Goal: Register for event/course: Sign up to attend an event or enroll in a course

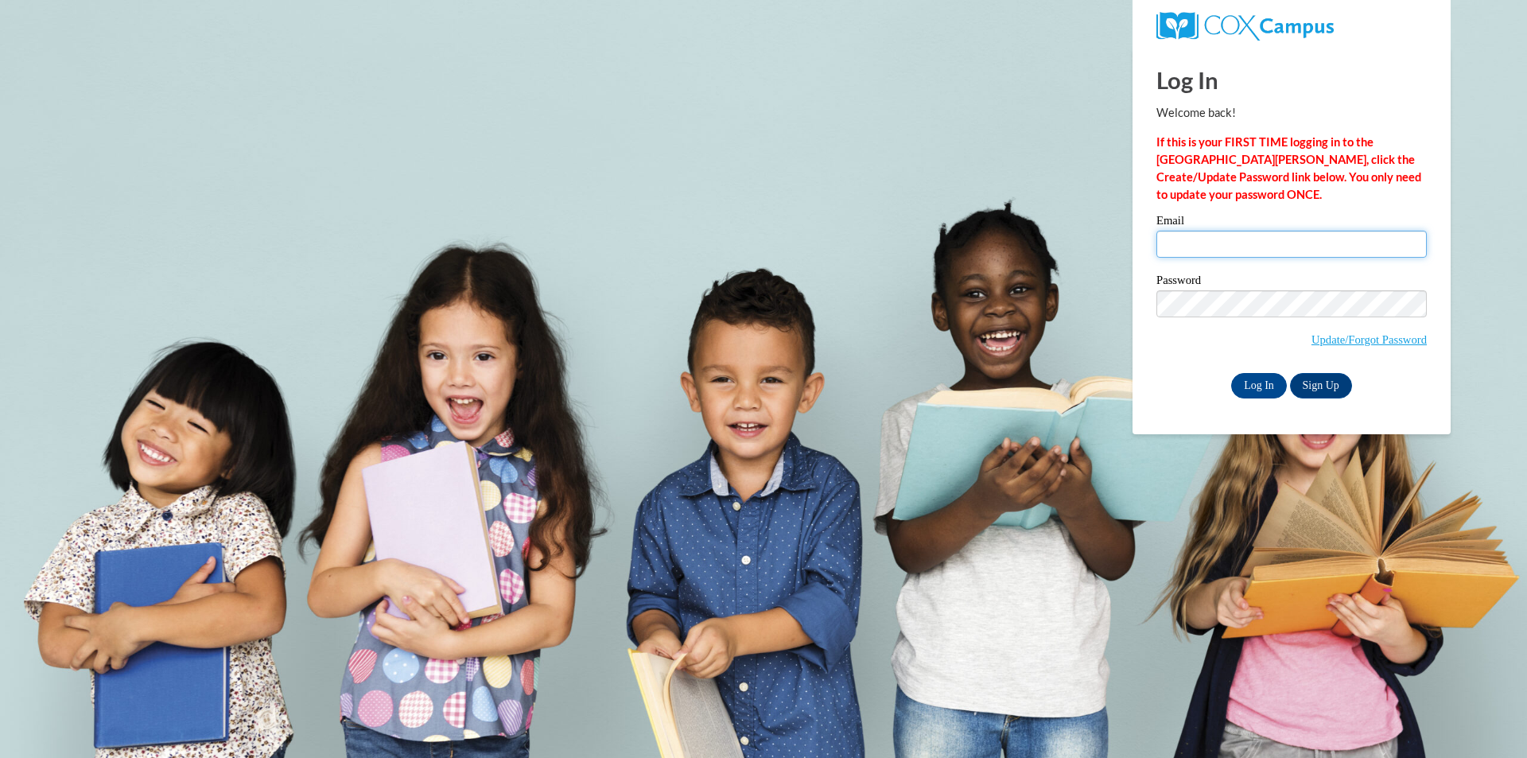
click at [1171, 249] on input "Email" at bounding box center [1291, 244] width 270 height 27
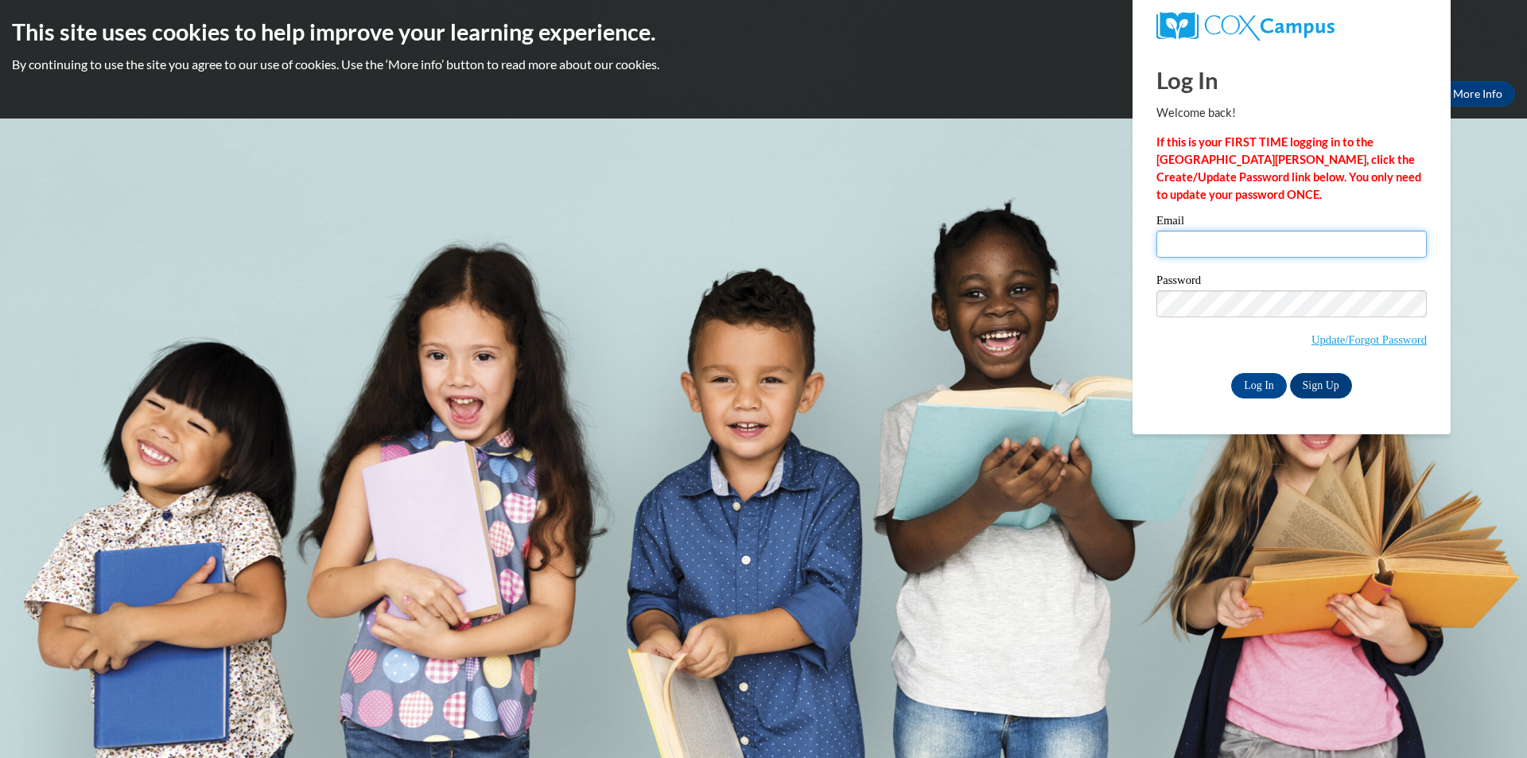
type input "mmount@delphoscityschools.org"
click at [1266, 278] on label "Password" at bounding box center [1291, 282] width 270 height 16
click at [1256, 379] on input "Log In" at bounding box center [1259, 385] width 56 height 25
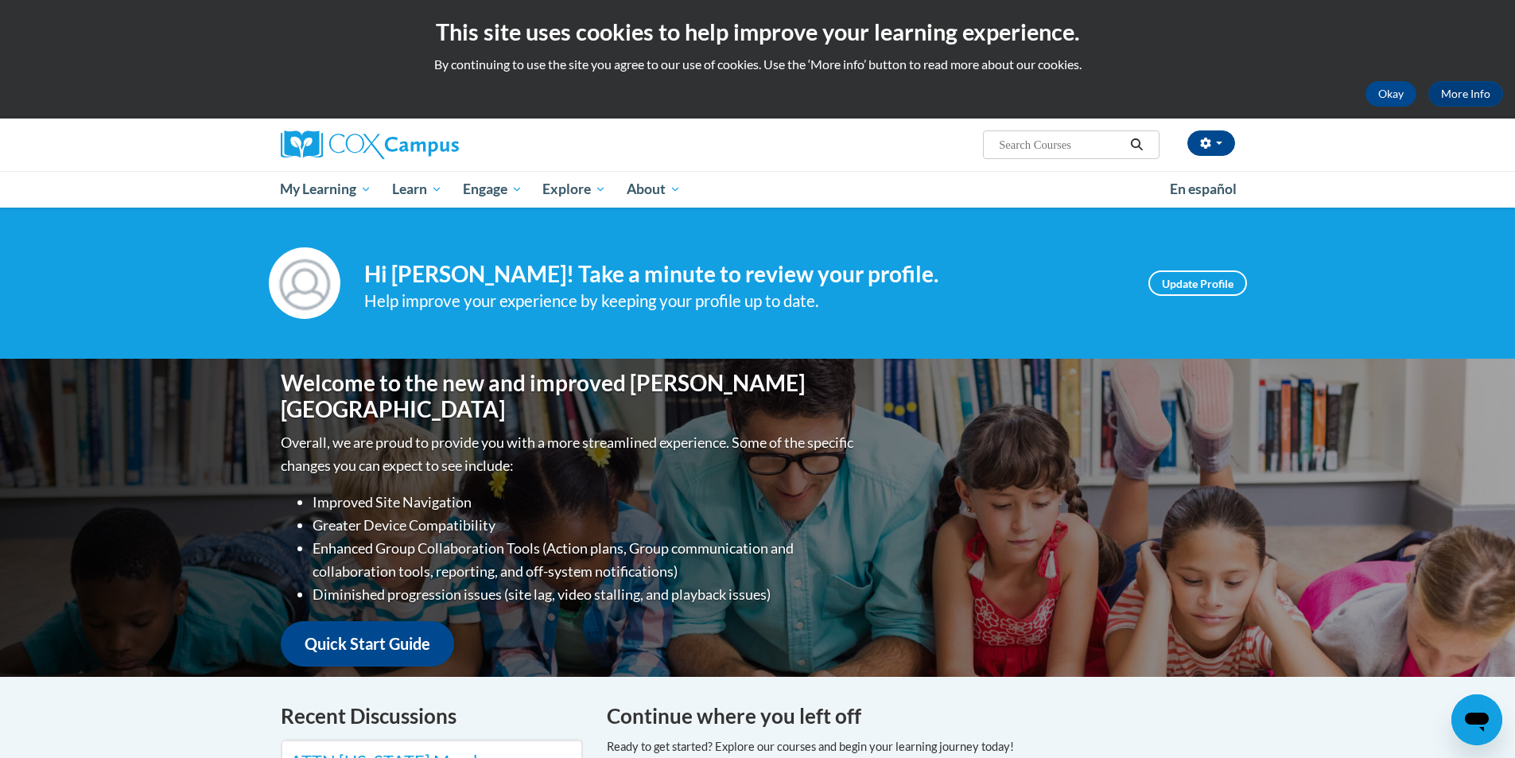
click at [1093, 150] on input "Search..." at bounding box center [1060, 144] width 127 height 19
type input "meaningful conversations"
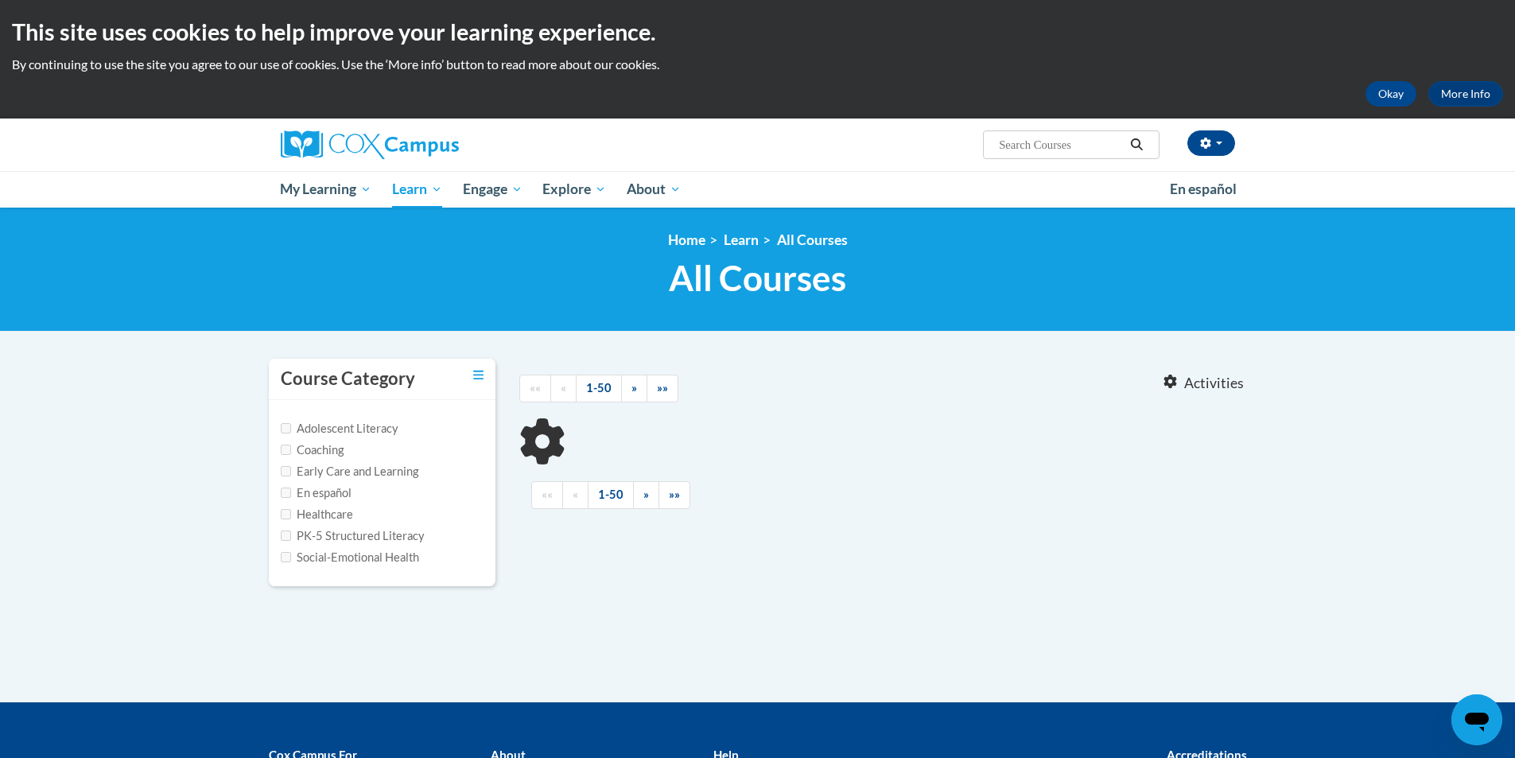
type input "meaningful conversations"
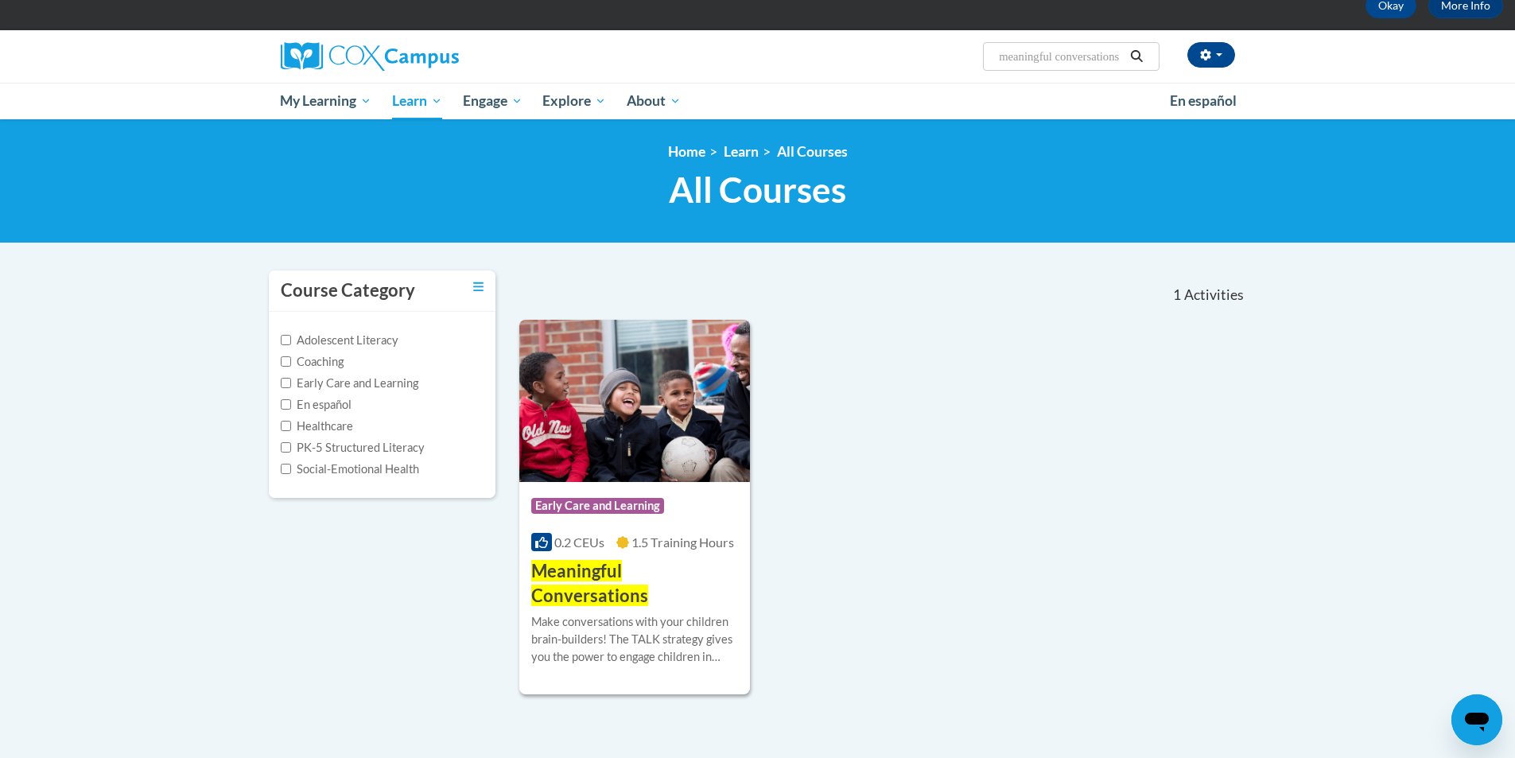
scroll to position [239, 0]
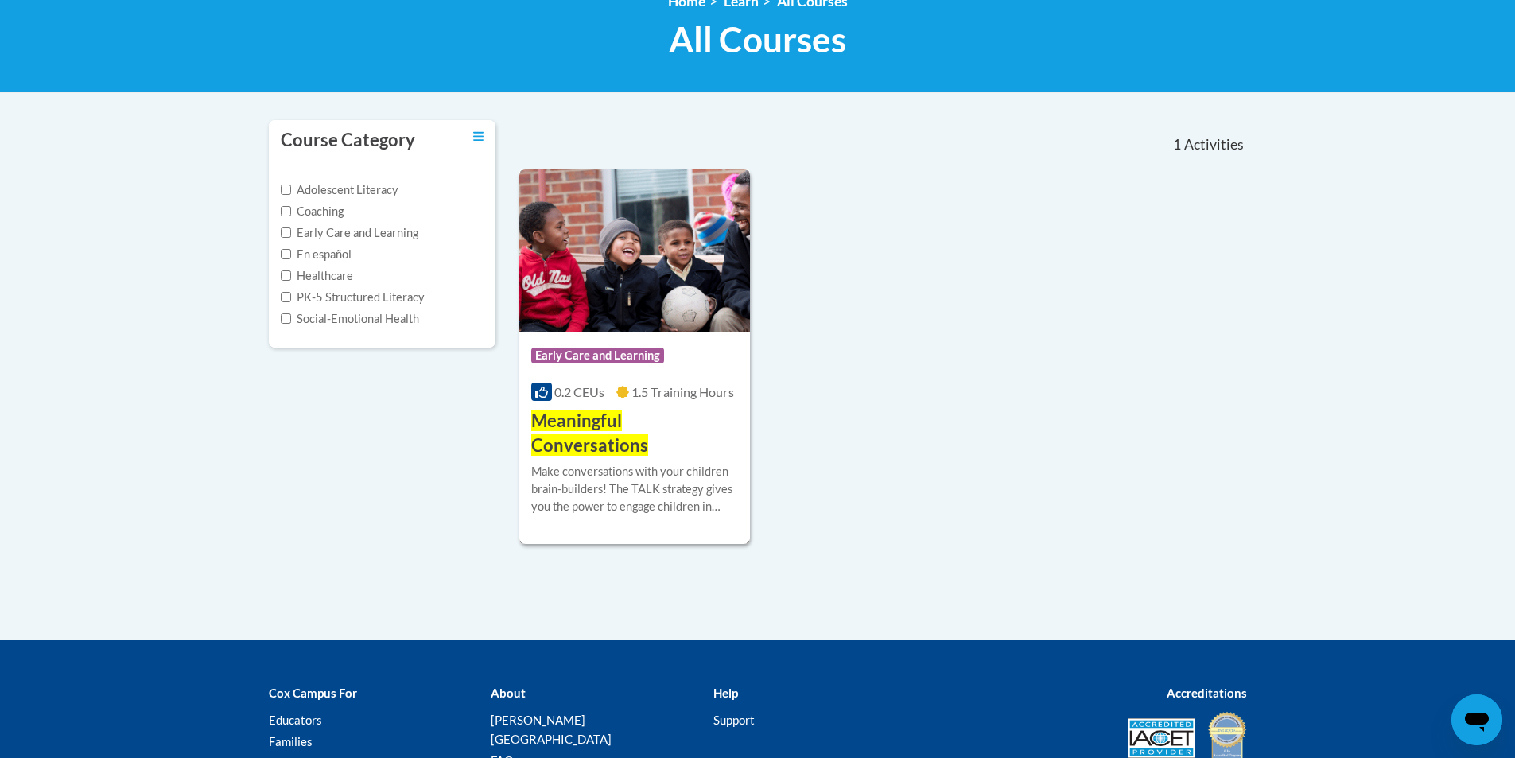
click at [621, 429] on span "Meaningful Conversations" at bounding box center [589, 433] width 117 height 46
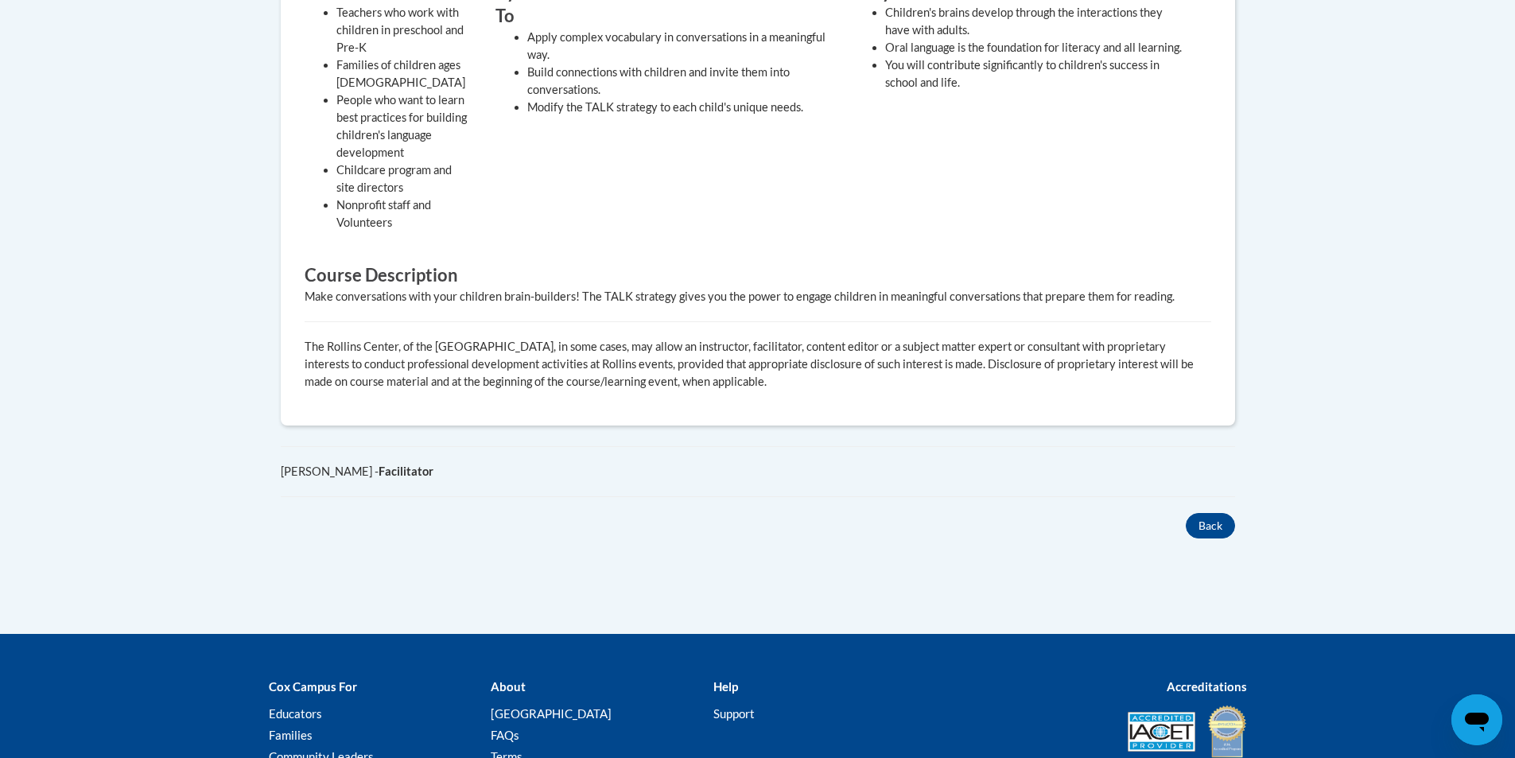
scroll to position [159, 0]
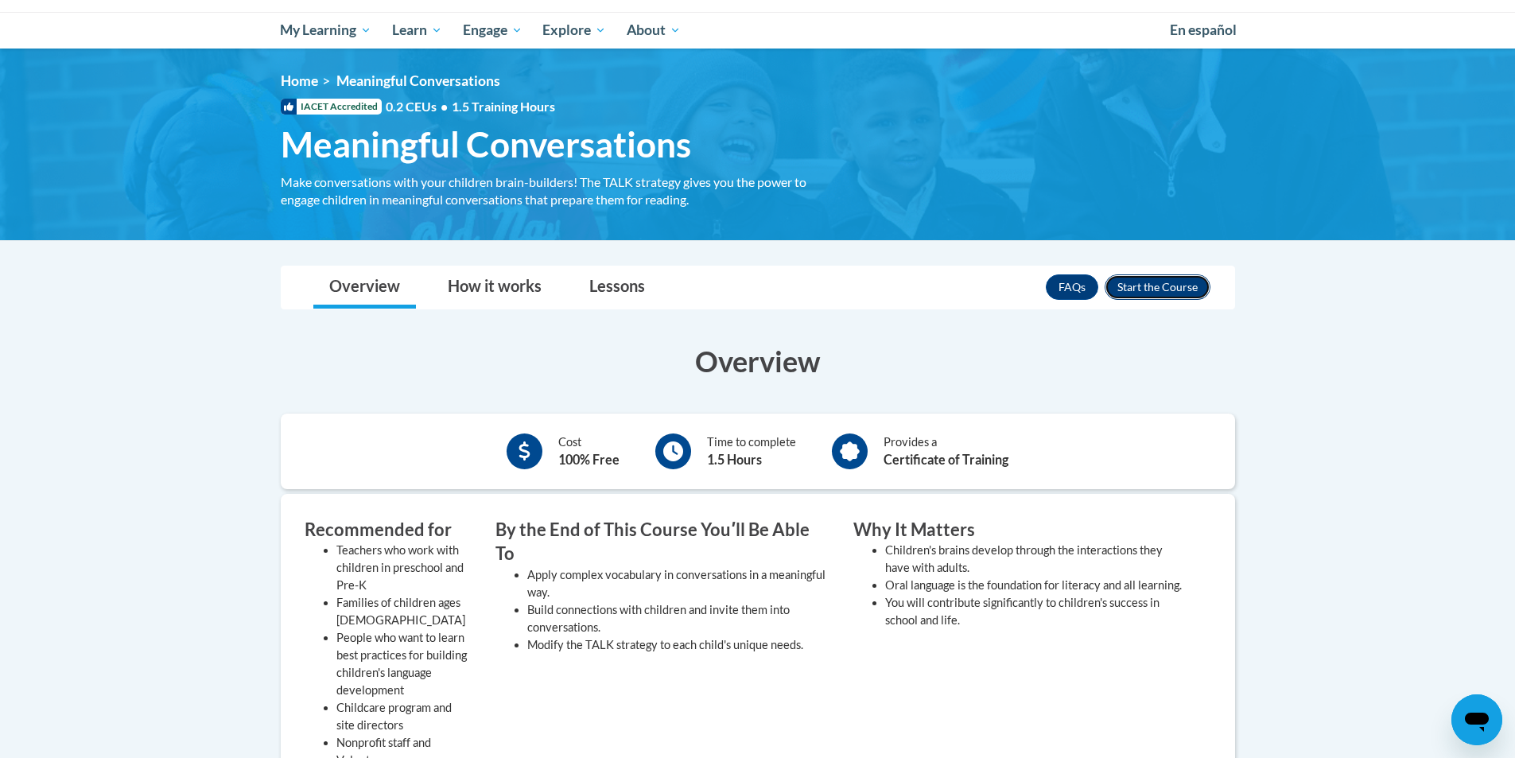
click at [1160, 292] on button "Enroll" at bounding box center [1157, 286] width 106 height 25
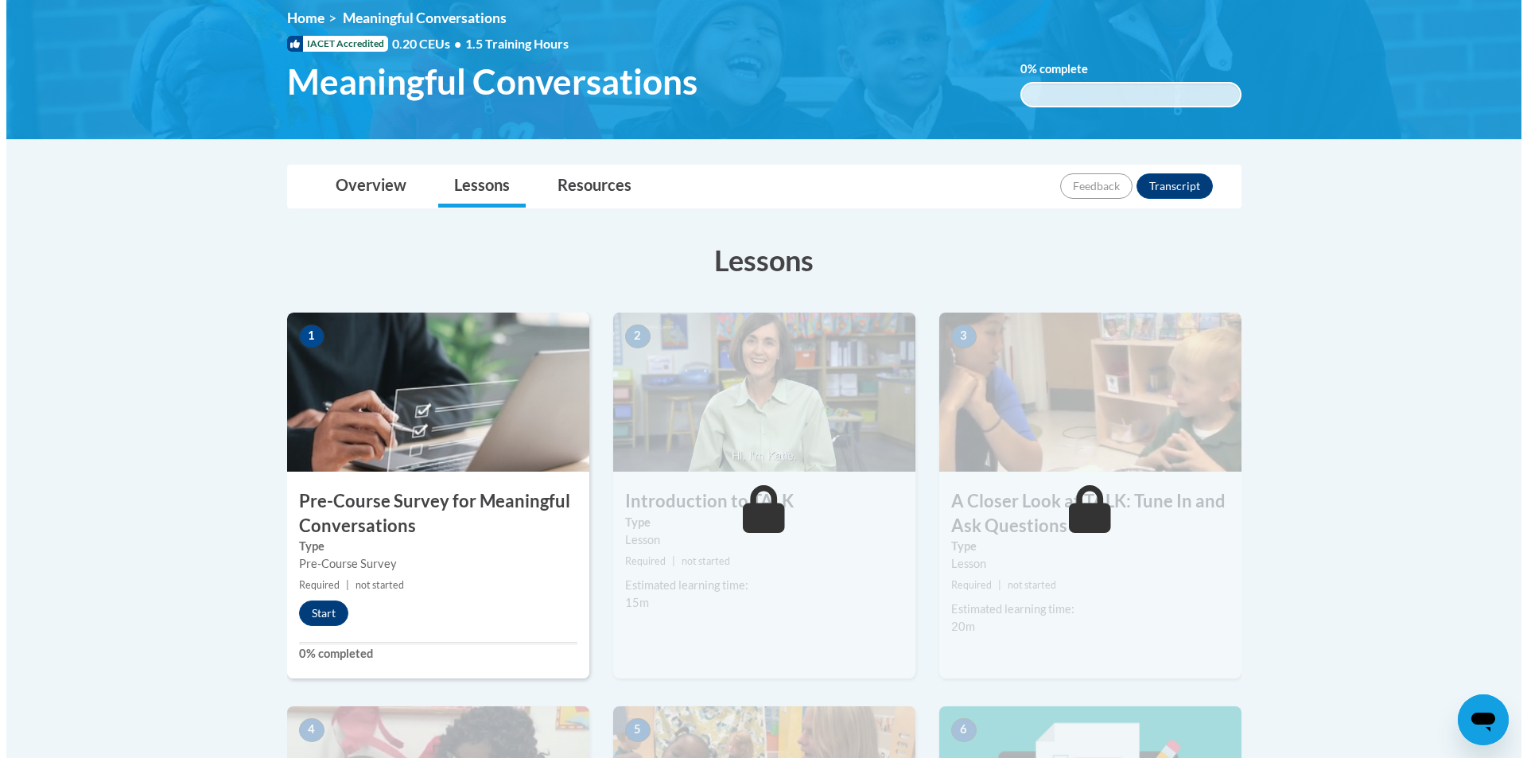
scroll to position [239, 0]
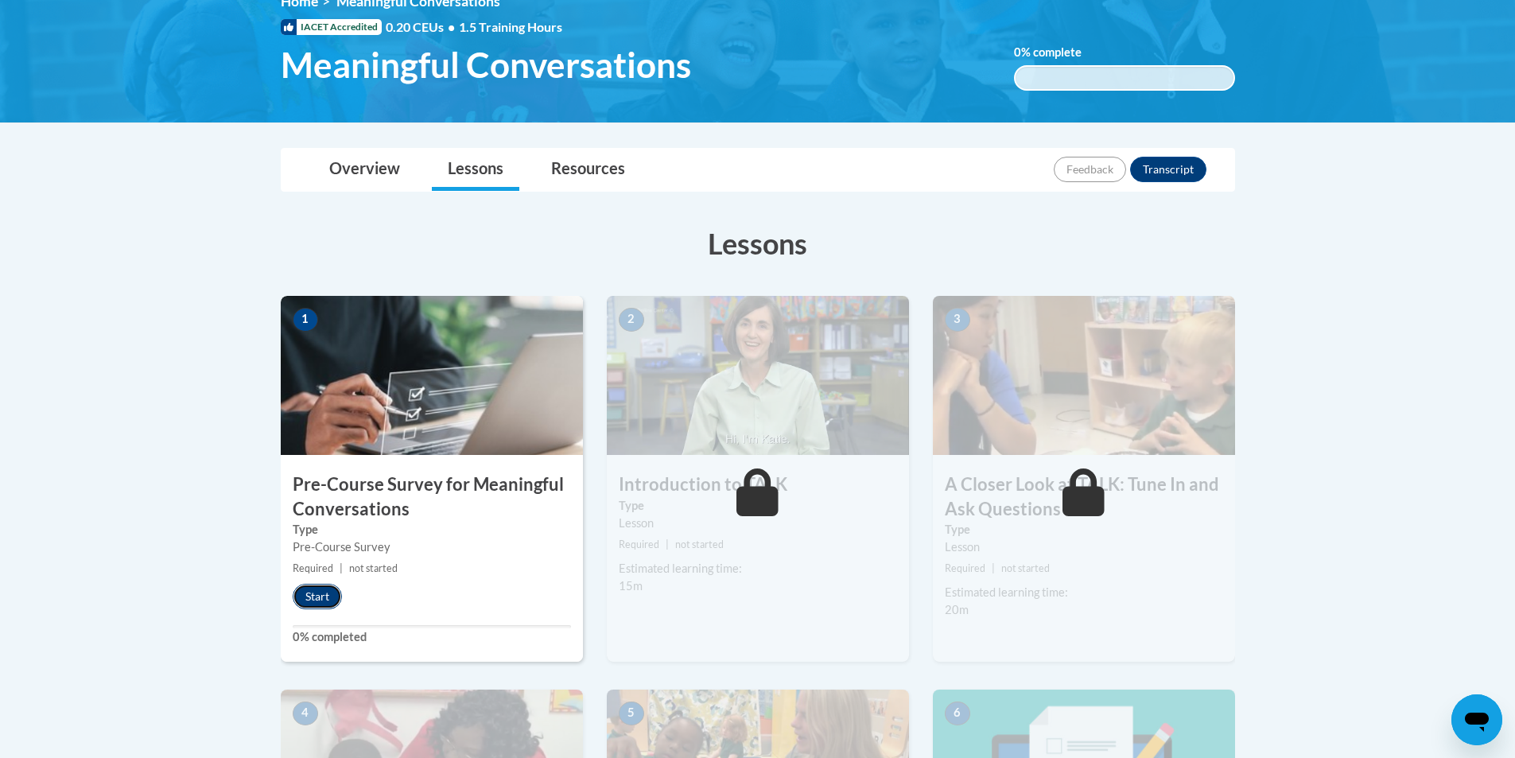
click at [314, 603] on button "Start" at bounding box center [317, 596] width 49 height 25
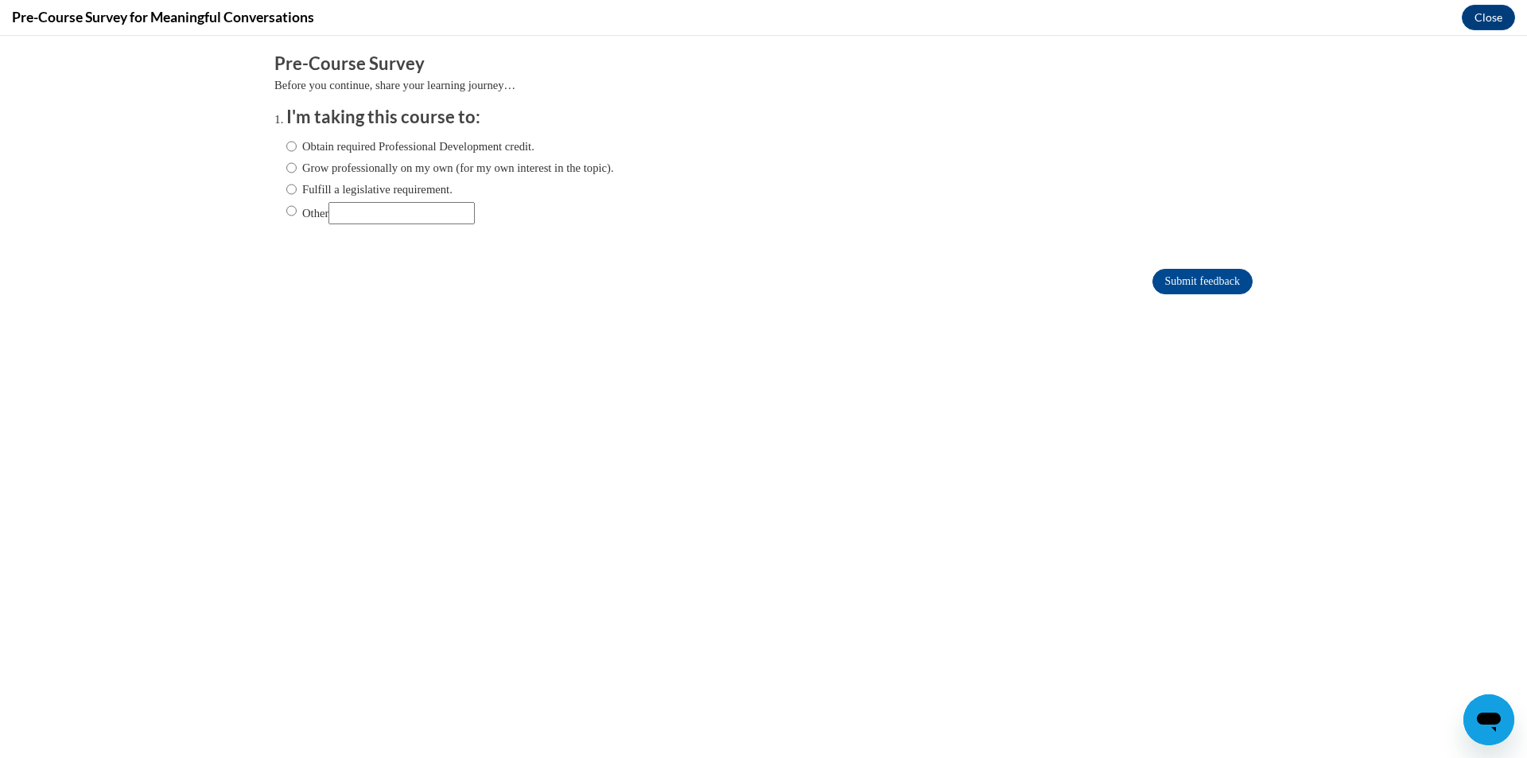
scroll to position [0, 0]
click at [286, 146] on input "Obtain required Professional Development credit." at bounding box center [291, 146] width 10 height 17
radio input "true"
click at [1194, 270] on input "Submit feedback" at bounding box center [1202, 281] width 100 height 25
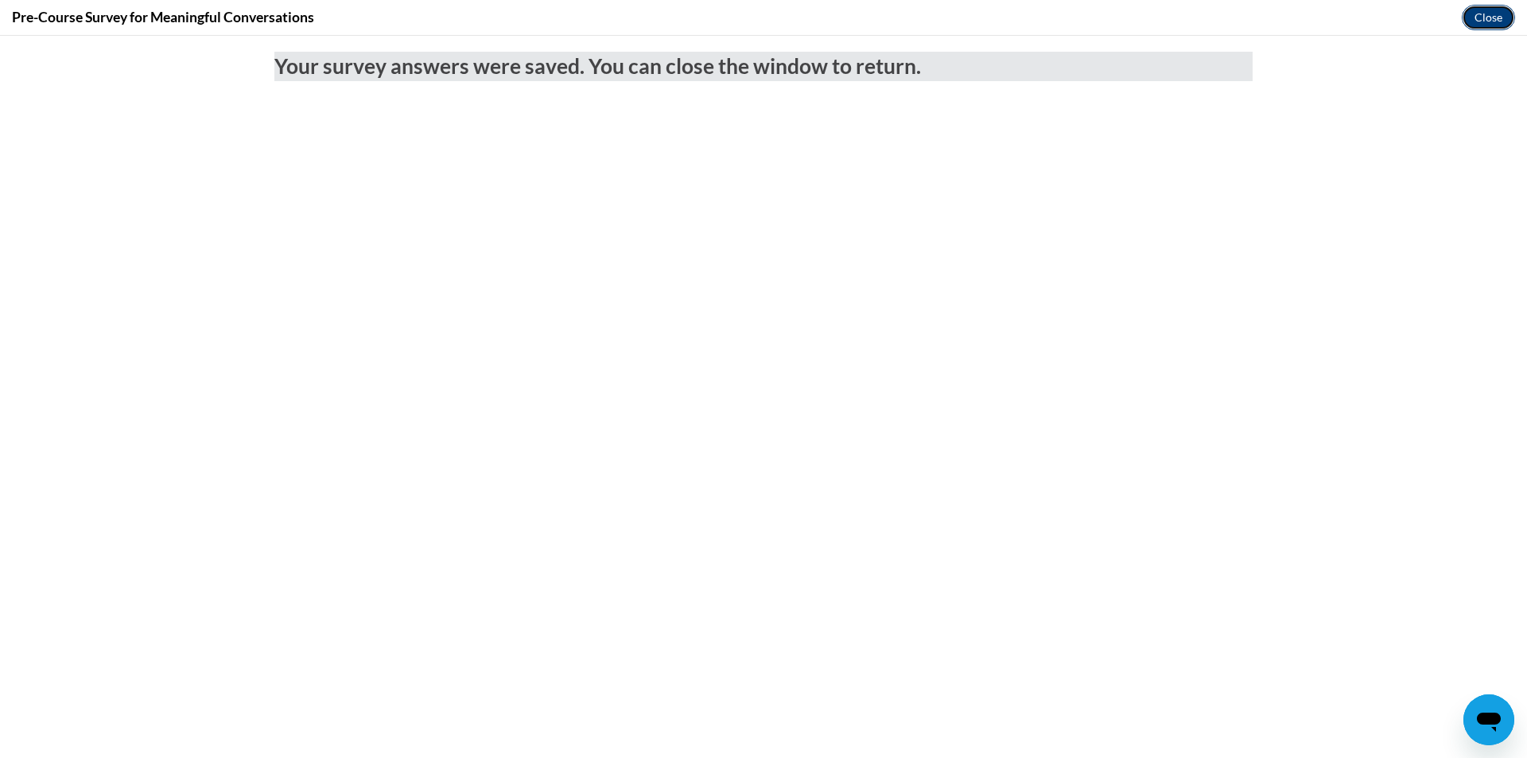
drag, startPoint x: 1503, startPoint y: 20, endPoint x: 1473, endPoint y: 66, distance: 54.7
click at [1503, 20] on button "Close" at bounding box center [1488, 17] width 53 height 25
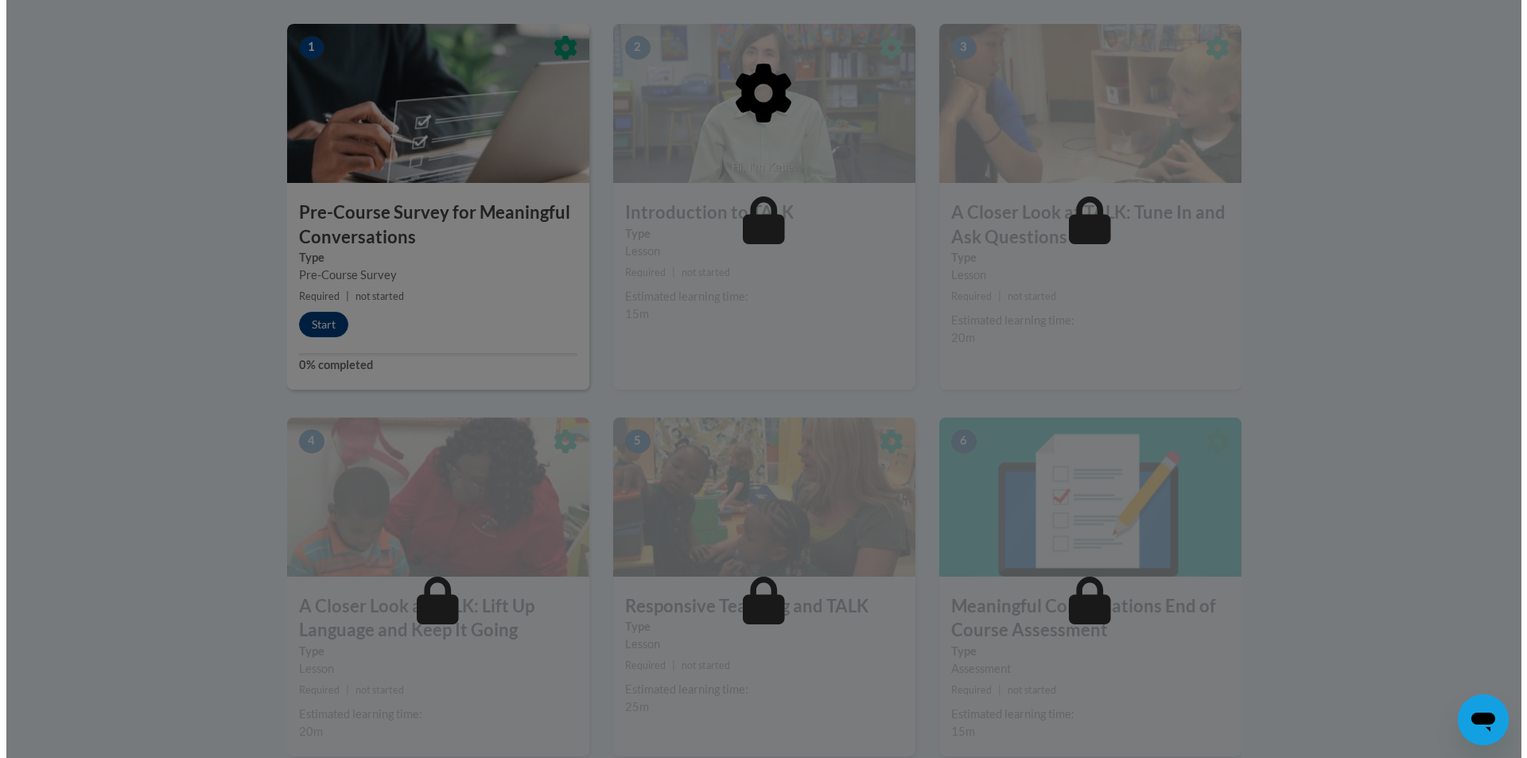
scroll to position [318, 0]
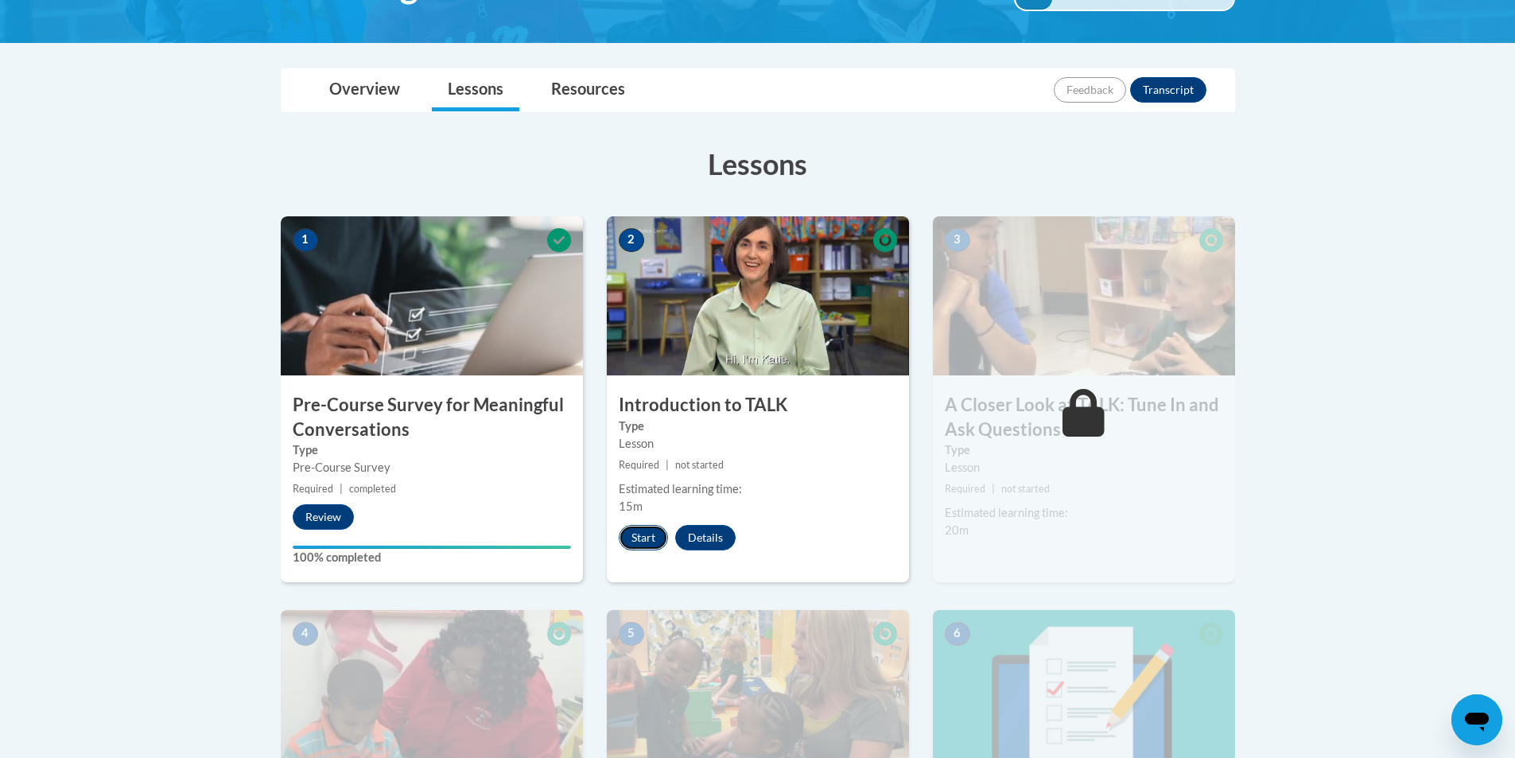
click at [641, 545] on button "Start" at bounding box center [643, 537] width 49 height 25
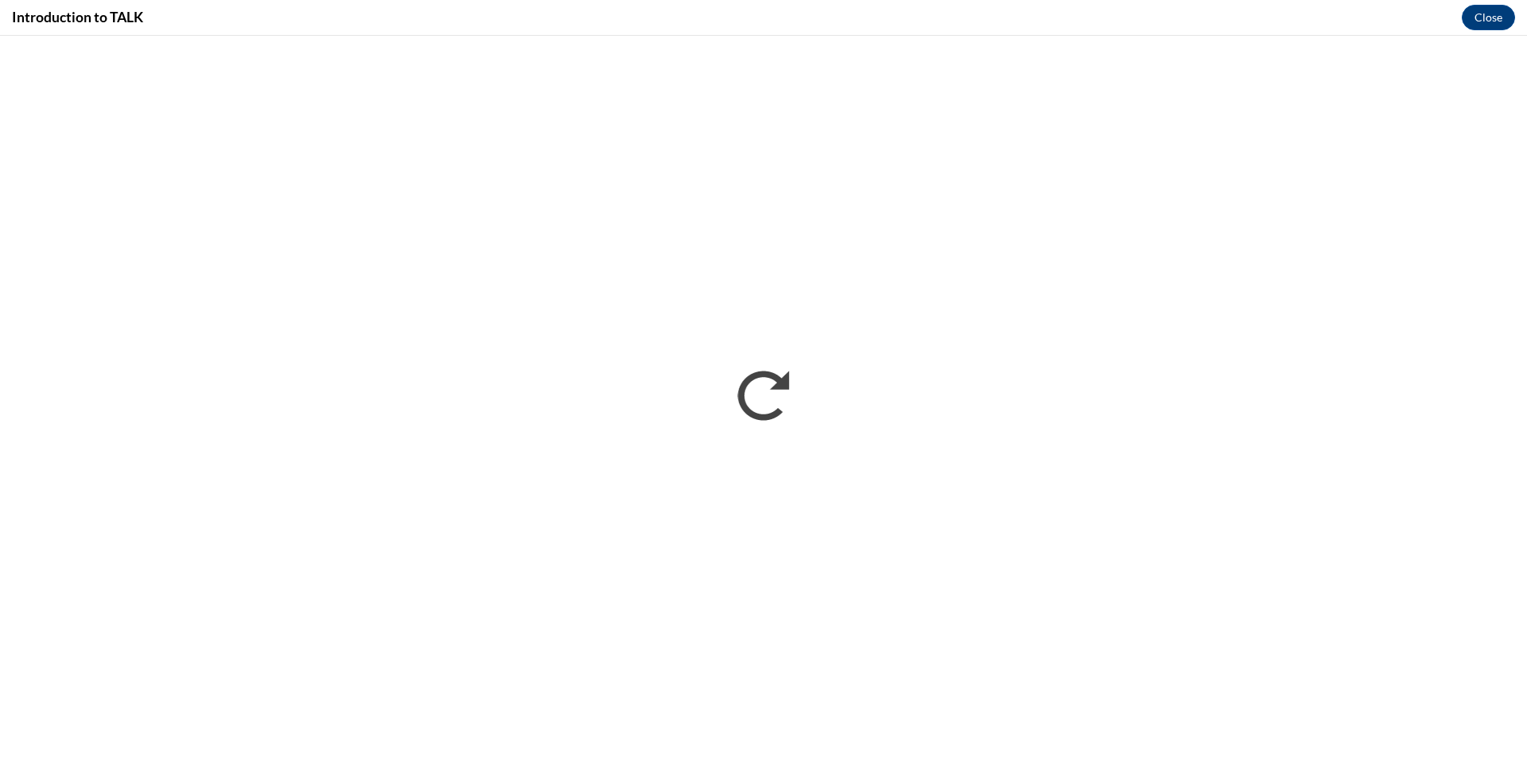
scroll to position [0, 0]
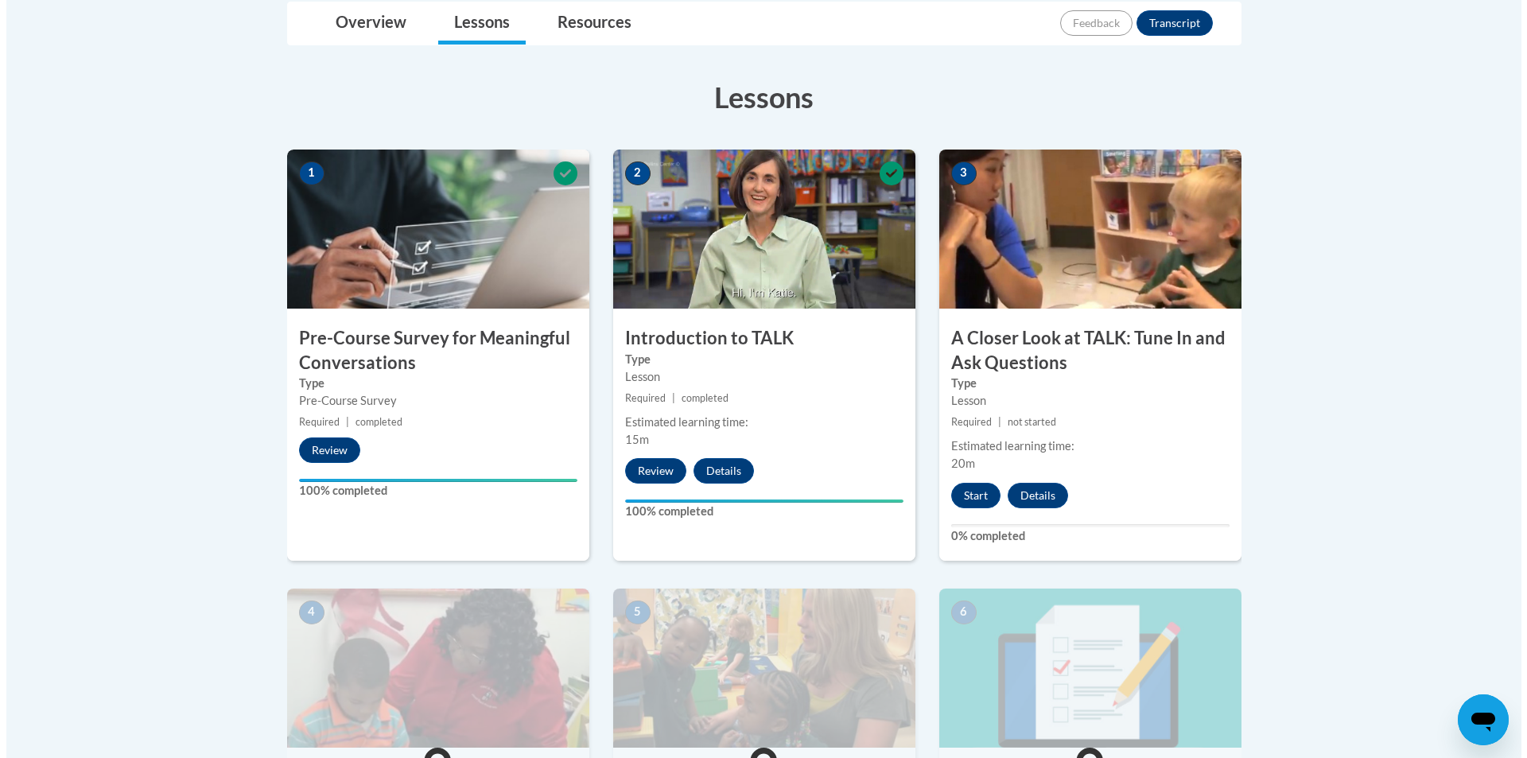
scroll to position [398, 0]
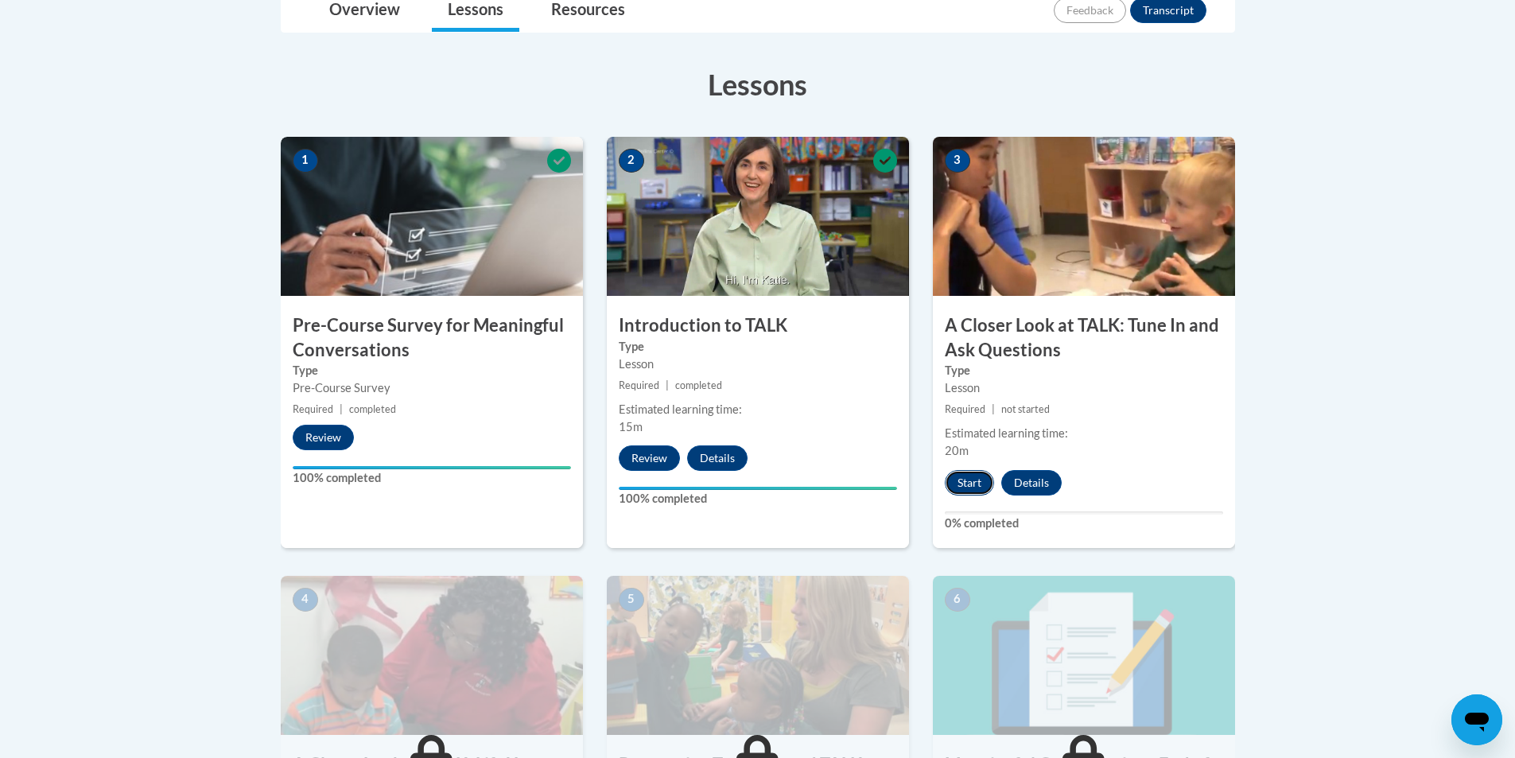
click at [970, 479] on button "Start" at bounding box center [969, 482] width 49 height 25
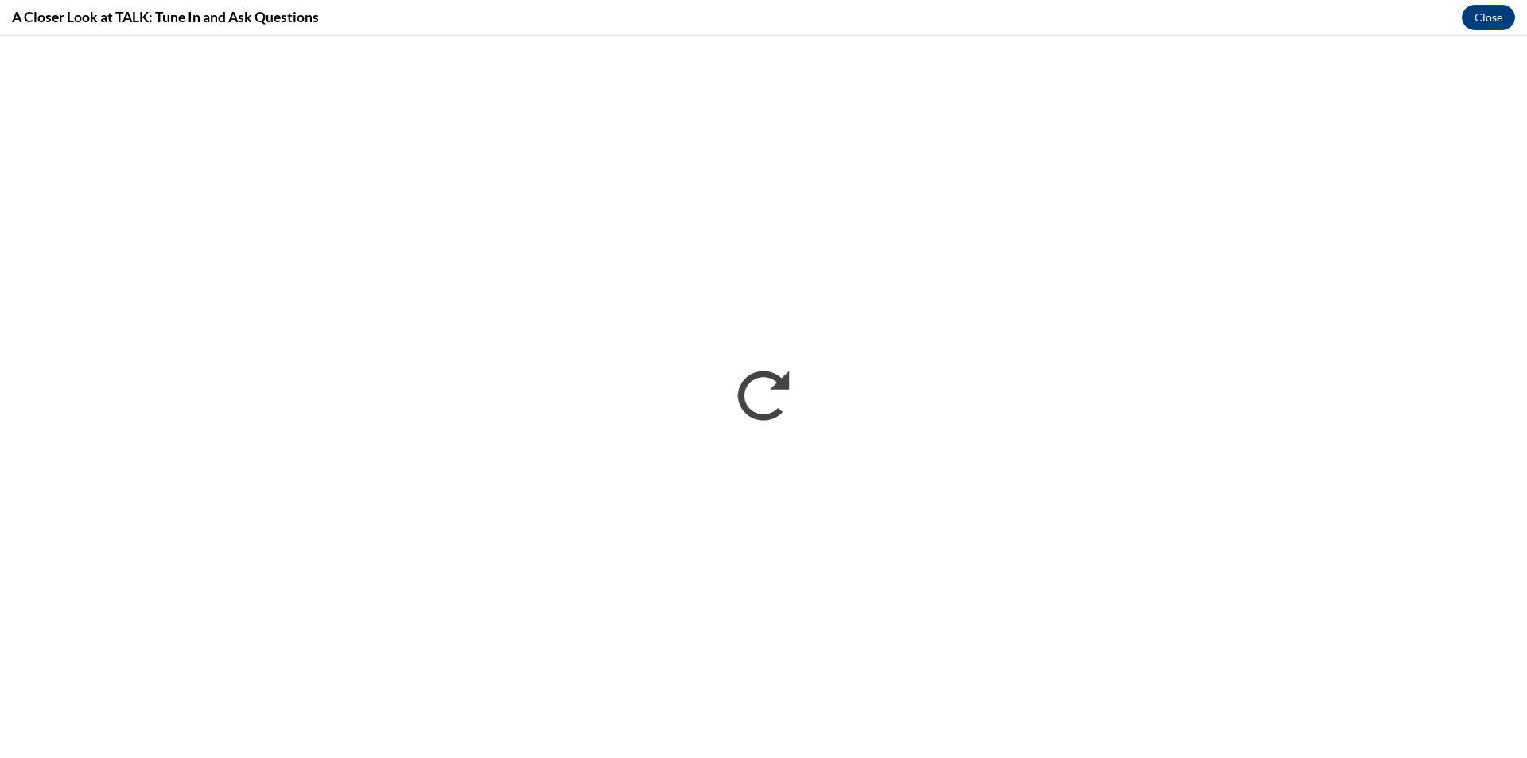
scroll to position [0, 0]
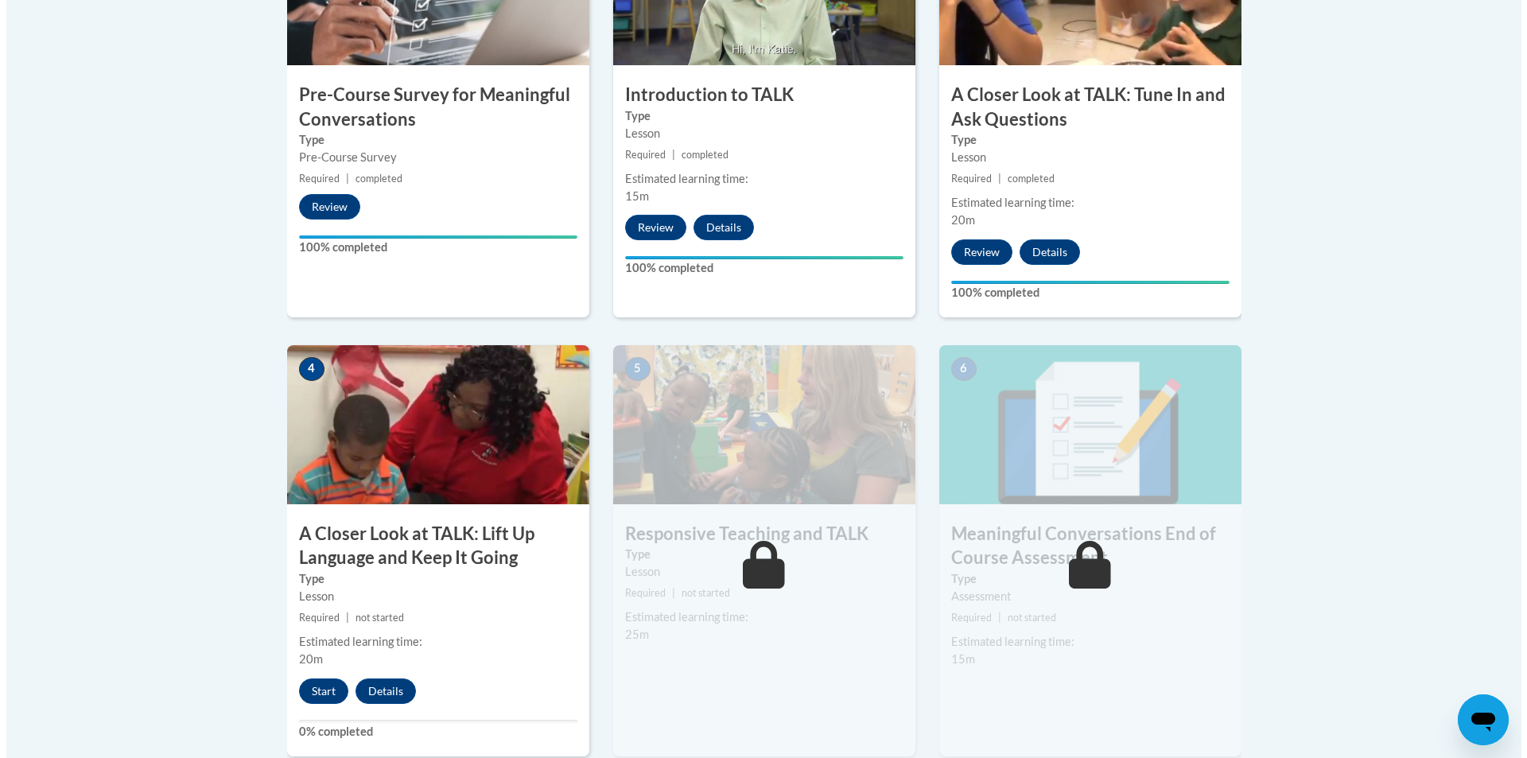
scroll to position [636, 0]
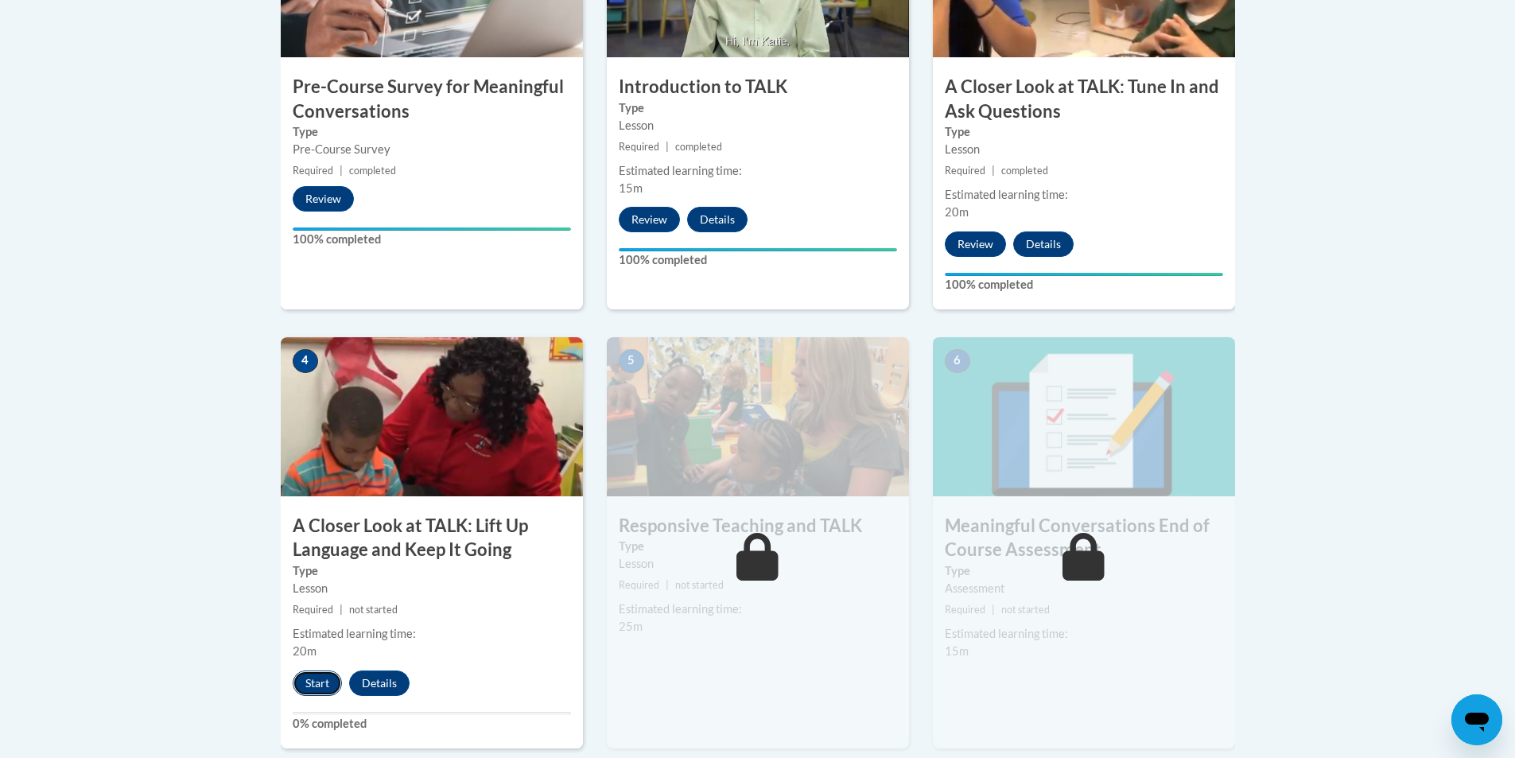
click at [316, 689] on button "Start" at bounding box center [317, 682] width 49 height 25
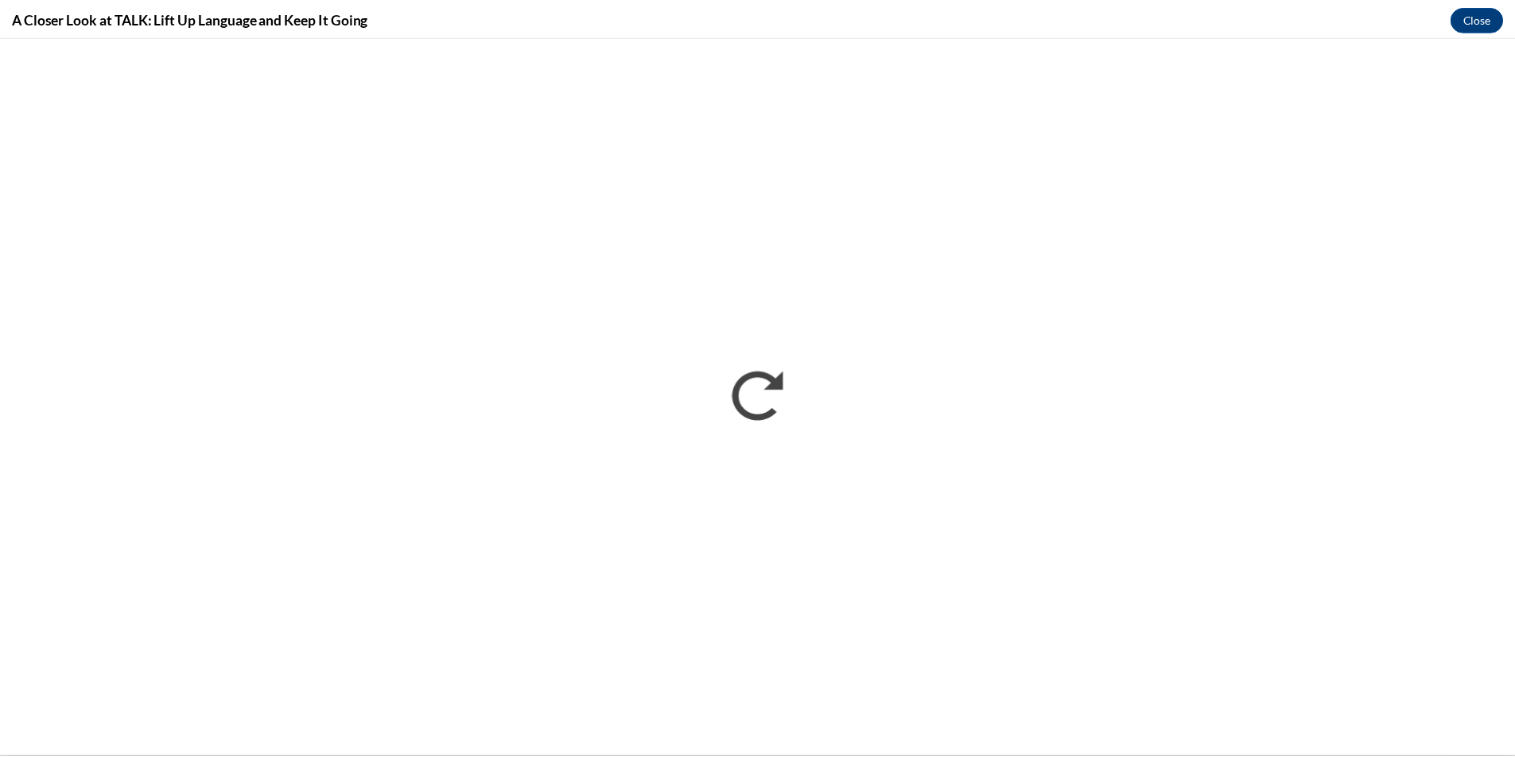
scroll to position [0, 0]
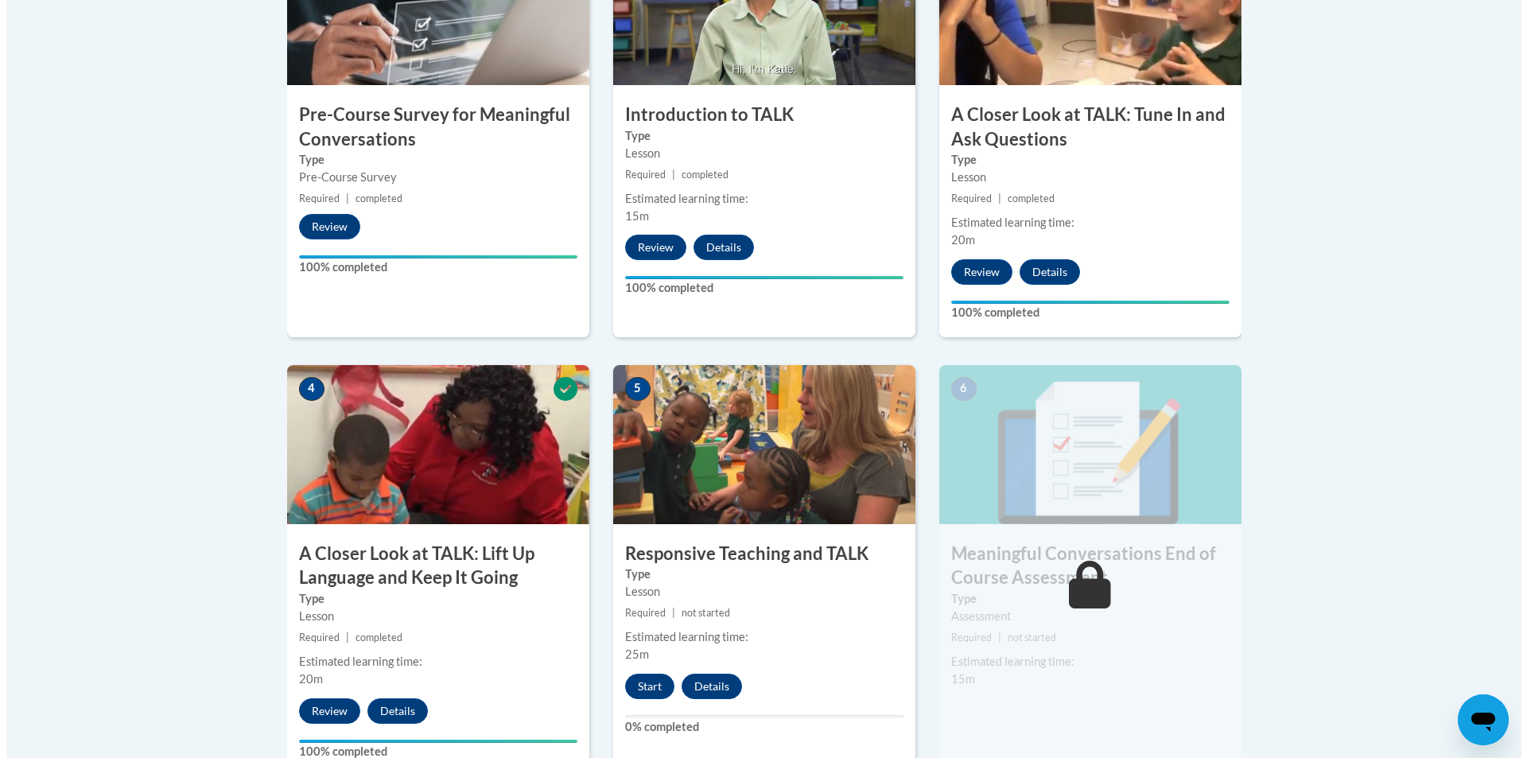
scroll to position [795, 0]
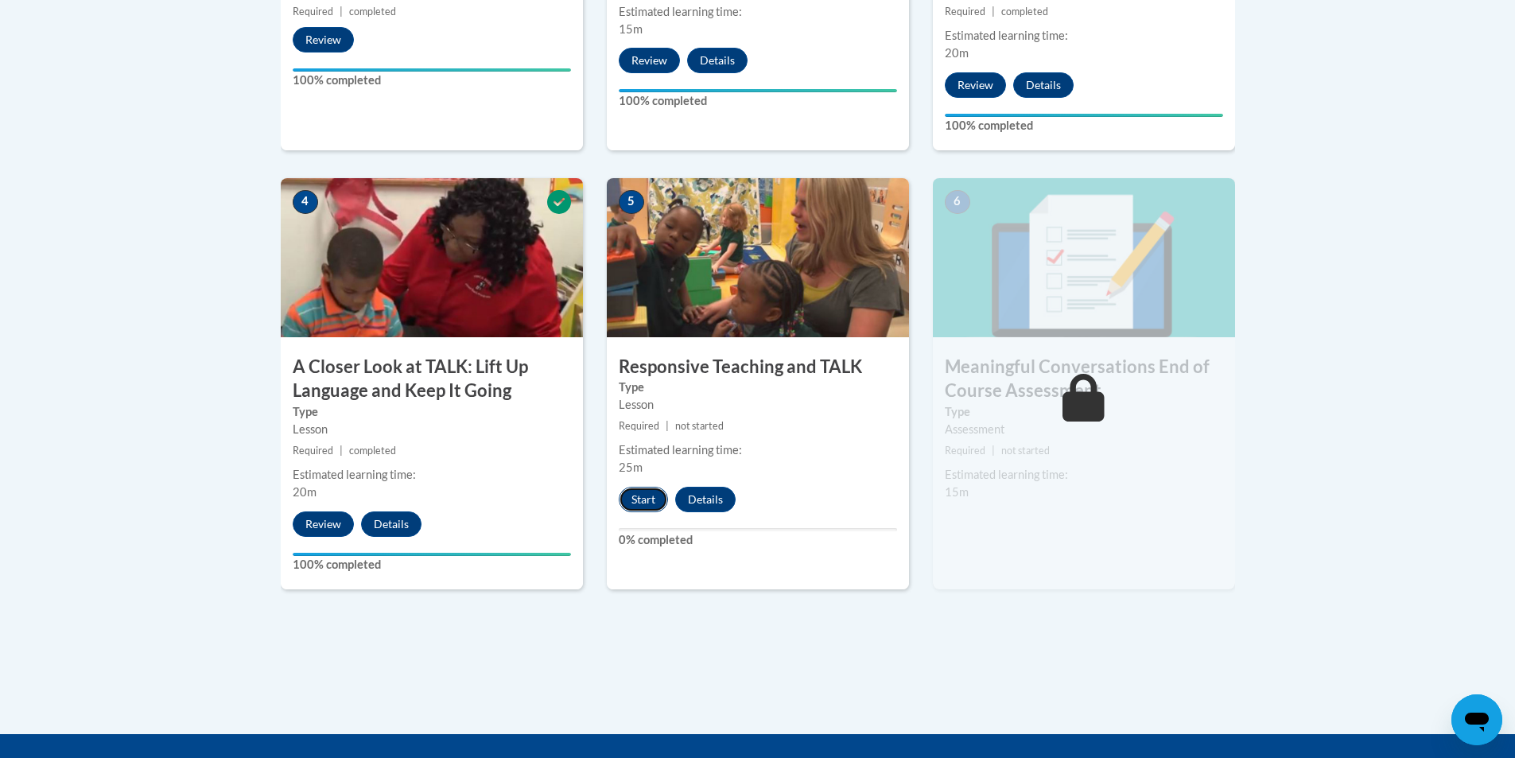
click at [646, 502] on button "Start" at bounding box center [643, 499] width 49 height 25
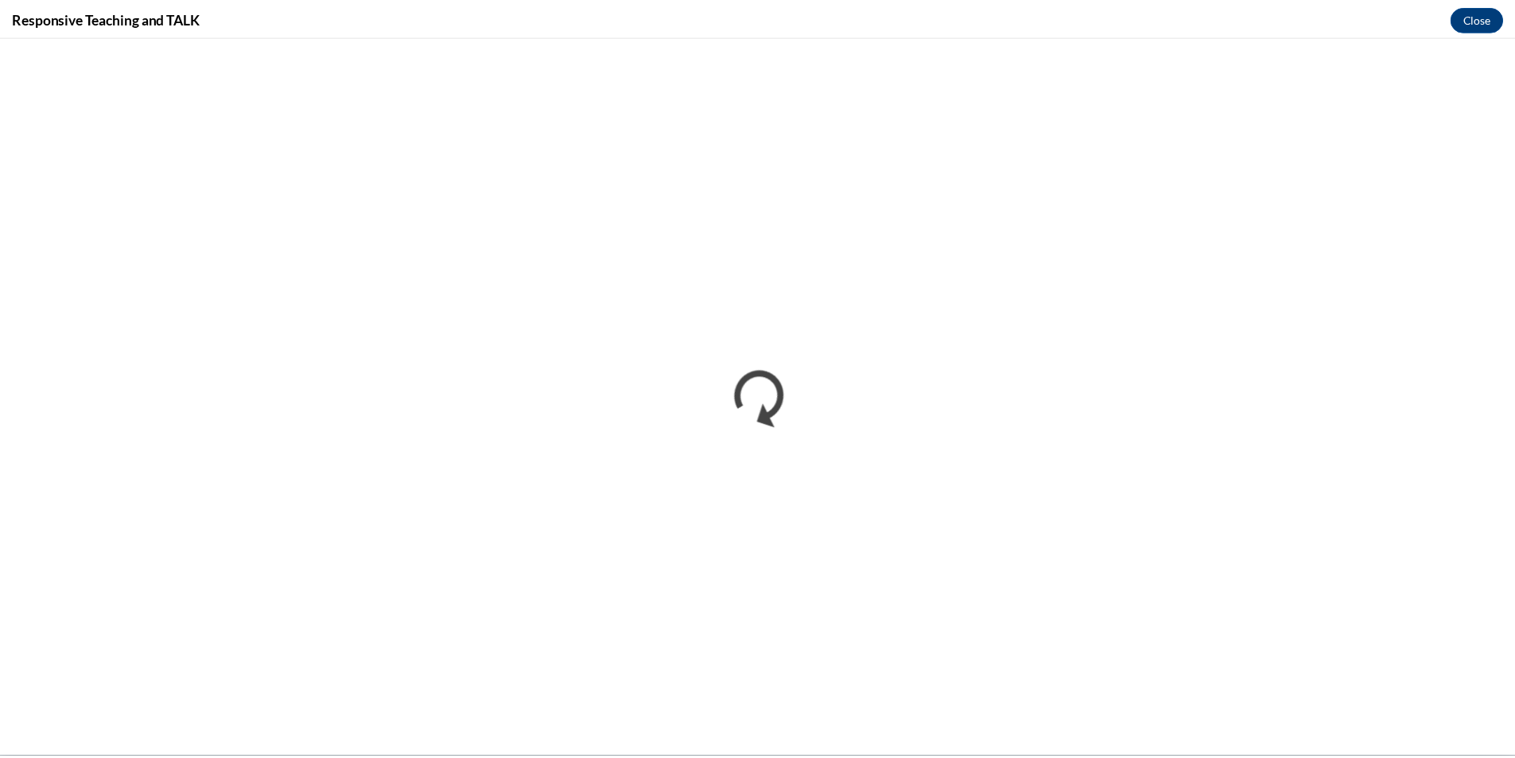
scroll to position [0, 0]
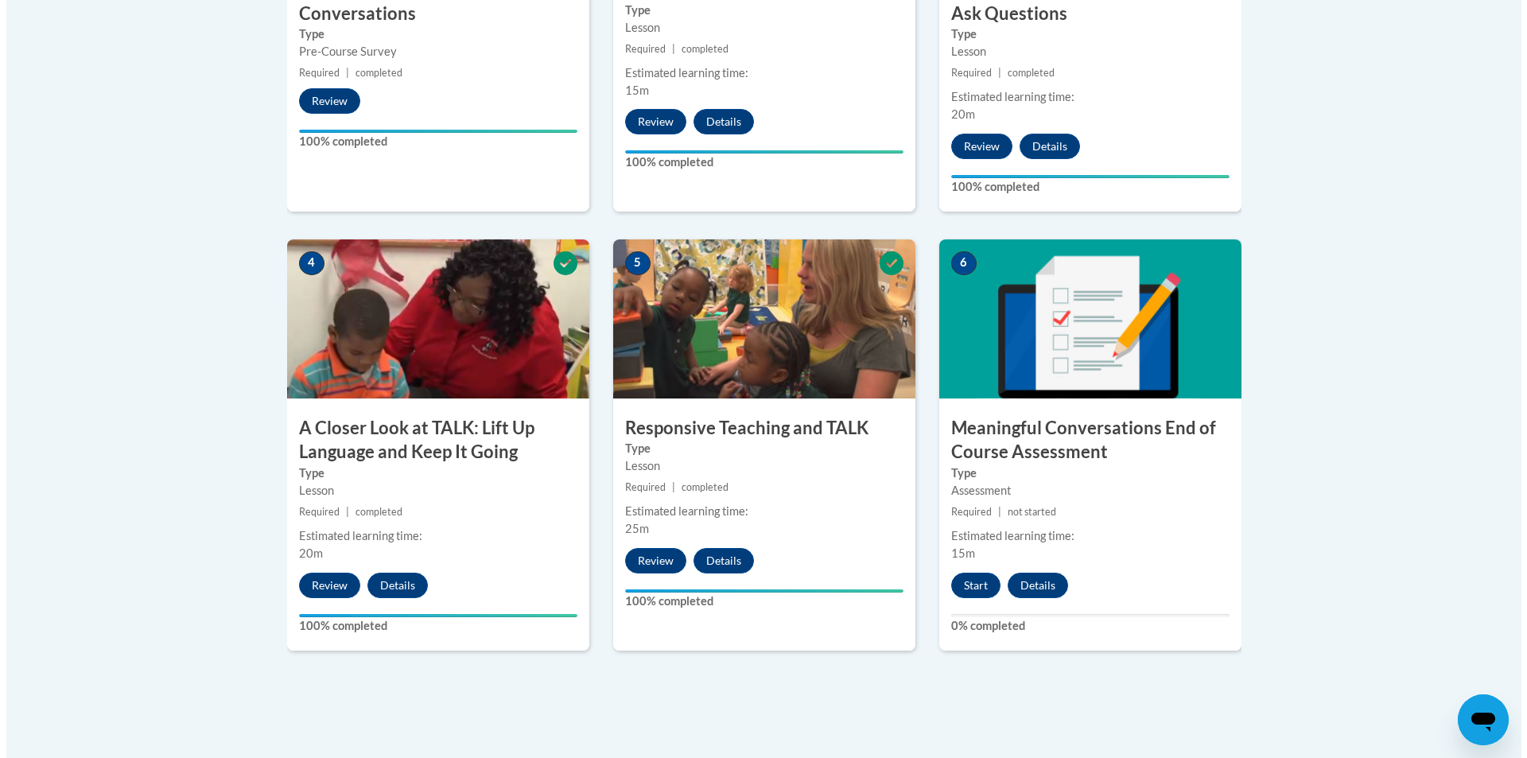
scroll to position [795, 0]
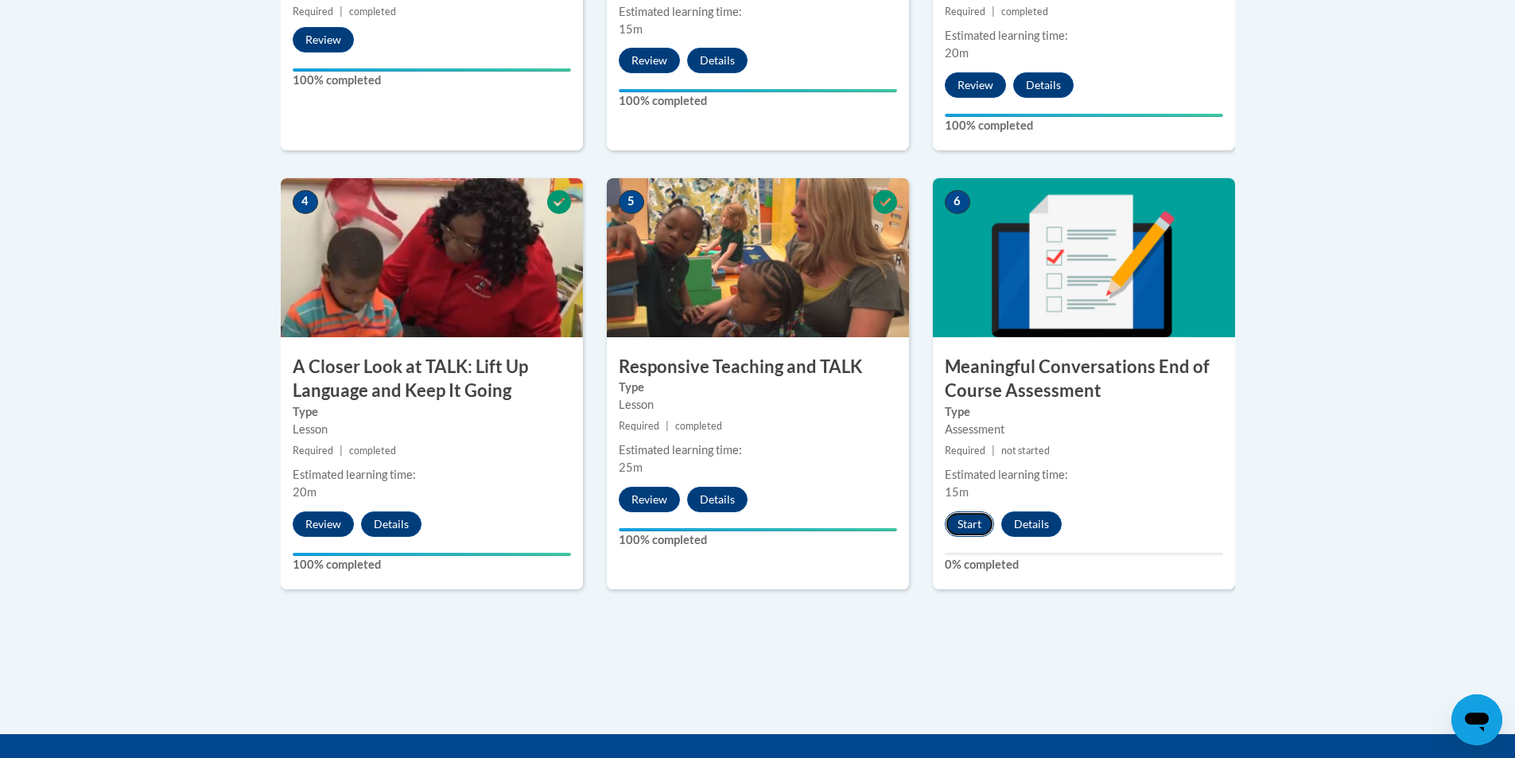
click at [965, 524] on button "Start" at bounding box center [969, 523] width 49 height 25
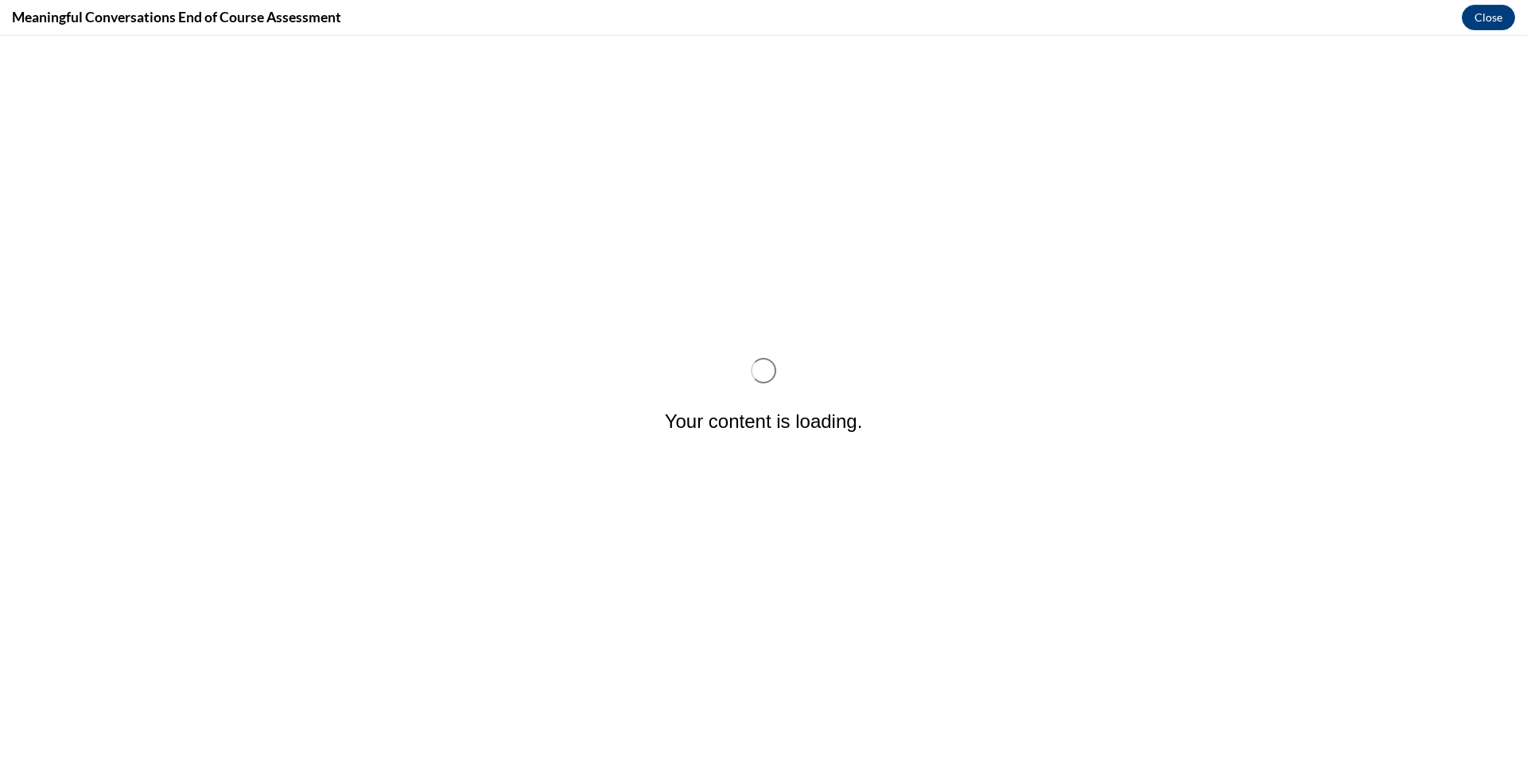
scroll to position [0, 0]
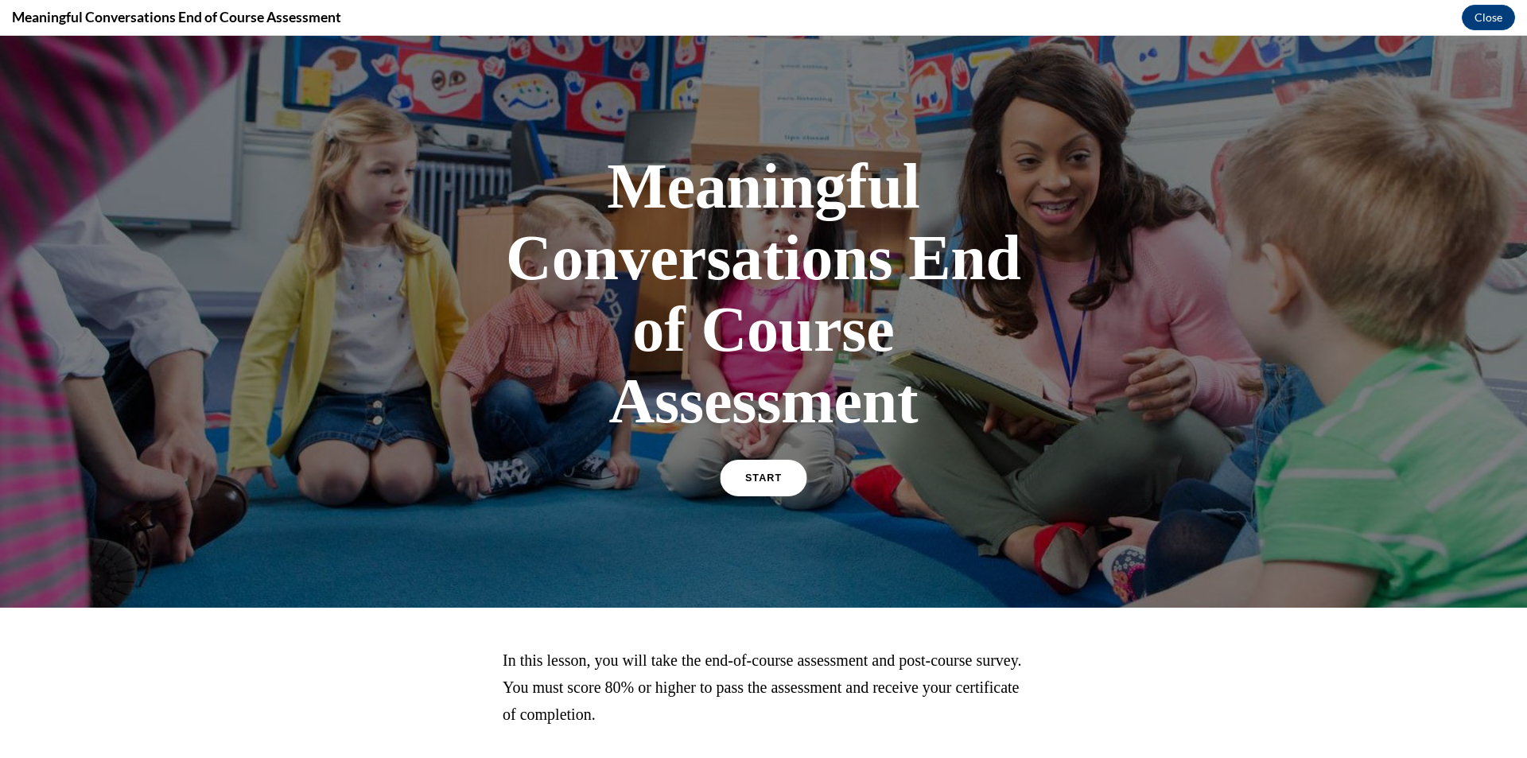
click at [755, 460] on div "START" at bounding box center [763, 484] width 83 height 49
click at [754, 481] on span "START" at bounding box center [763, 478] width 37 height 12
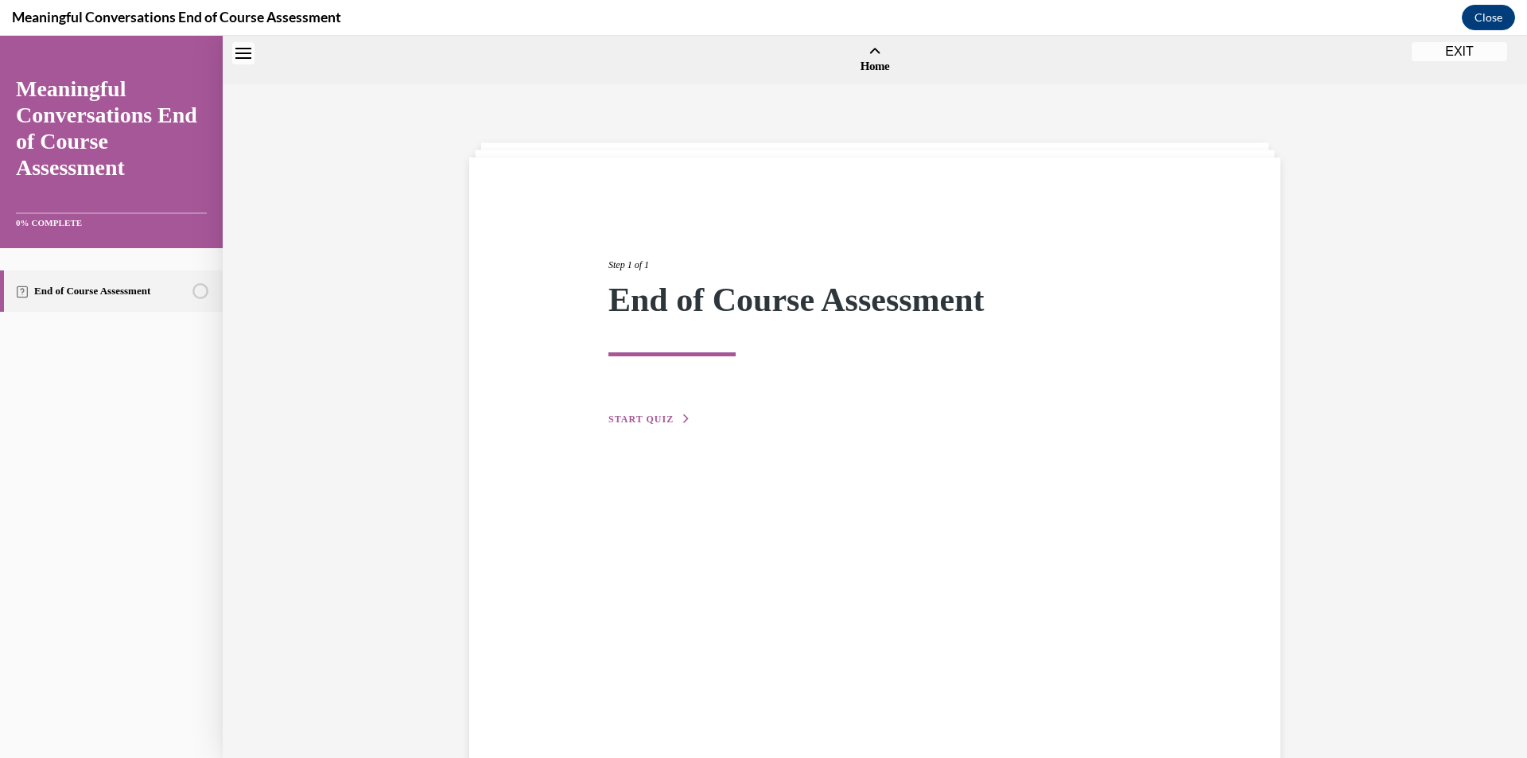
scroll to position [49, 0]
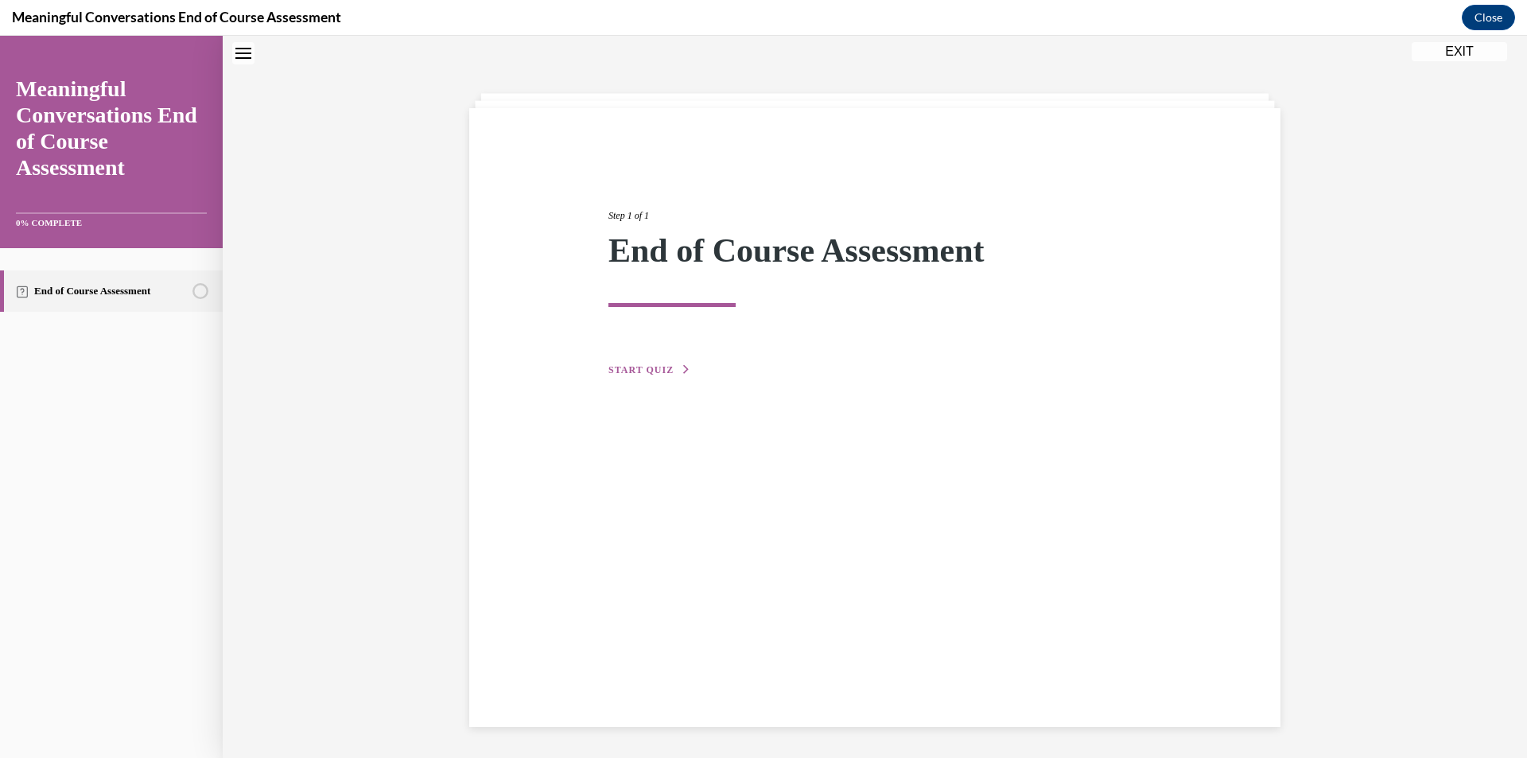
click at [627, 374] on span "START QUIZ" at bounding box center [640, 369] width 65 height 11
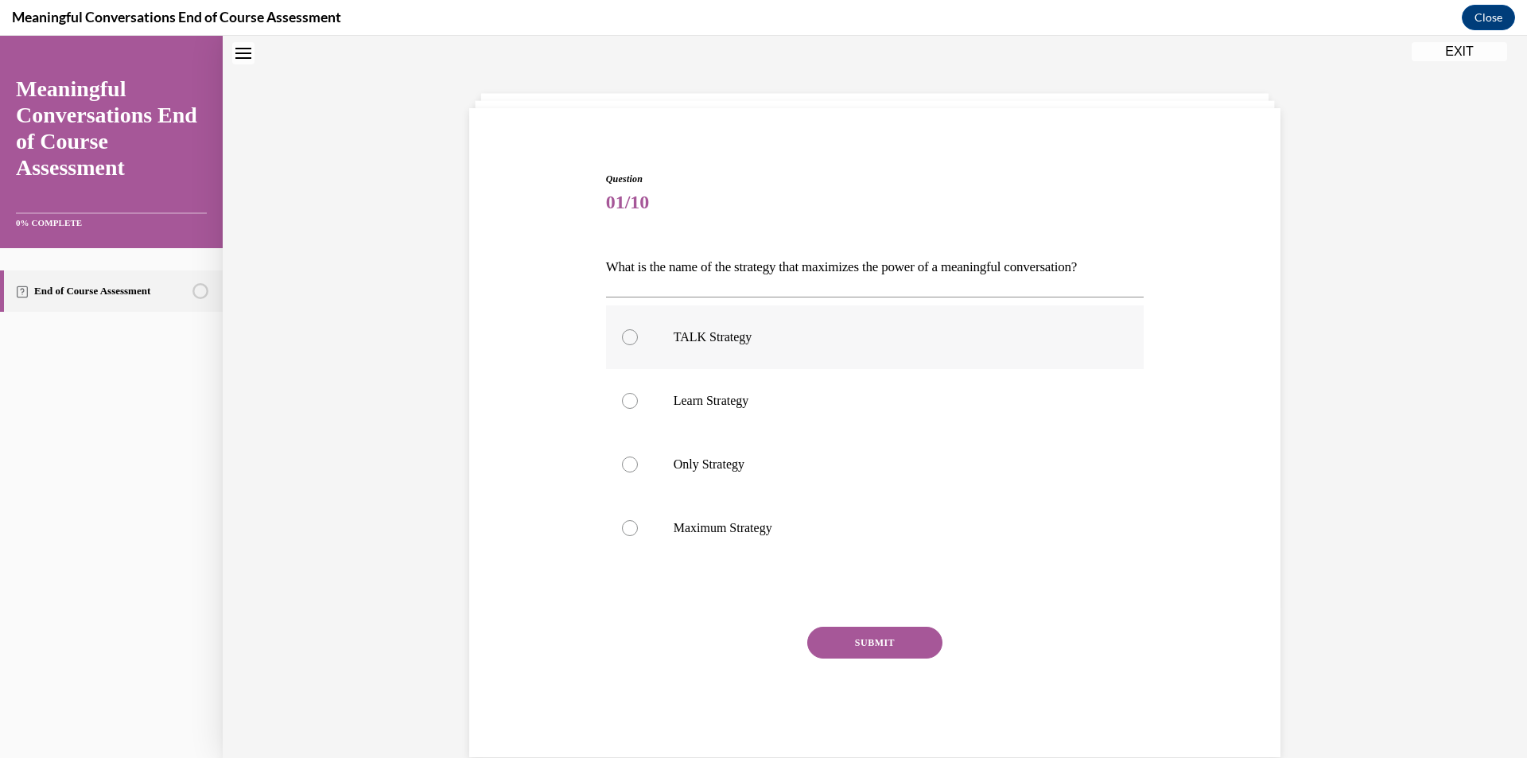
click at [619, 328] on label "TALK Strategy" at bounding box center [875, 337] width 538 height 64
click at [622, 329] on input "TALK Strategy" at bounding box center [630, 337] width 16 height 16
radio input "true"
click at [848, 632] on button "SUBMIT" at bounding box center [874, 643] width 135 height 32
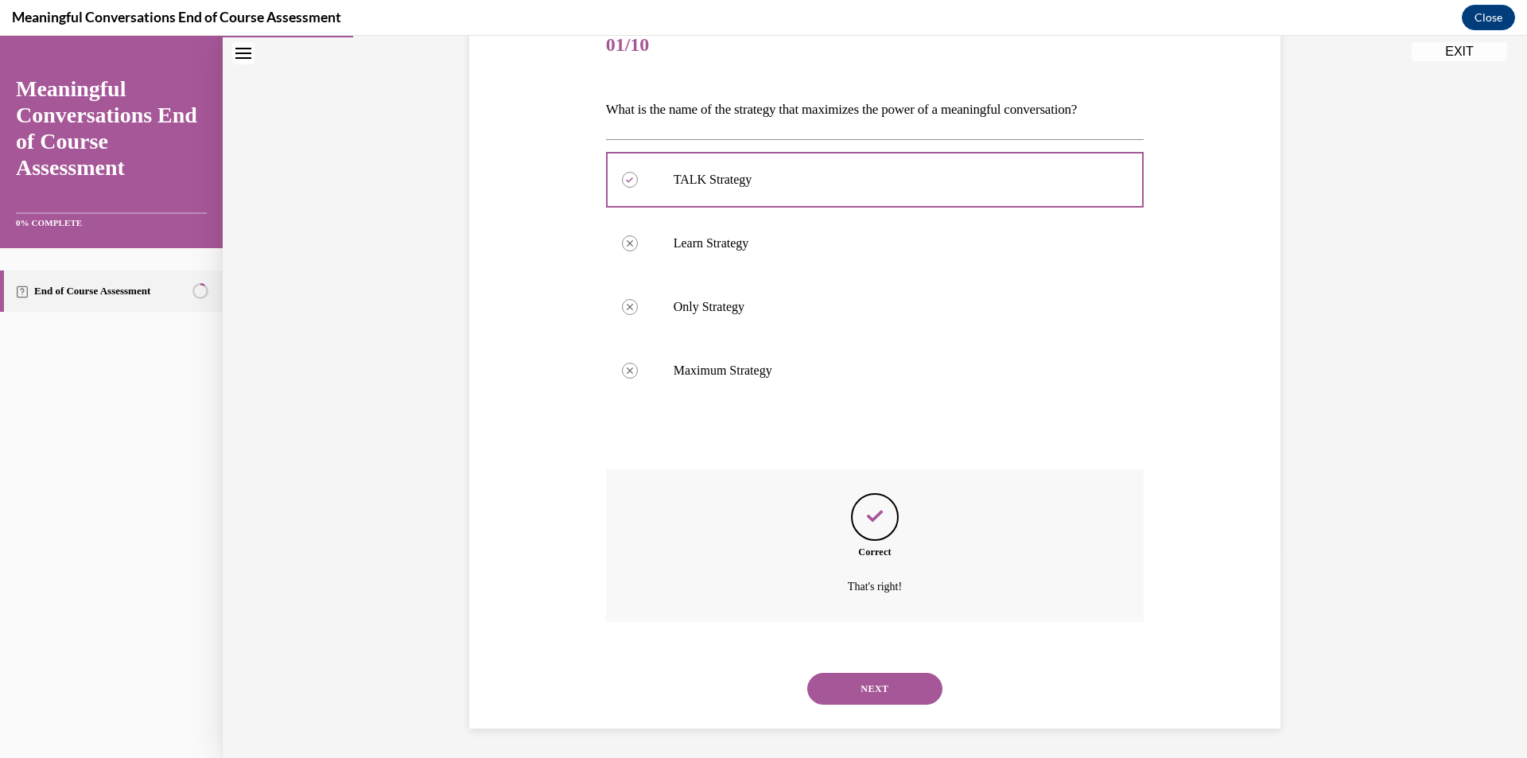
scroll to position [209, 0]
click at [870, 680] on button "NEXT" at bounding box center [874, 686] width 135 height 32
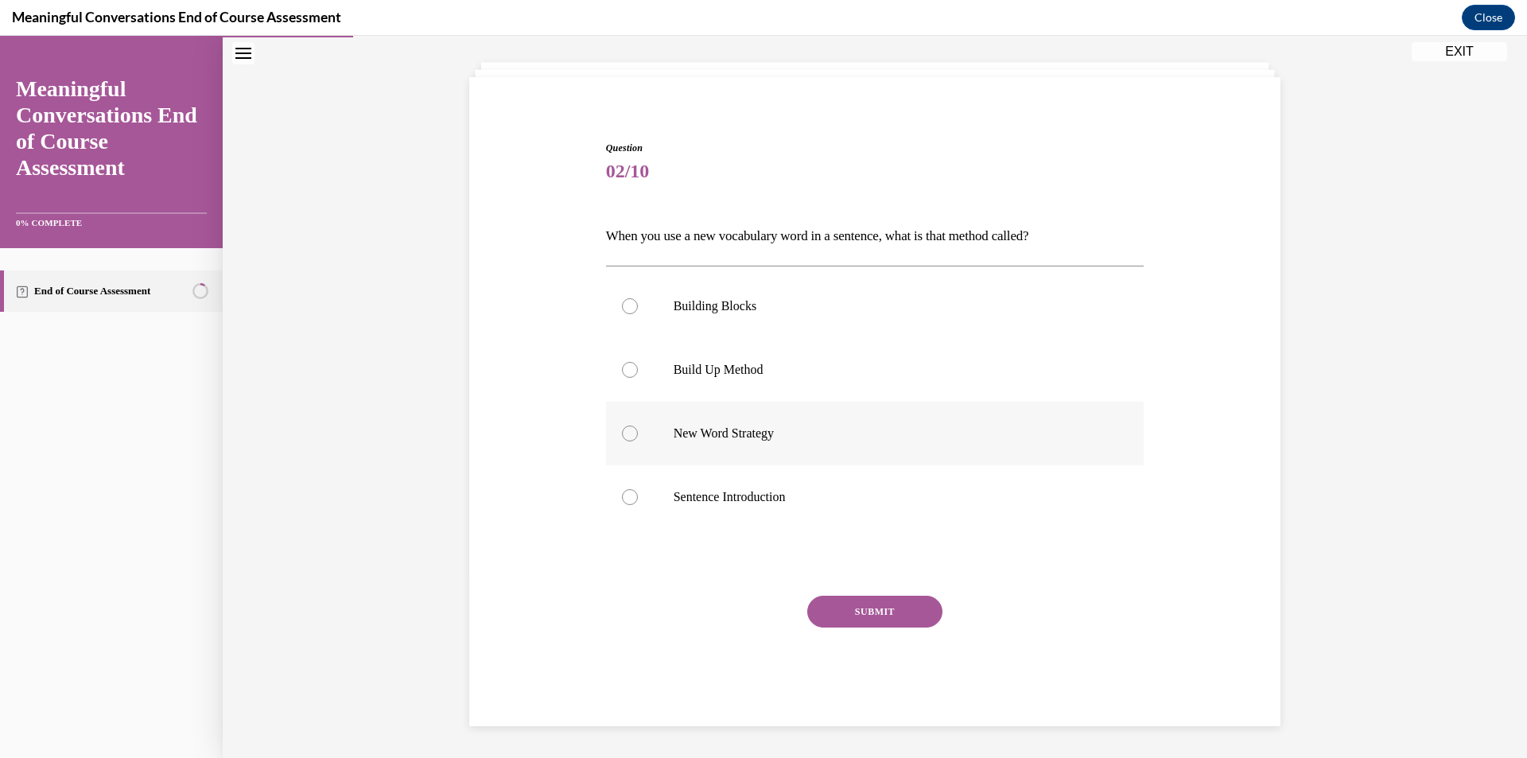
click at [622, 434] on div at bounding box center [630, 433] width 16 height 16
click at [622, 434] on input "New Word Strategy" at bounding box center [630, 433] width 16 height 16
radio input "true"
click at [850, 601] on button "SUBMIT" at bounding box center [874, 612] width 135 height 32
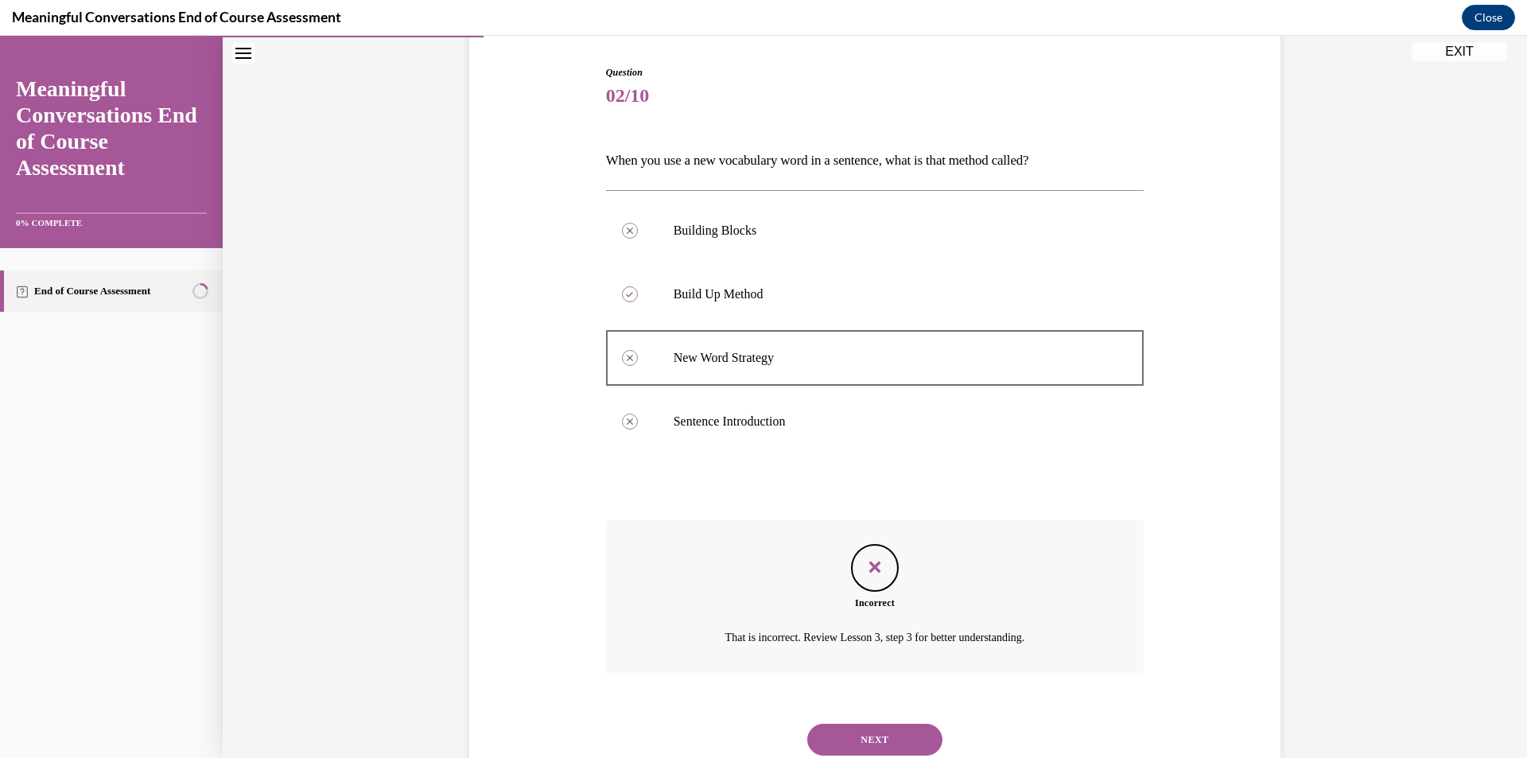
scroll to position [209, 0]
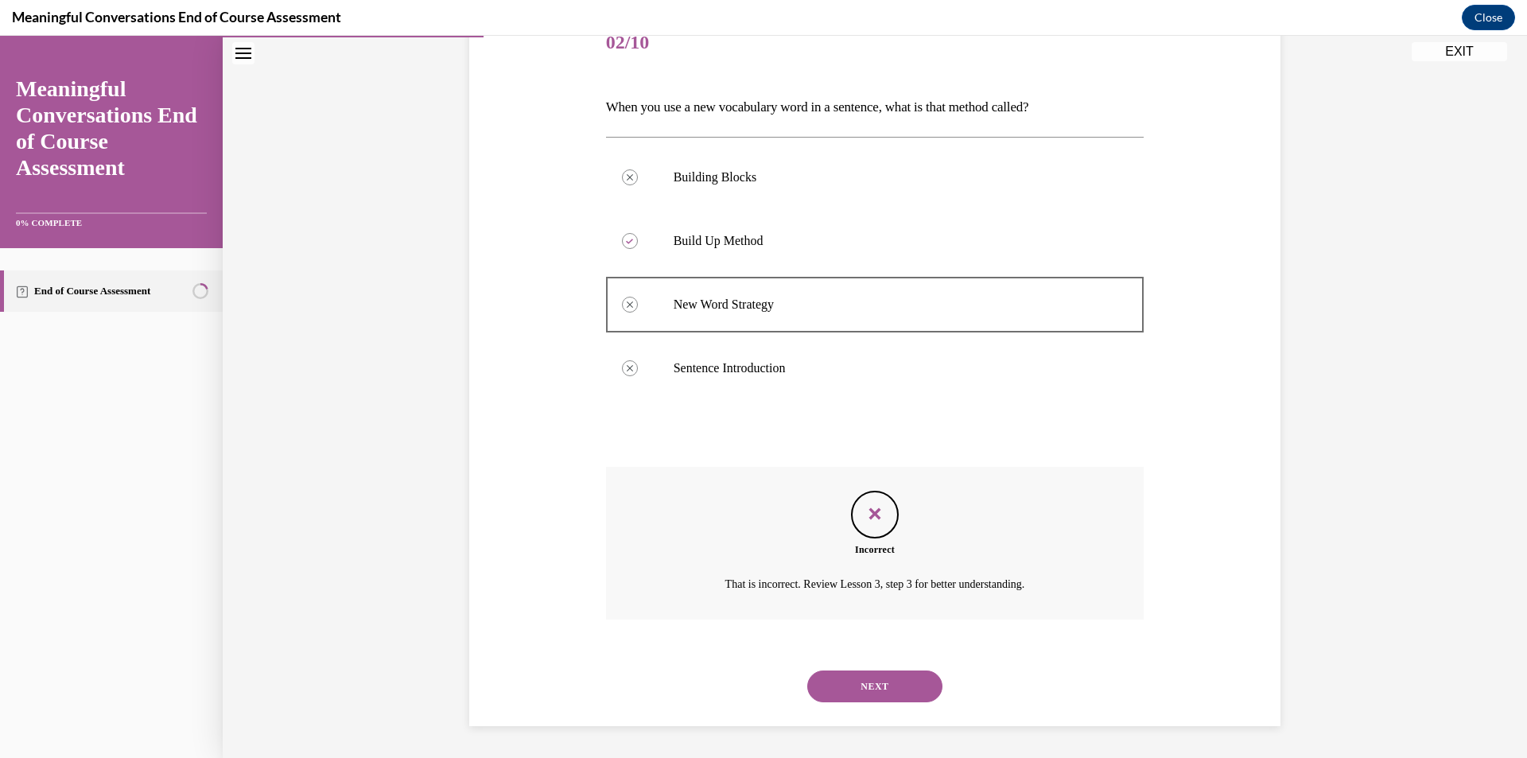
click at [855, 677] on button "NEXT" at bounding box center [874, 686] width 135 height 32
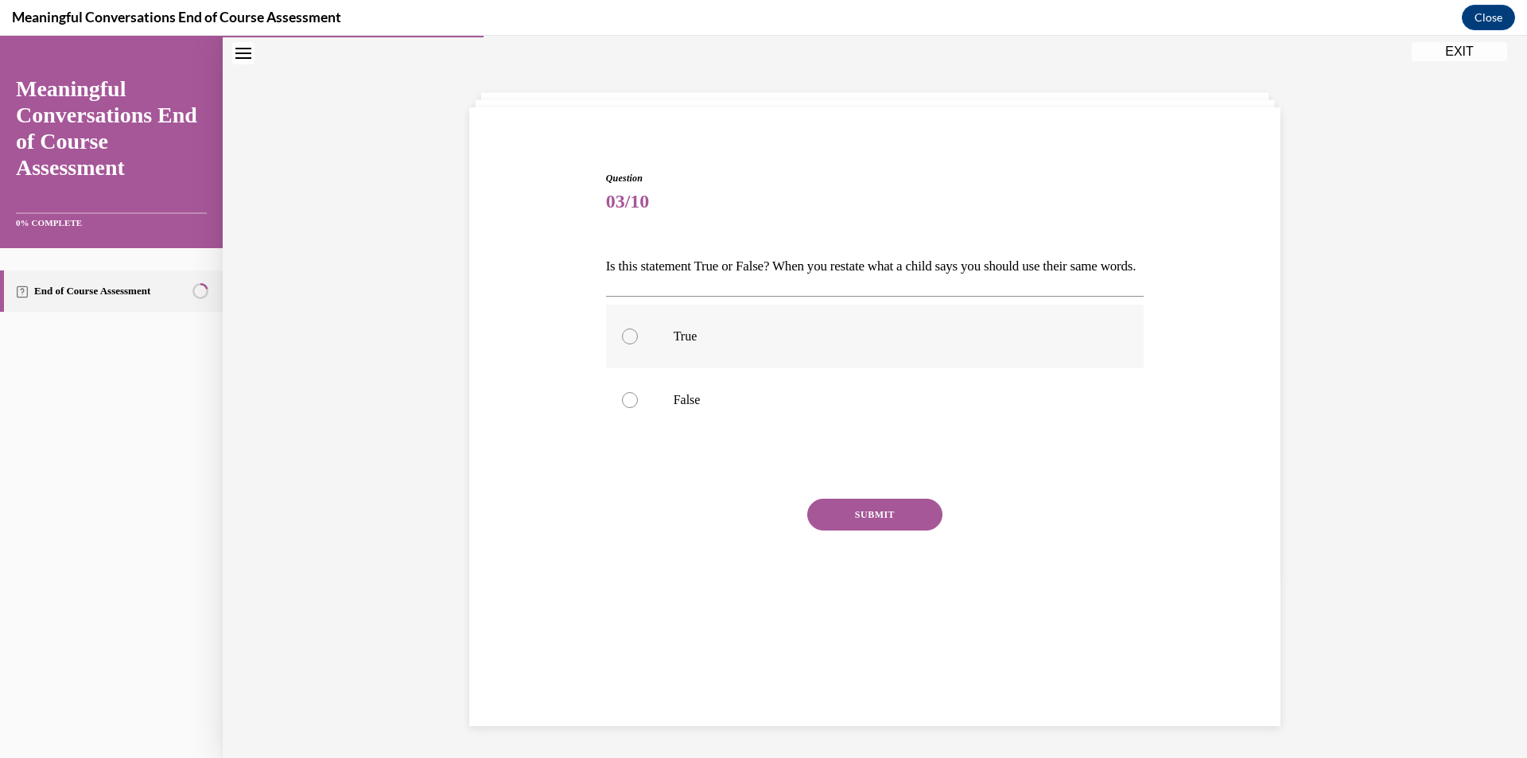
click at [622, 344] on div at bounding box center [630, 336] width 16 height 16
click at [622, 344] on input "True" at bounding box center [630, 336] width 16 height 16
radio input "true"
click at [854, 530] on button "SUBMIT" at bounding box center [874, 515] width 135 height 32
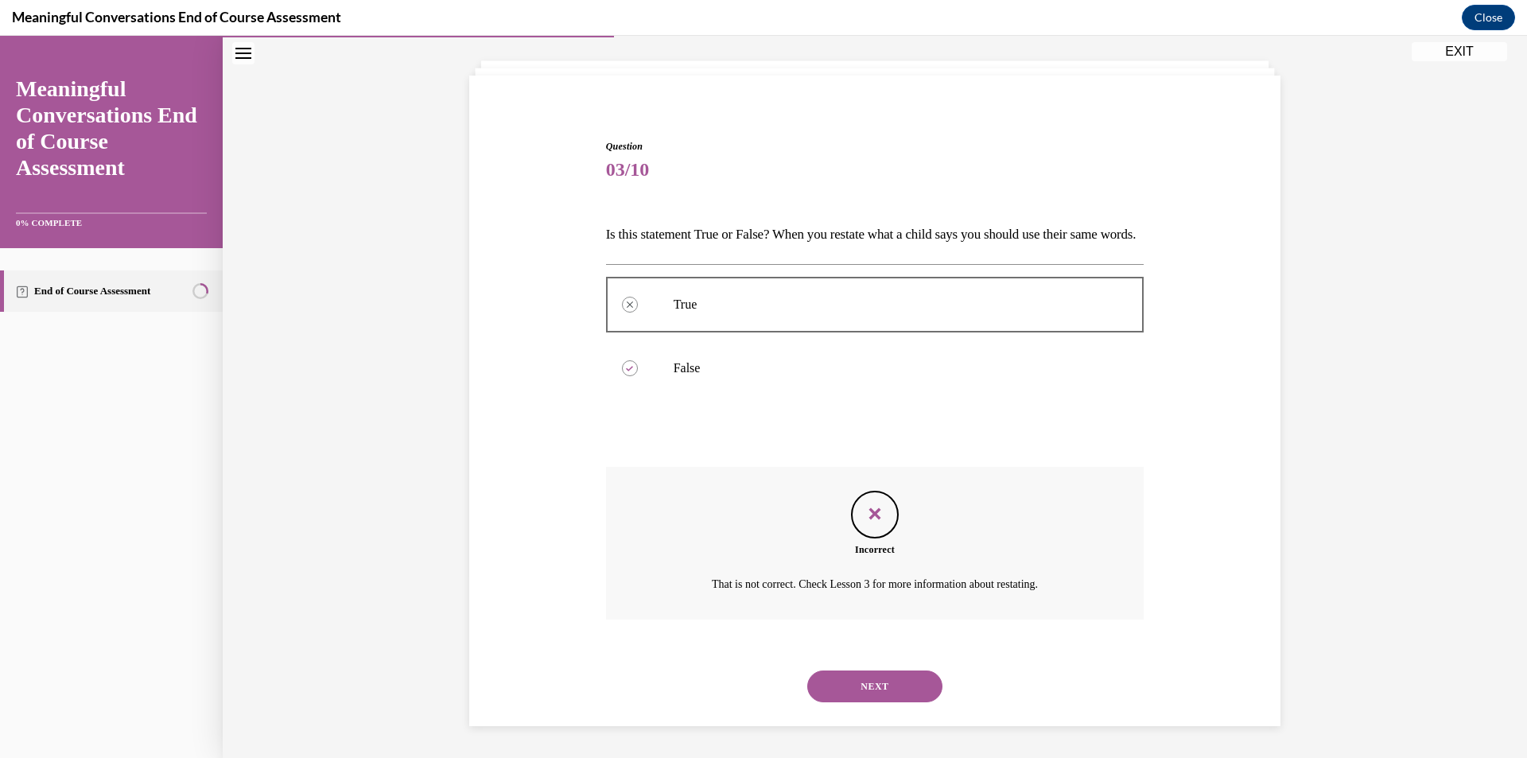
scroll to position [109, 0]
click at [817, 676] on button "NEXT" at bounding box center [874, 686] width 135 height 32
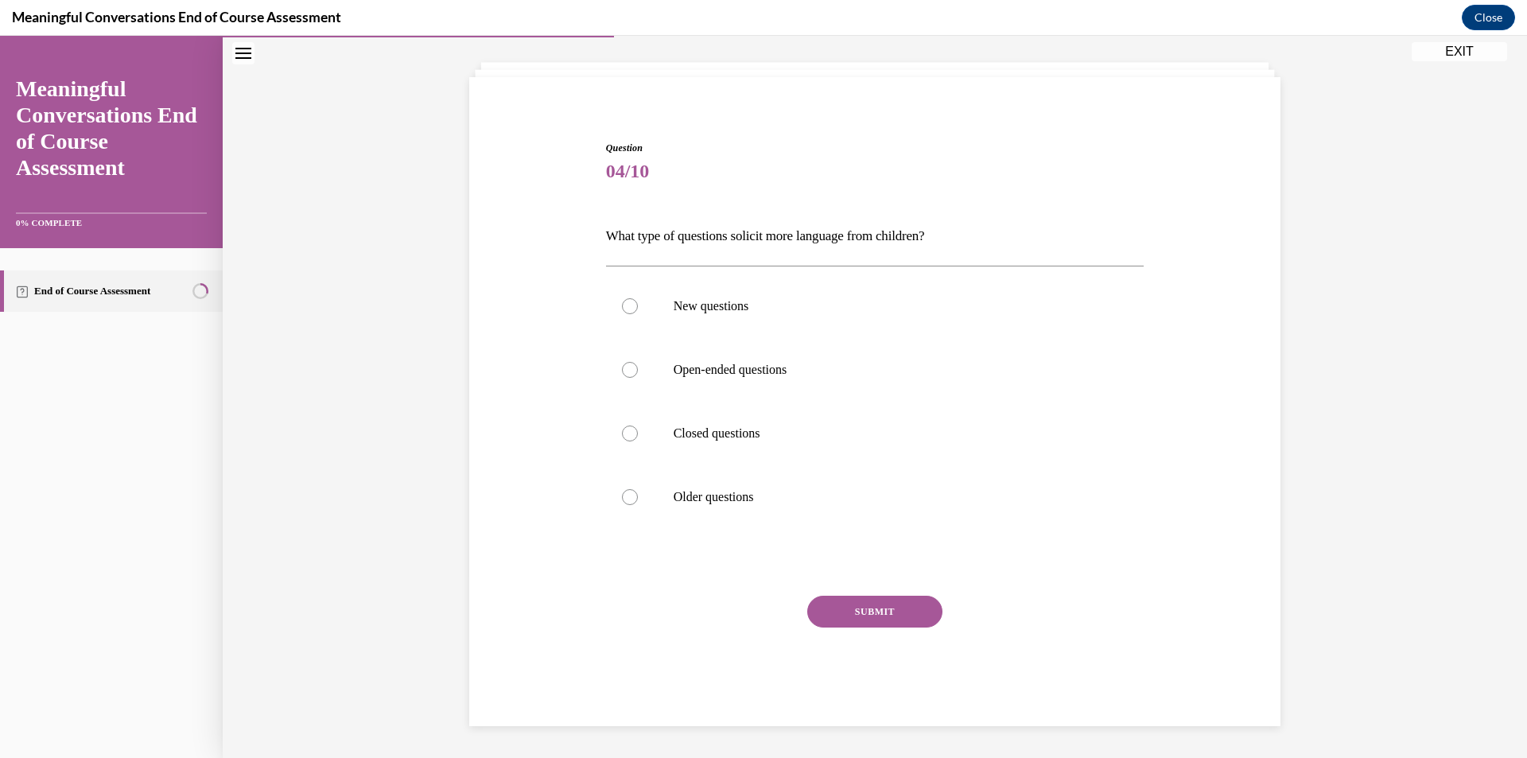
scroll to position [55, 0]
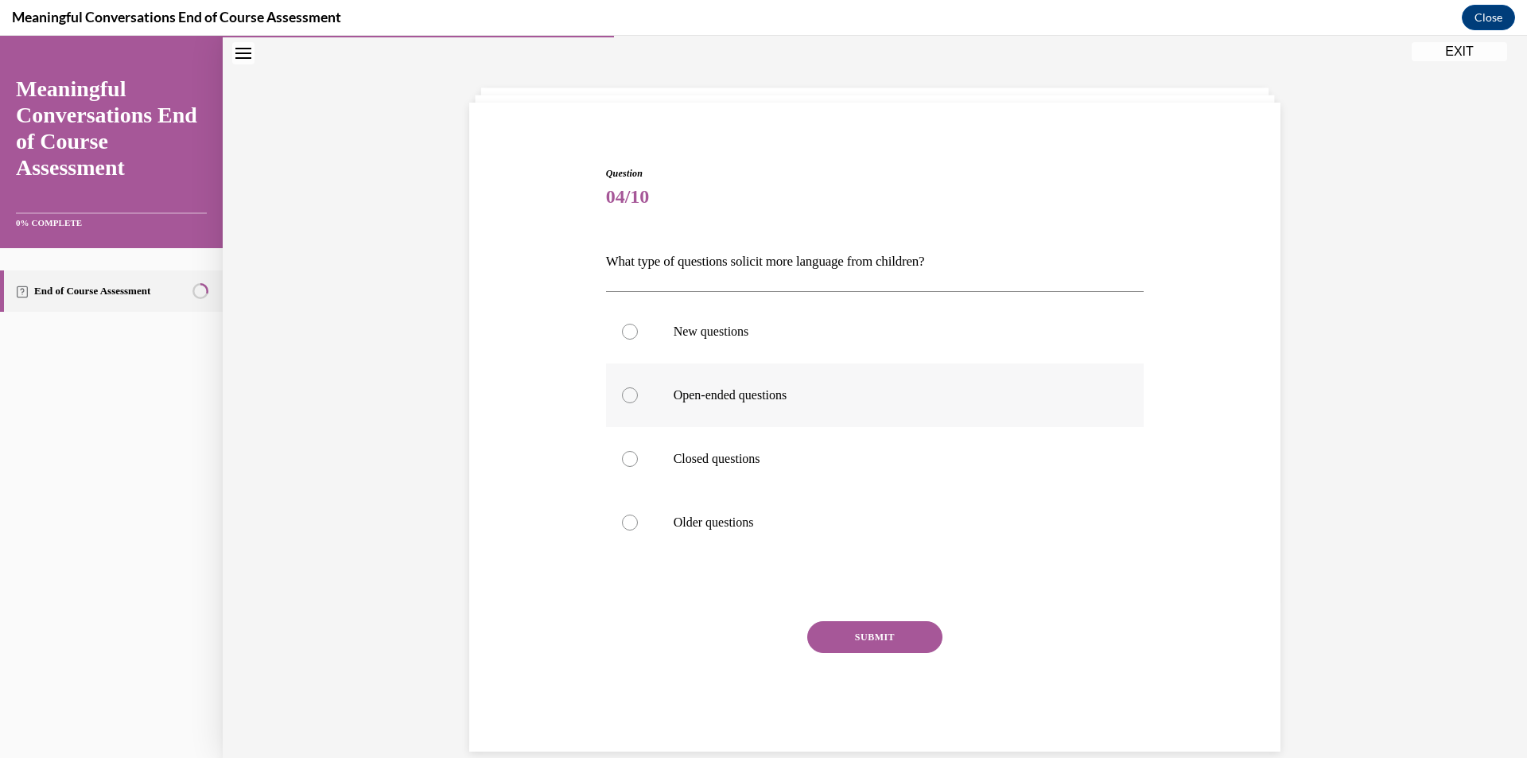
click at [622, 393] on div at bounding box center [630, 395] width 16 height 16
click at [622, 393] on input "Open-ended questions" at bounding box center [630, 395] width 16 height 16
radio input "true"
click at [841, 635] on button "SUBMIT" at bounding box center [874, 637] width 135 height 32
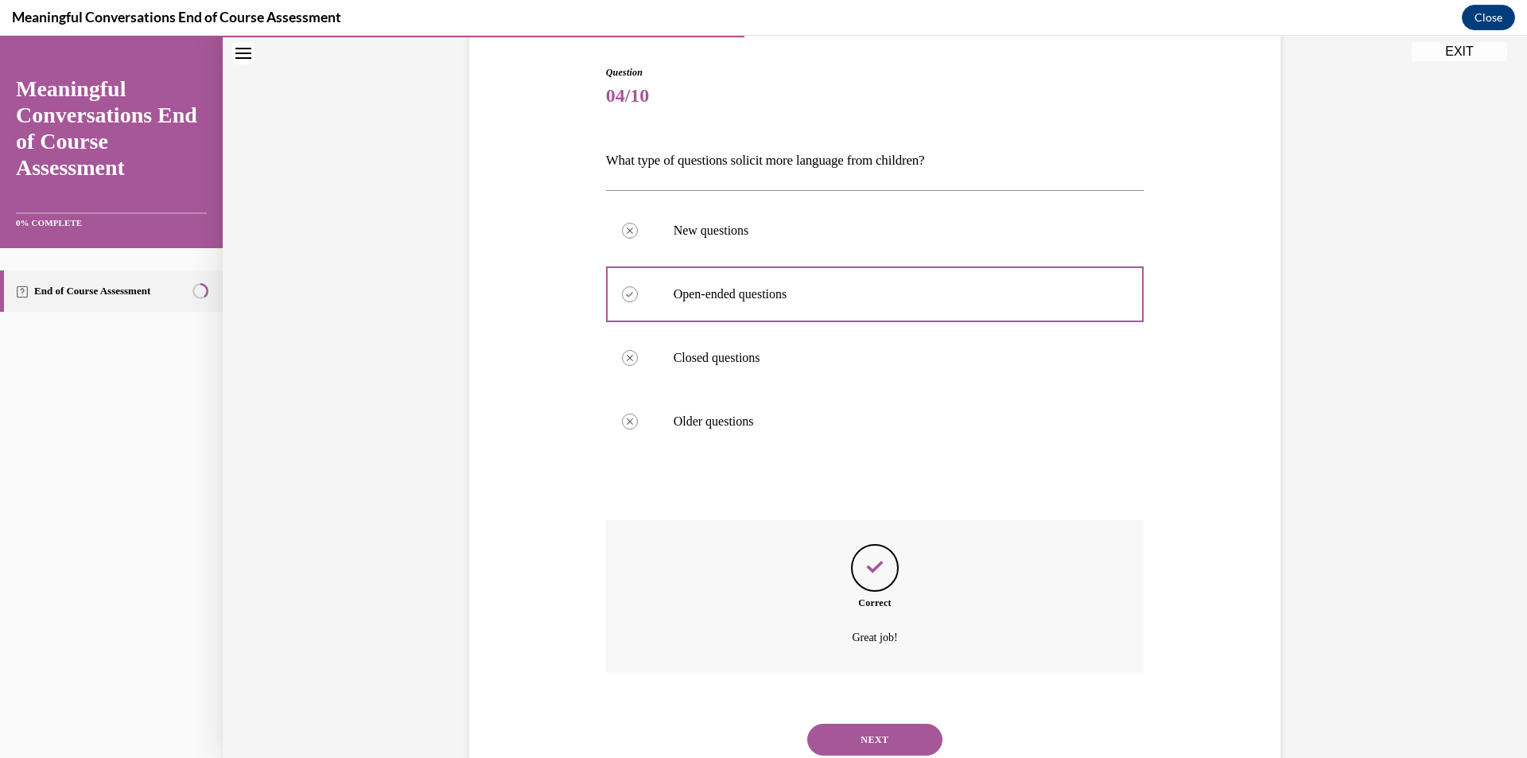
scroll to position [209, 0]
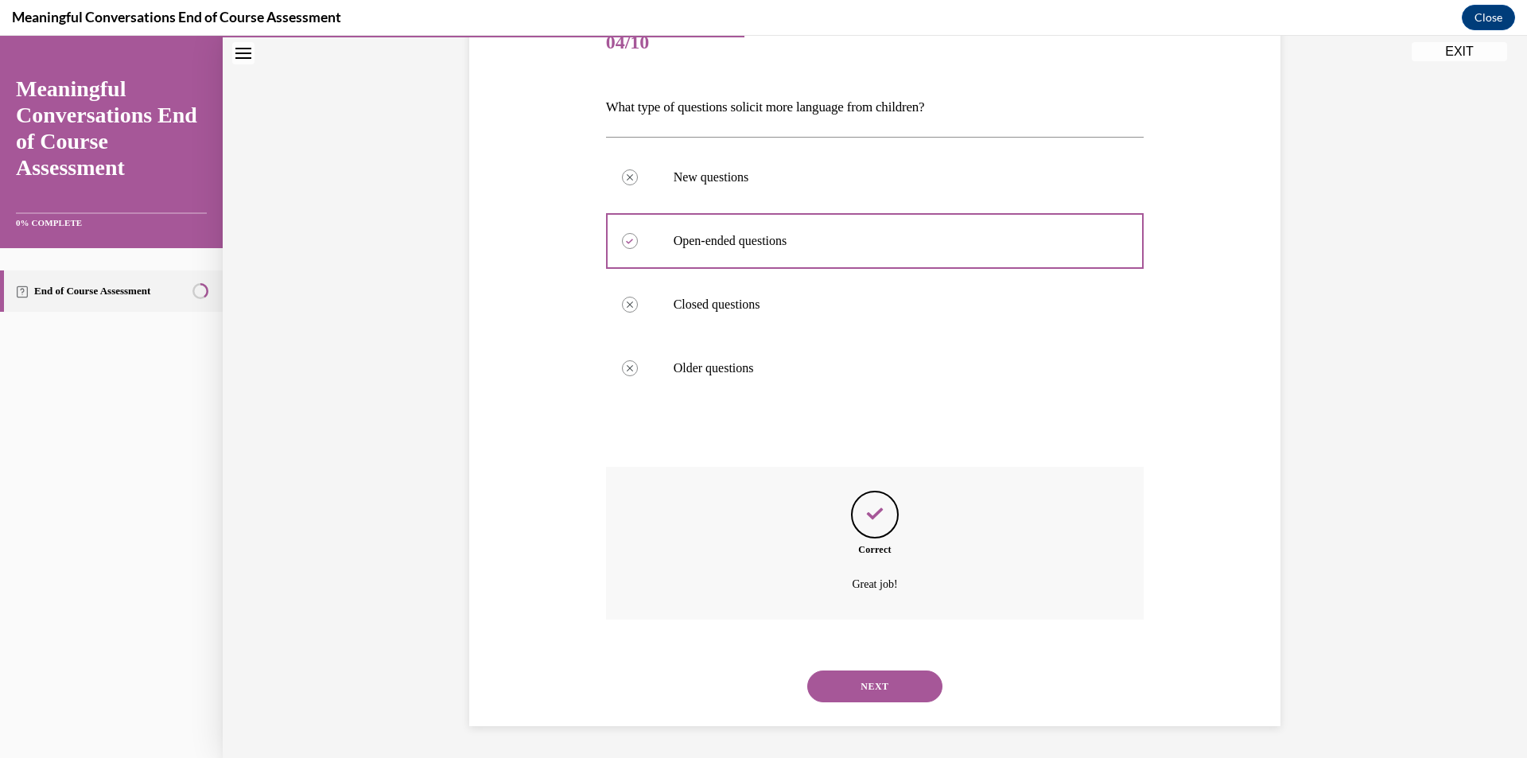
click at [879, 677] on button "NEXT" at bounding box center [874, 686] width 135 height 32
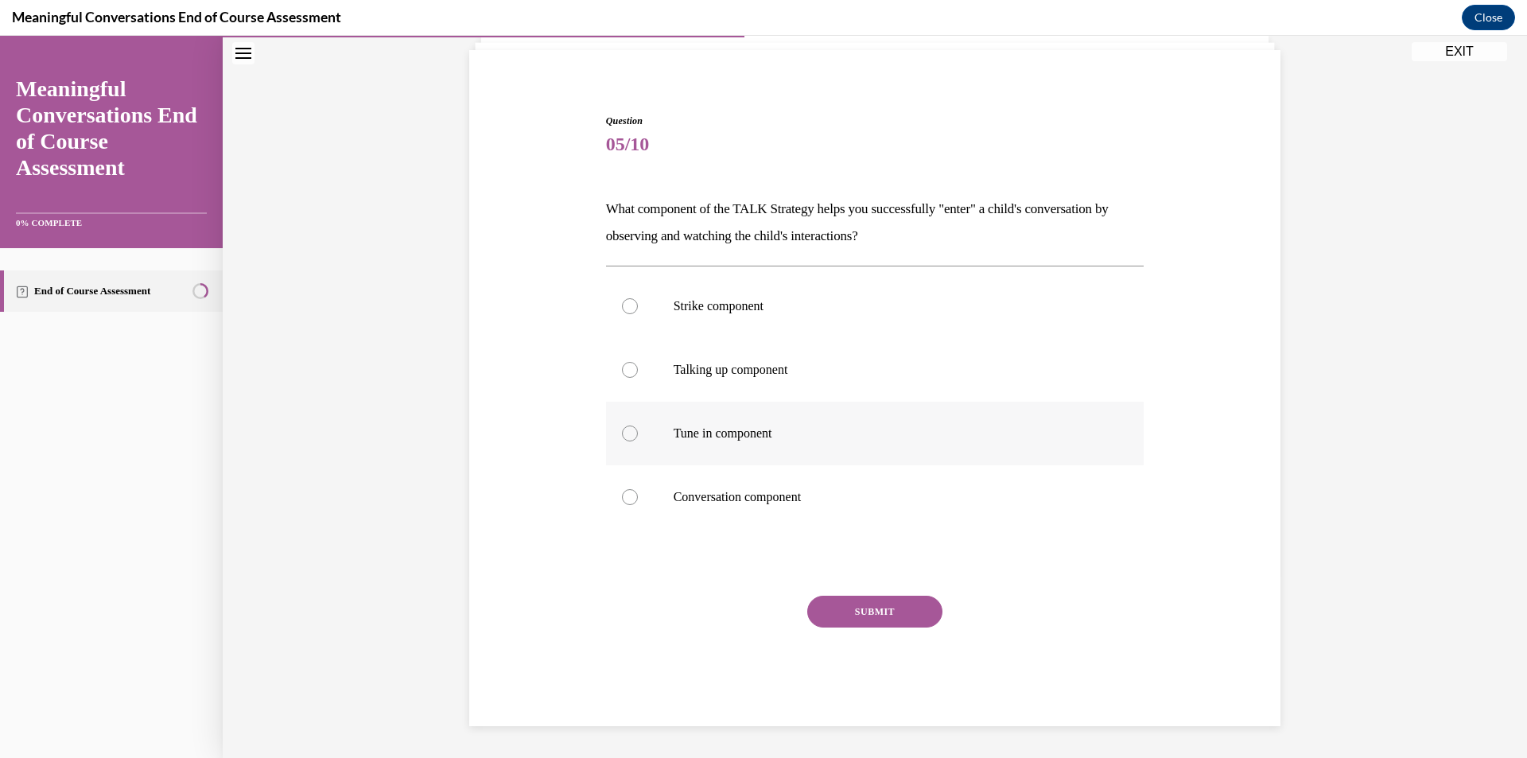
click at [622, 436] on div at bounding box center [630, 433] width 16 height 16
click at [622, 436] on input "Tune in component" at bounding box center [630, 433] width 16 height 16
radio input "true"
click at [860, 619] on button "SUBMIT" at bounding box center [874, 612] width 135 height 32
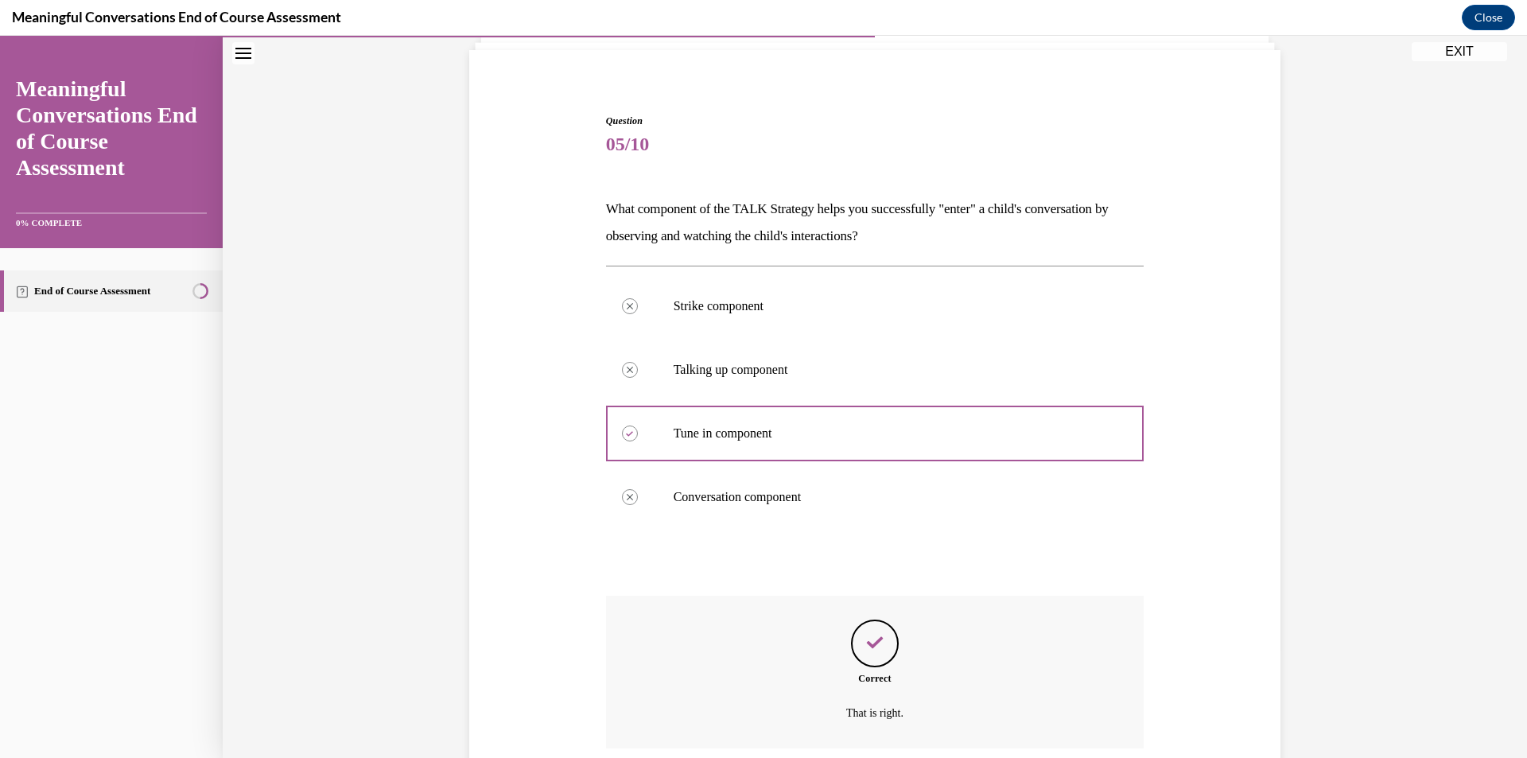
scroll to position [236, 0]
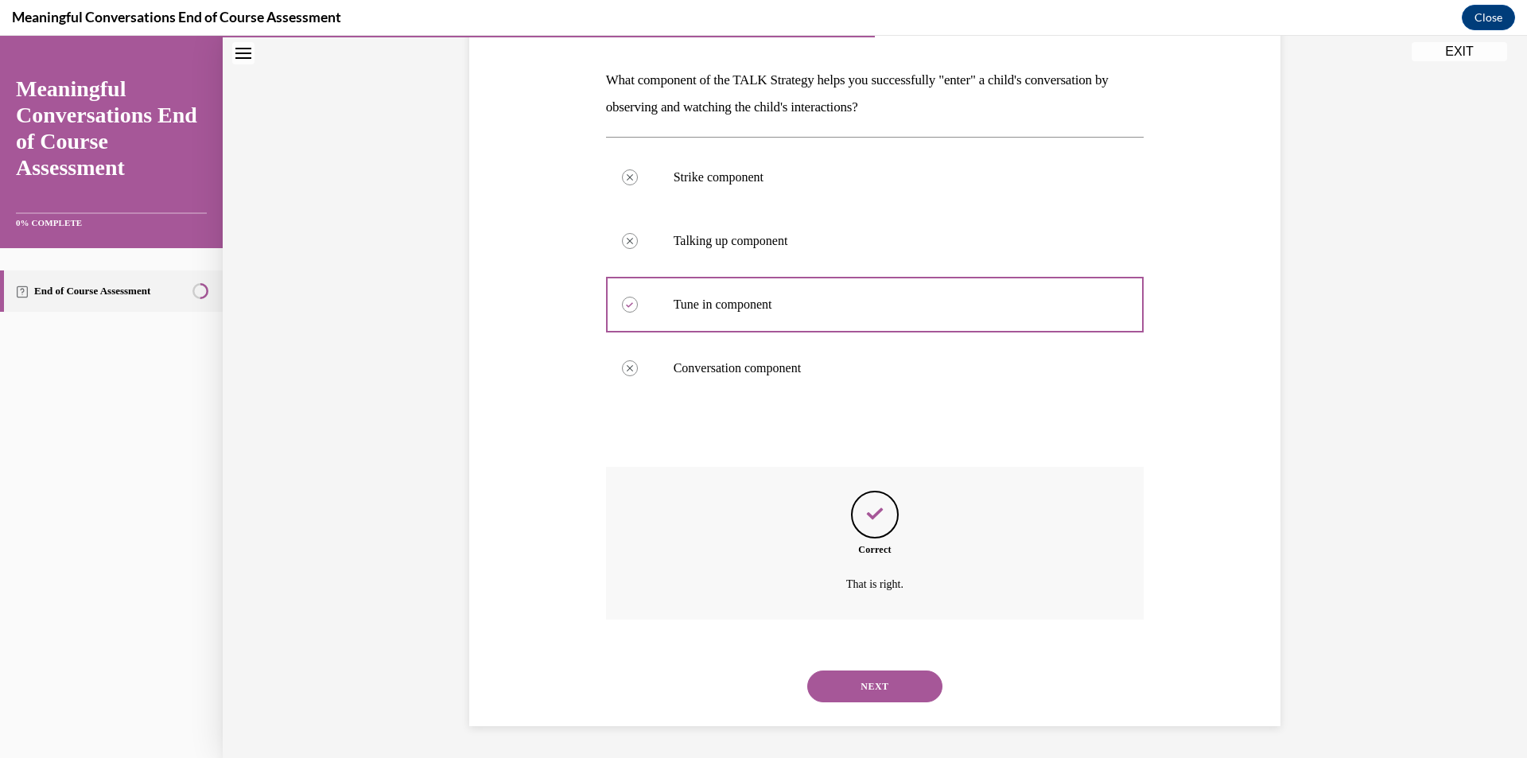
click at [864, 684] on button "NEXT" at bounding box center [874, 686] width 135 height 32
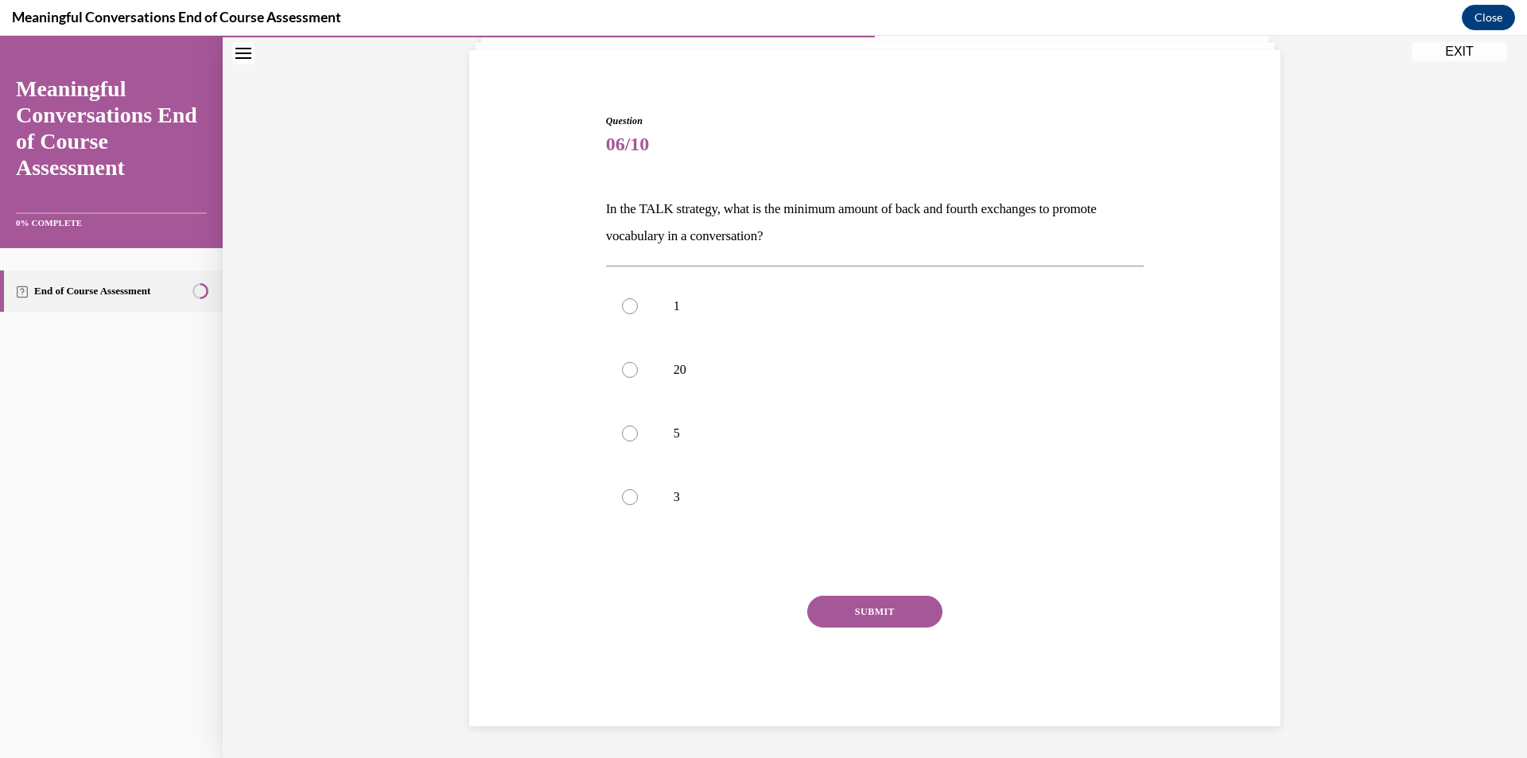
scroll to position [107, 0]
click at [626, 314] on label "1" at bounding box center [875, 306] width 538 height 64
click at [626, 314] on input "1" at bounding box center [630, 306] width 16 height 16
radio input "true"
click at [841, 604] on button "SUBMIT" at bounding box center [874, 612] width 135 height 32
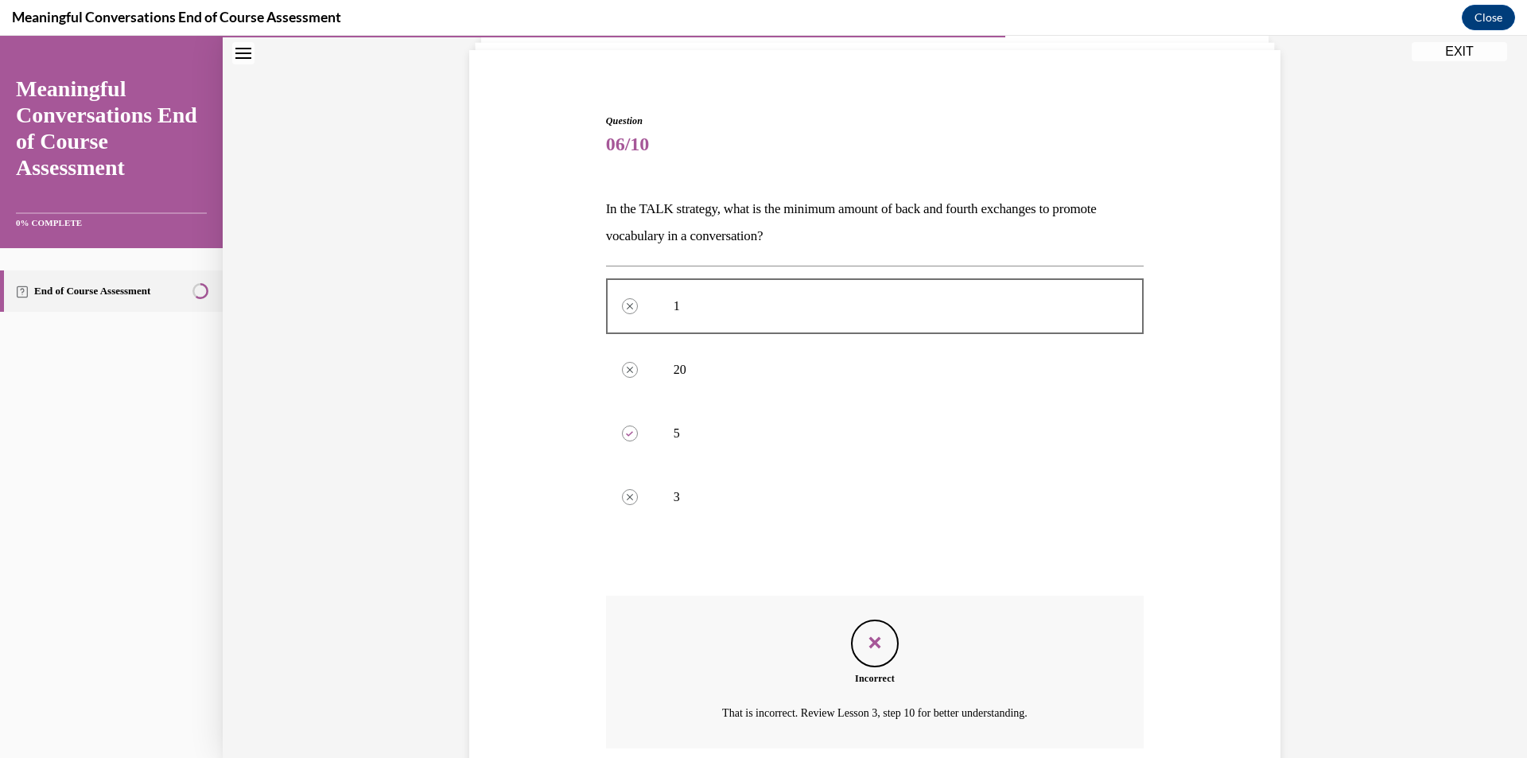
scroll to position [236, 0]
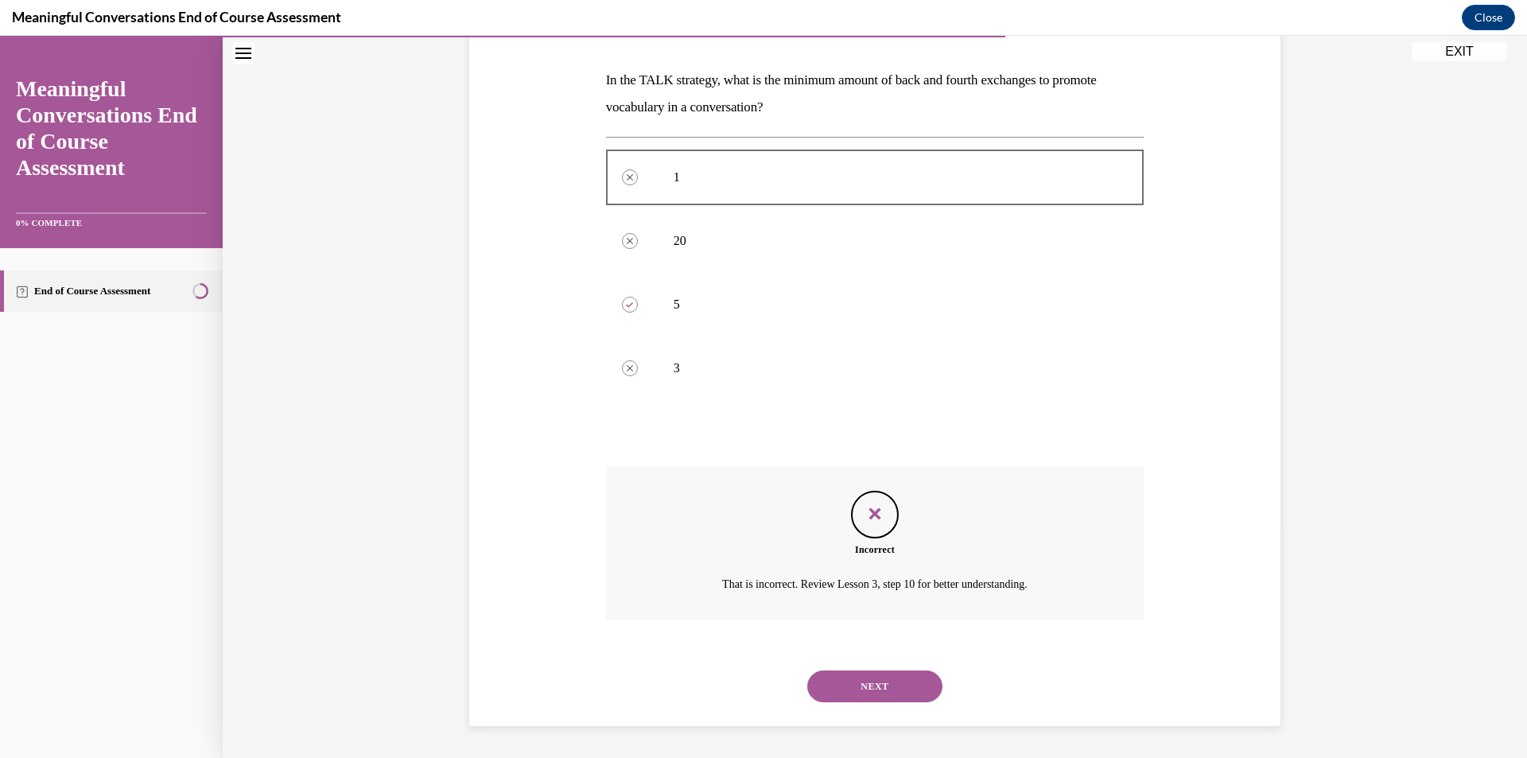
click at [858, 677] on button "NEXT" at bounding box center [874, 686] width 135 height 32
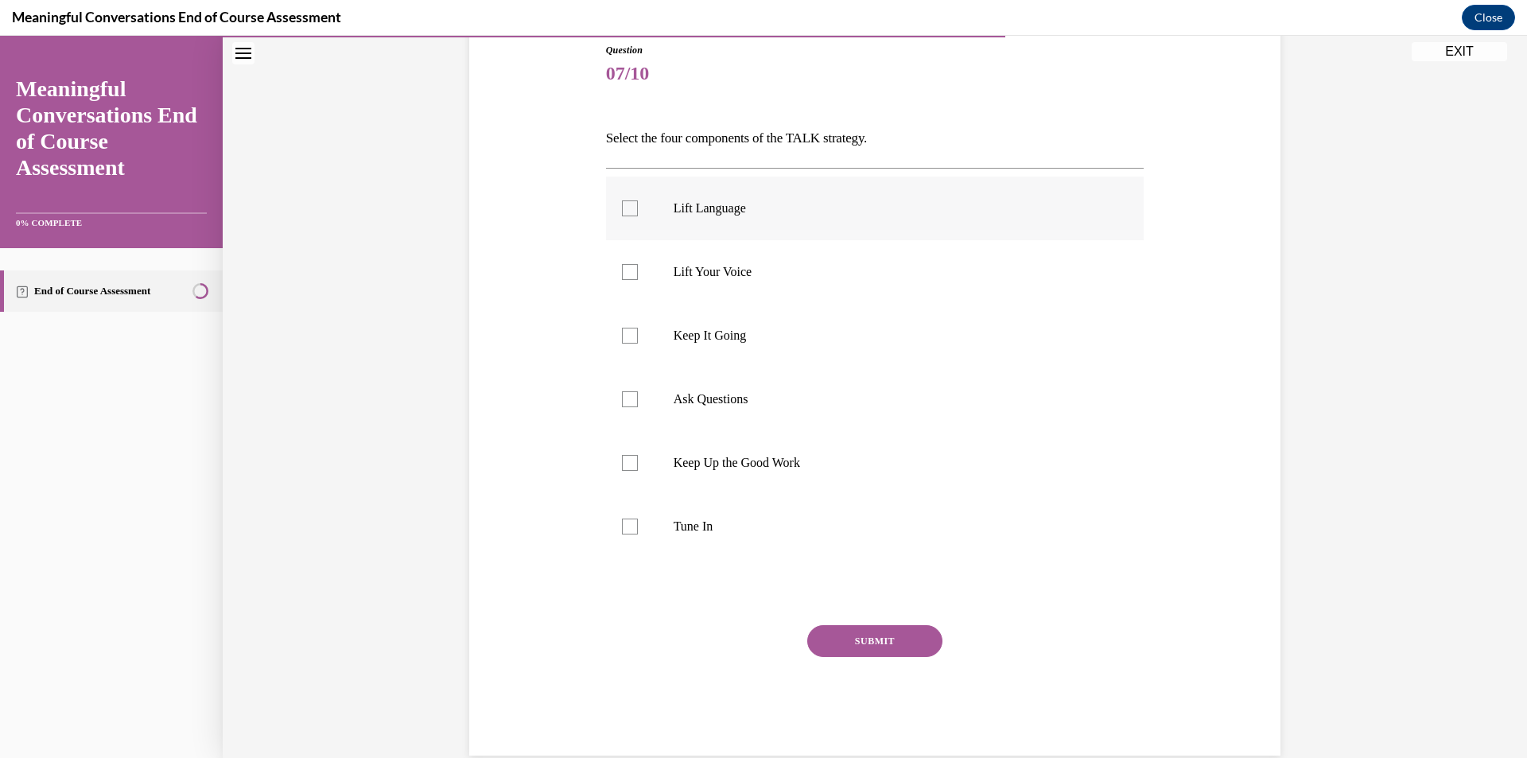
click at [622, 206] on div at bounding box center [630, 208] width 16 height 16
click at [622, 206] on input "Lift Language" at bounding box center [630, 208] width 16 height 16
checkbox input "true"
click at [622, 342] on div at bounding box center [630, 336] width 16 height 16
click at [622, 342] on input "Keep It Going" at bounding box center [630, 336] width 16 height 16
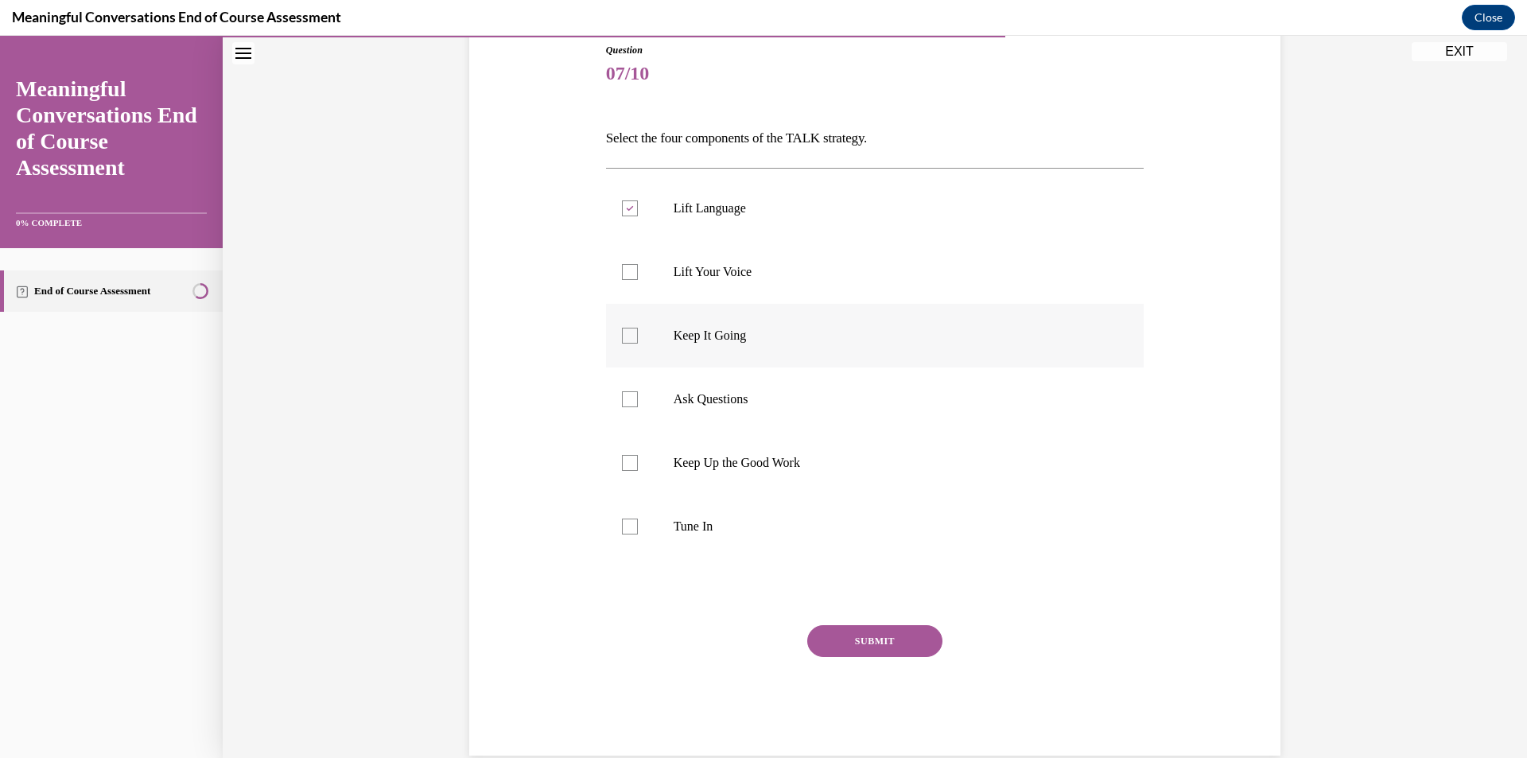
checkbox input "true"
click at [623, 414] on label "Ask Questions" at bounding box center [875, 399] width 538 height 64
click at [623, 407] on input "Ask Questions" at bounding box center [630, 399] width 16 height 16
checkbox input "true"
click at [622, 530] on div at bounding box center [630, 526] width 16 height 16
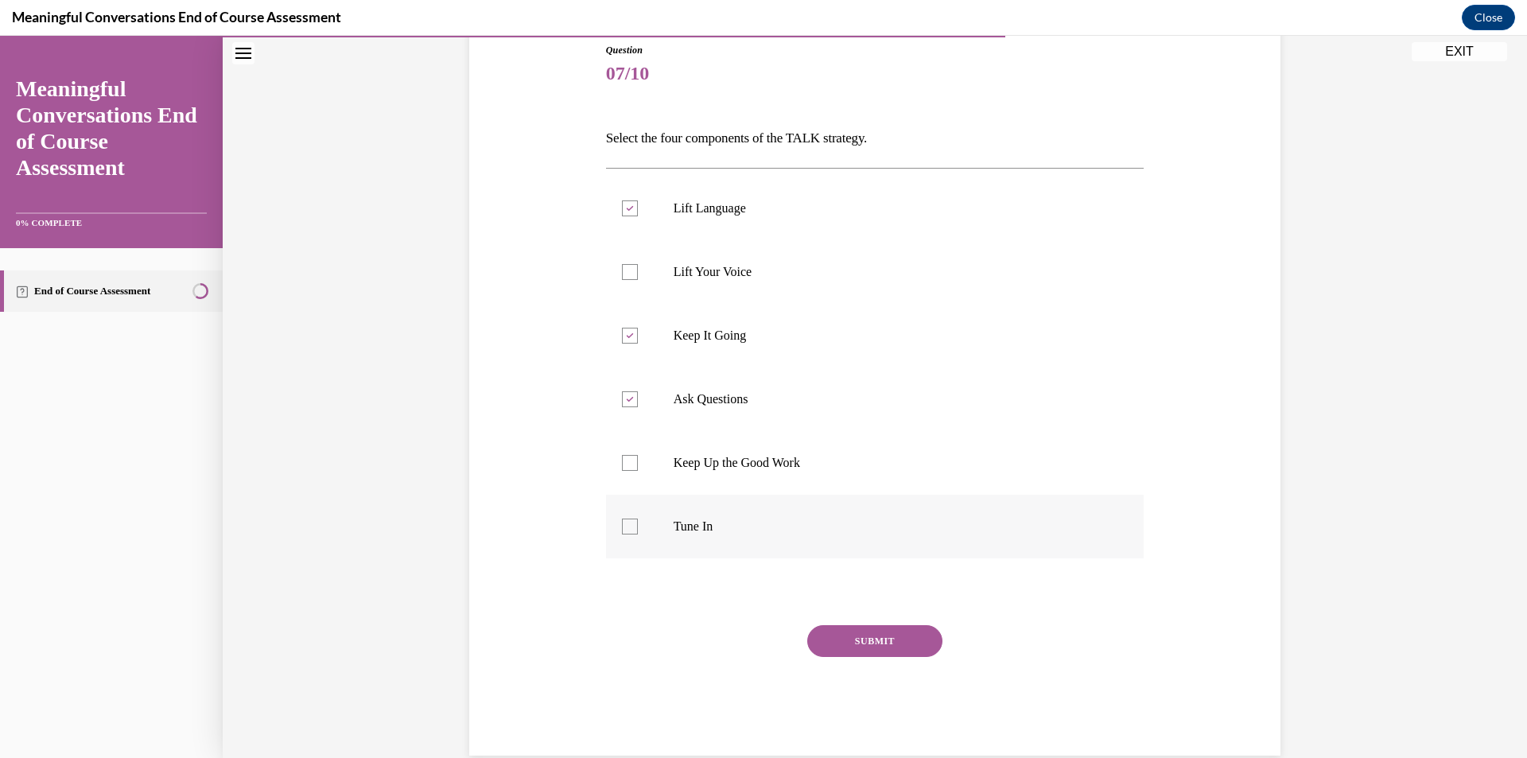
click at [622, 530] on input "Tune In" at bounding box center [630, 526] width 16 height 16
checkbox input "true"
click at [883, 640] on button "SUBMIT" at bounding box center [874, 641] width 135 height 32
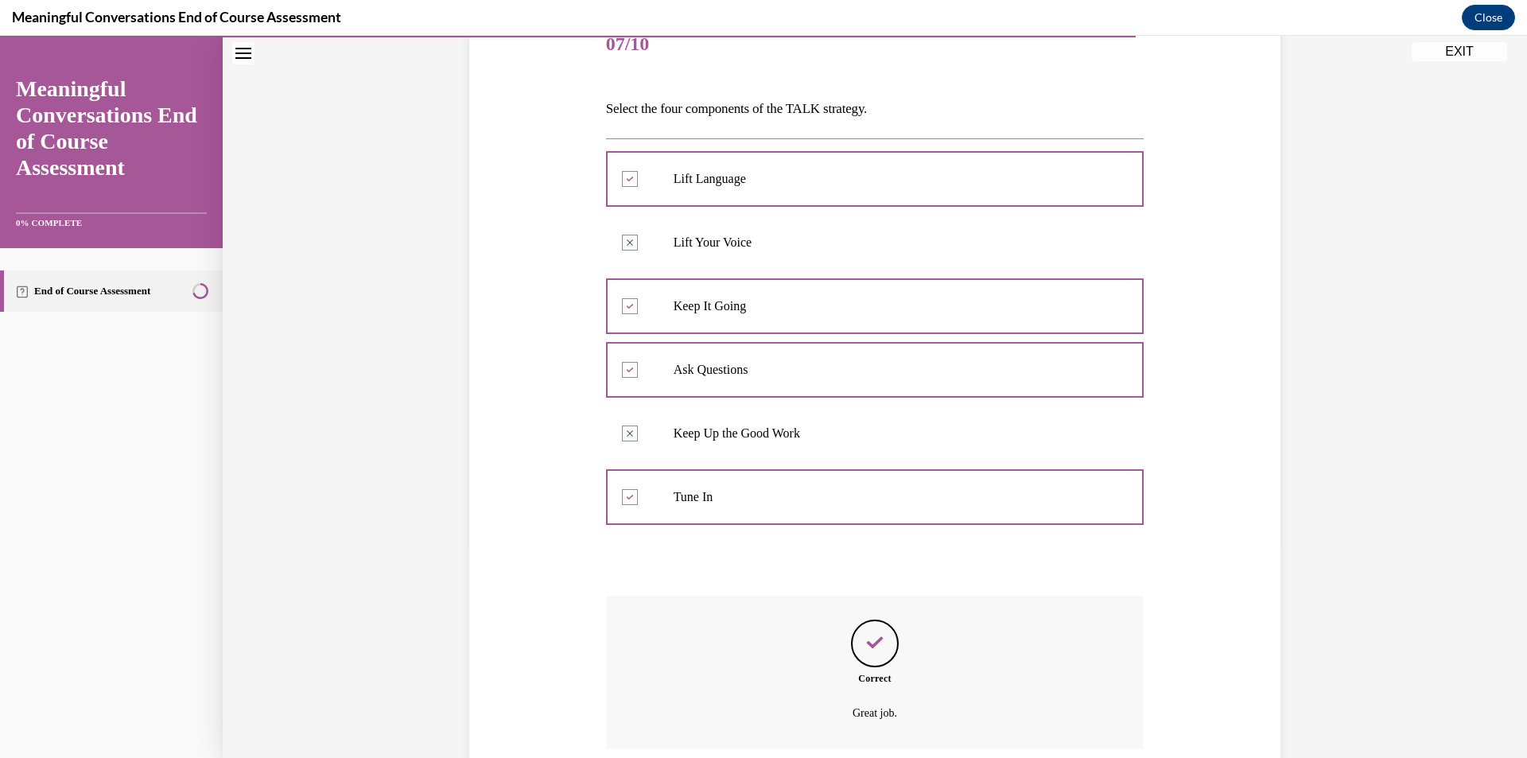
scroll to position [336, 0]
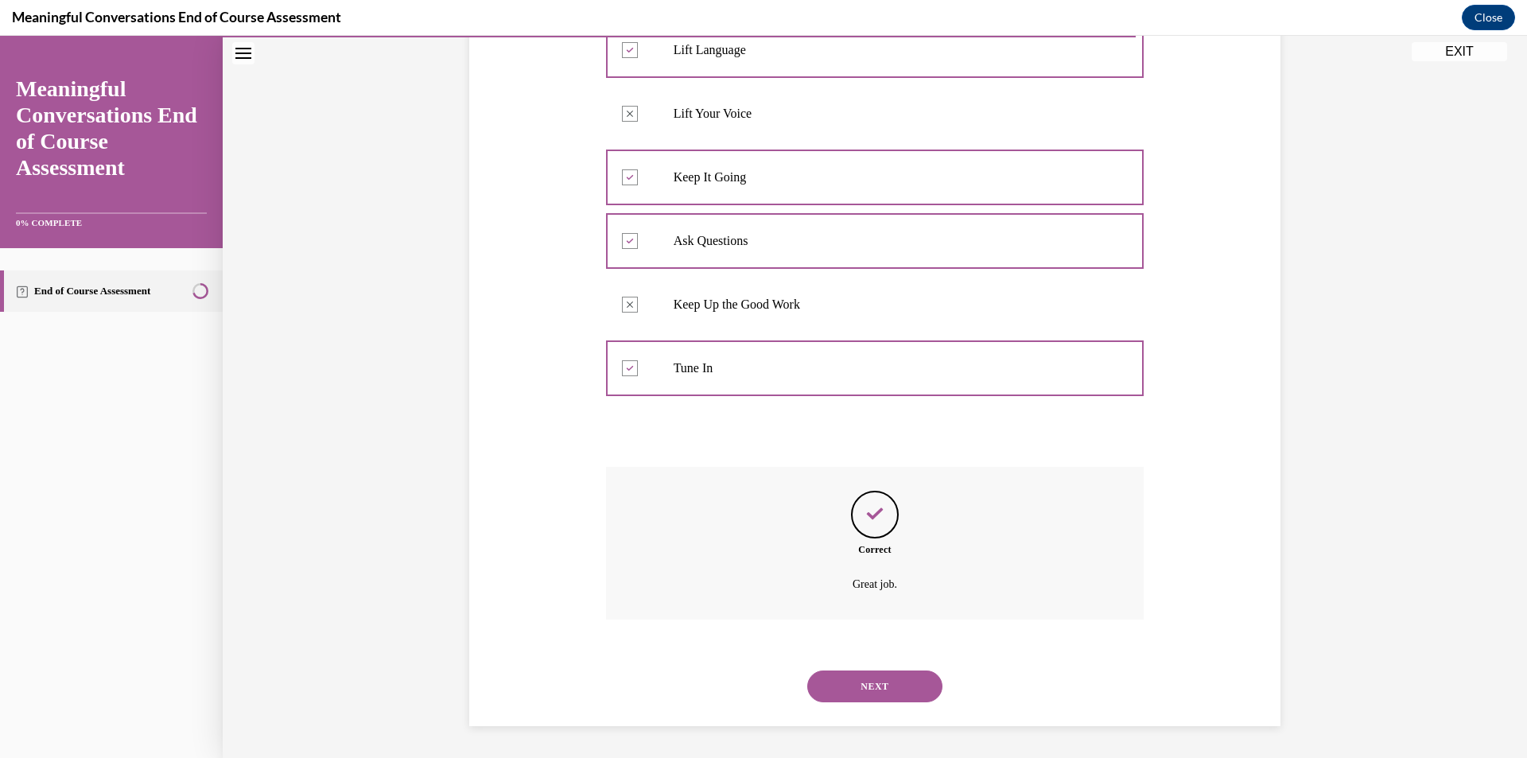
click at [853, 677] on button "NEXT" at bounding box center [874, 686] width 135 height 32
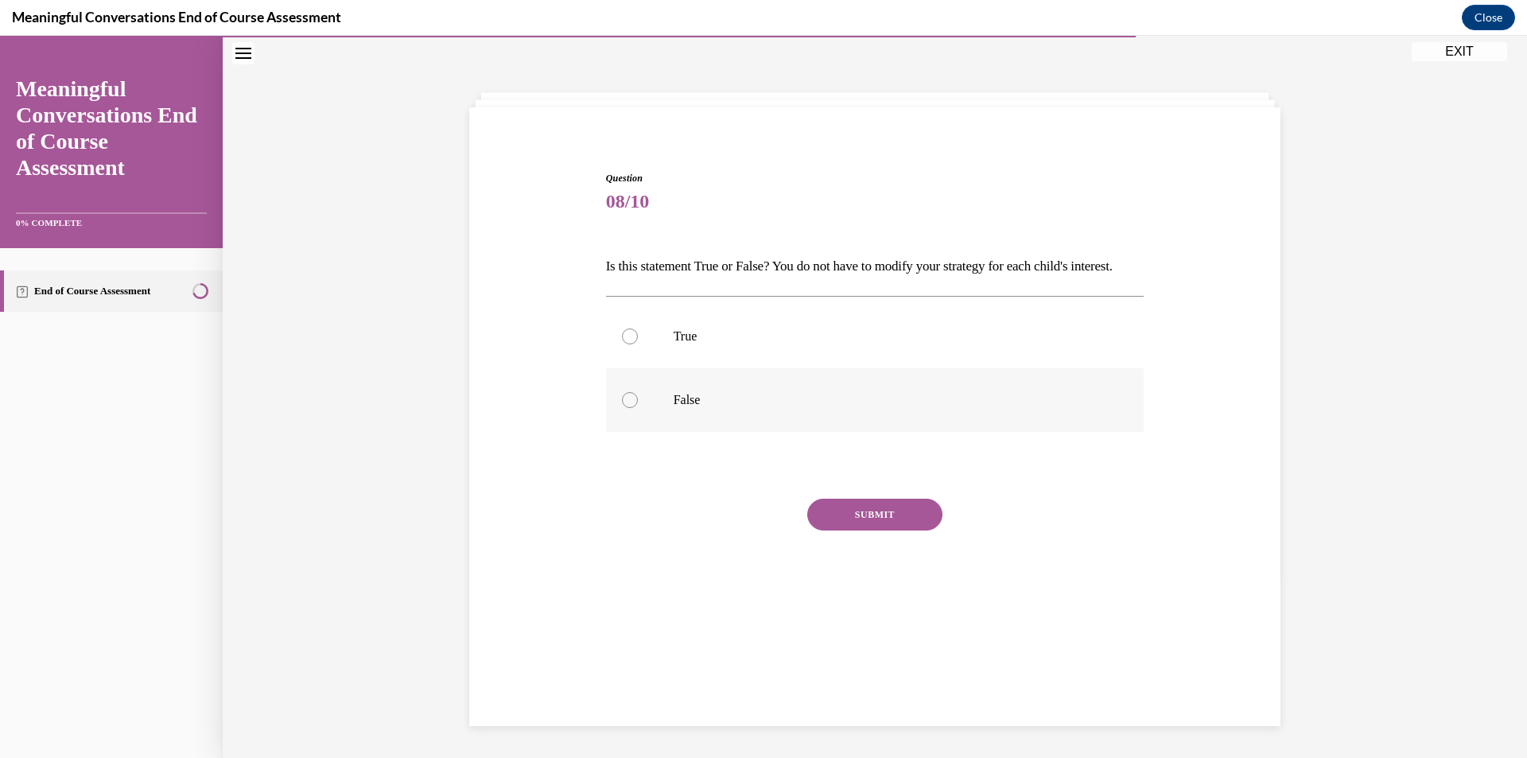
click at [622, 408] on div at bounding box center [630, 400] width 16 height 16
click at [622, 408] on input "False" at bounding box center [630, 400] width 16 height 16
radio input "true"
click at [852, 530] on button "SUBMIT" at bounding box center [874, 515] width 135 height 32
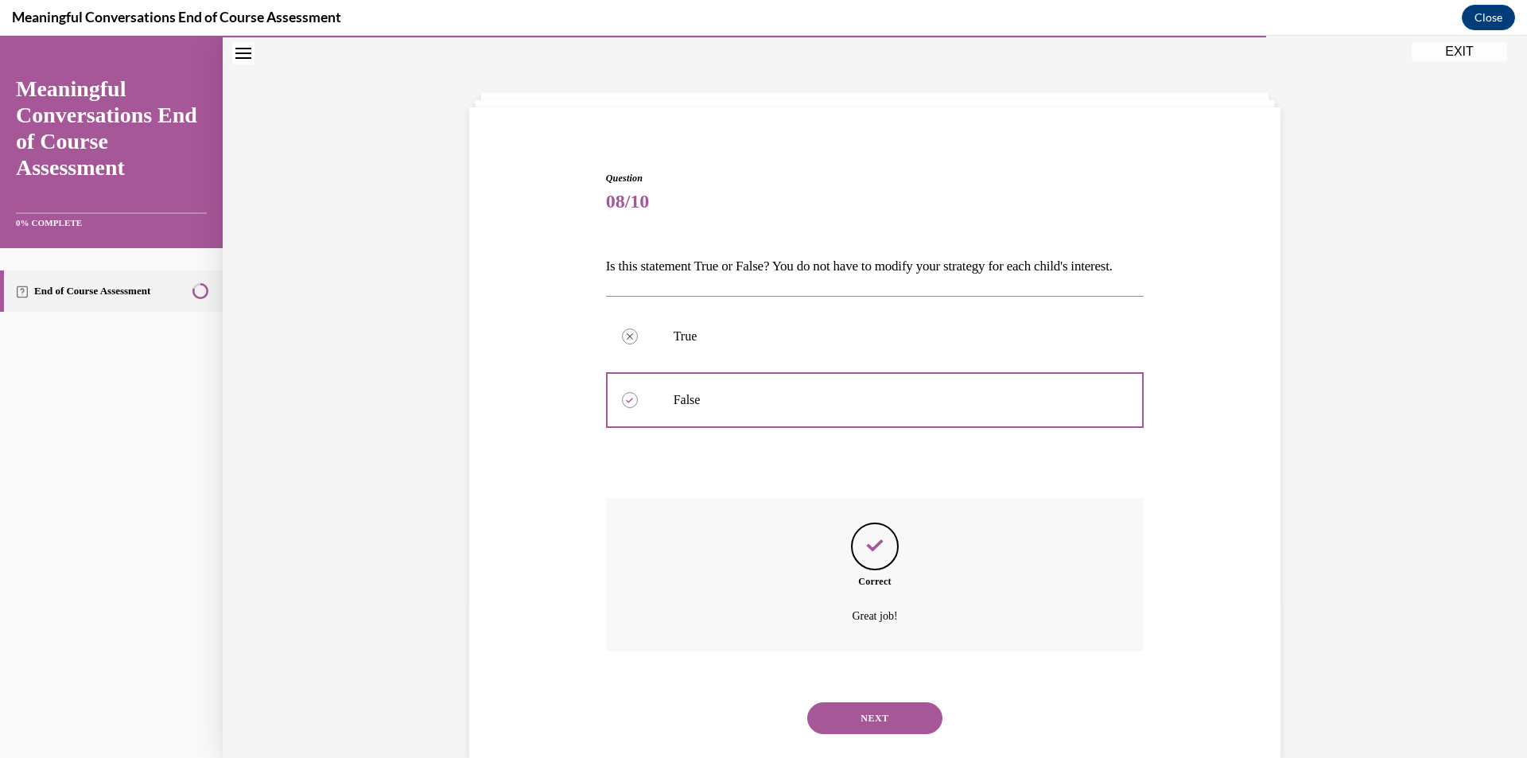
scroll to position [109, 0]
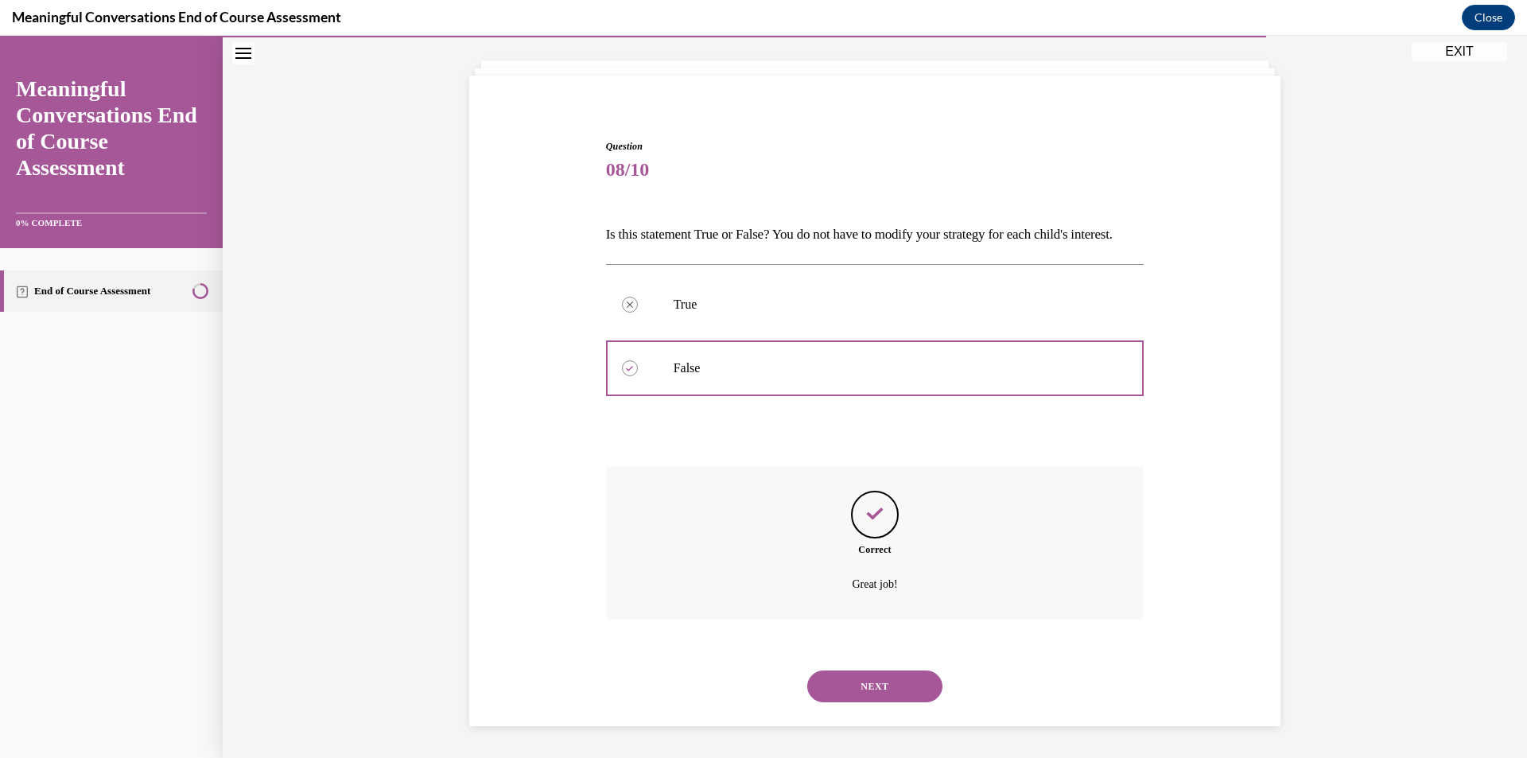
click at [841, 674] on button "NEXT" at bounding box center [874, 686] width 135 height 32
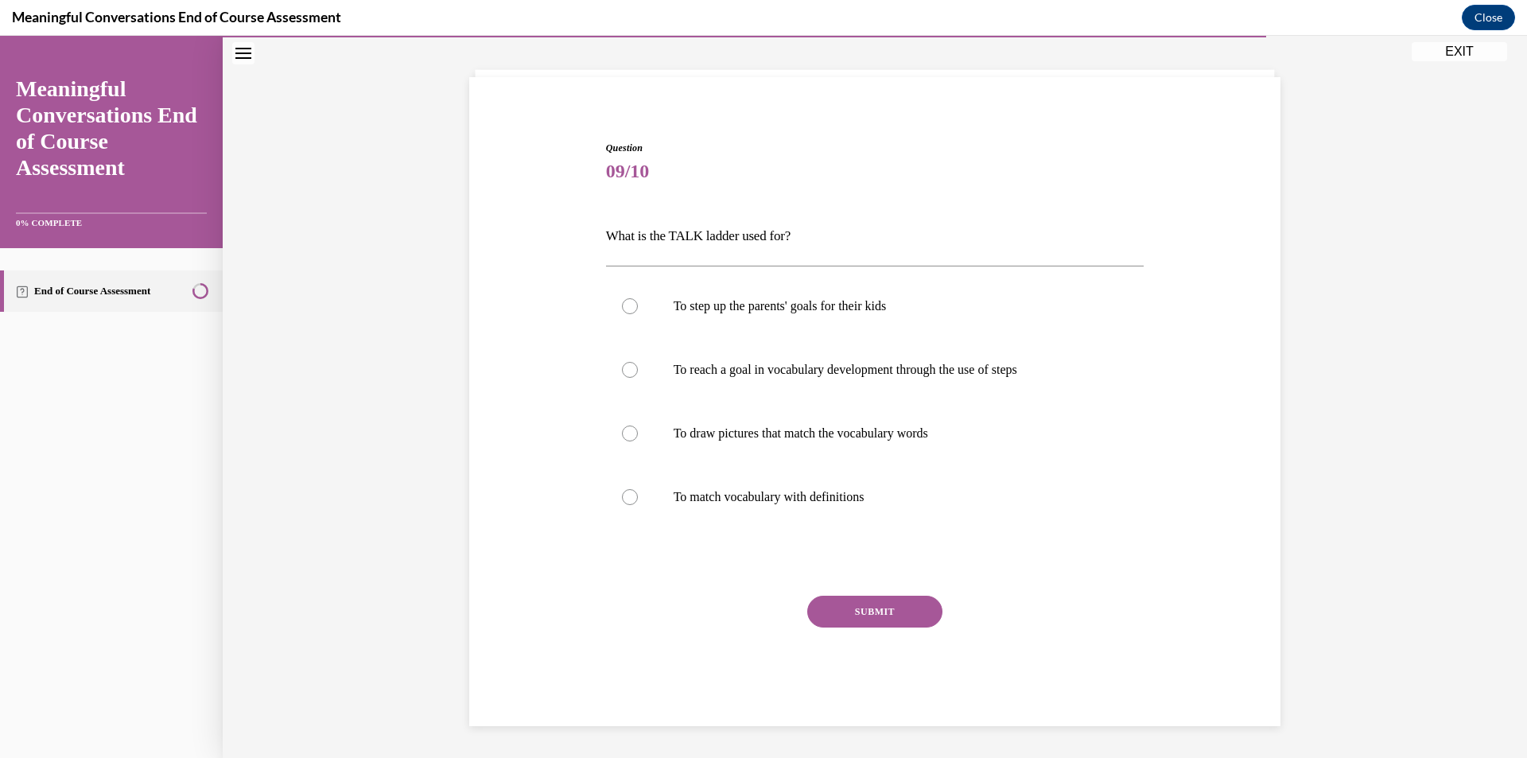
scroll to position [55, 0]
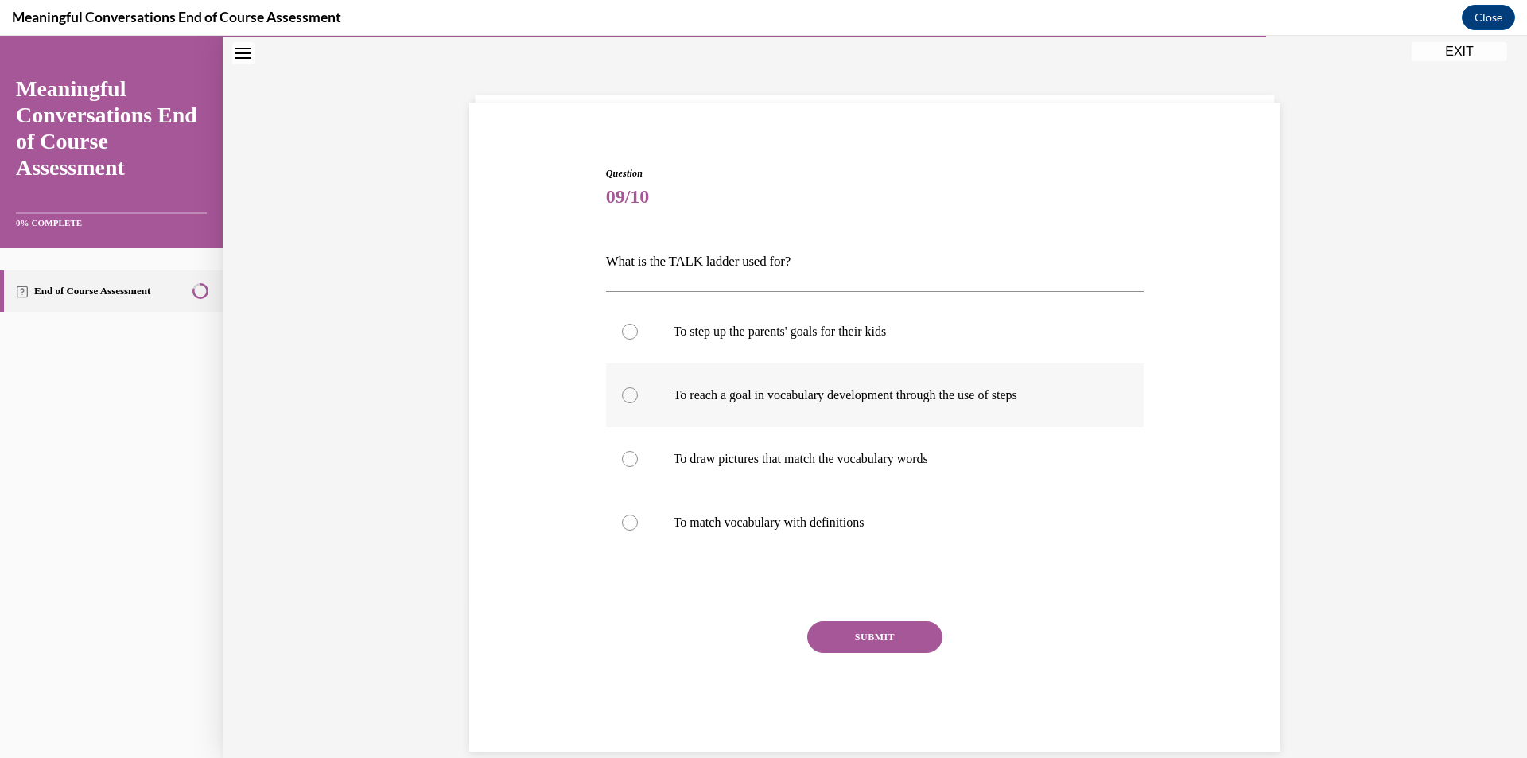
click at [627, 390] on div at bounding box center [630, 395] width 16 height 16
click at [627, 390] on input "To reach a goal in vocabulary development through the use of steps" at bounding box center [630, 395] width 16 height 16
radio input "true"
click at [838, 647] on button "SUBMIT" at bounding box center [874, 637] width 135 height 32
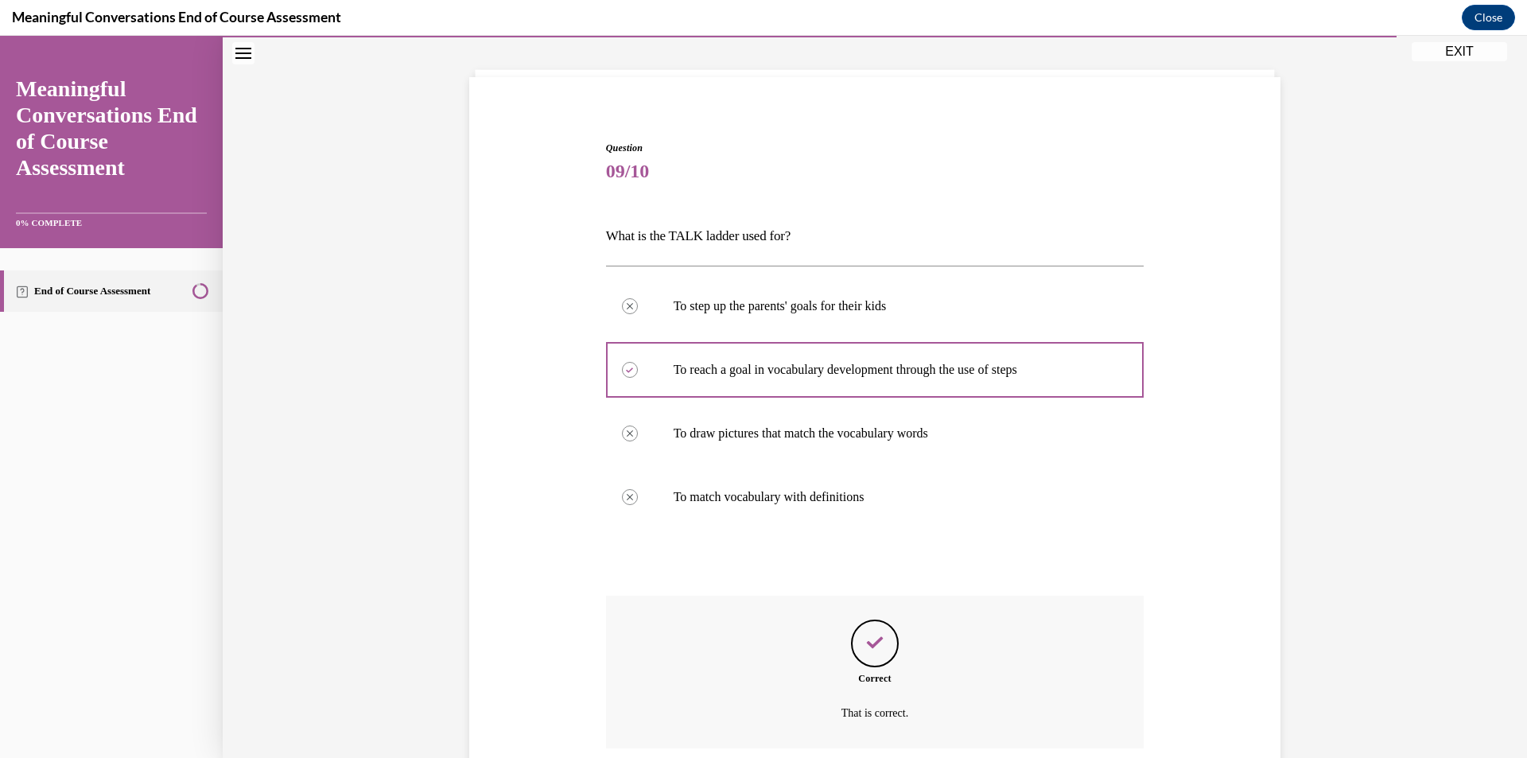
scroll to position [209, 0]
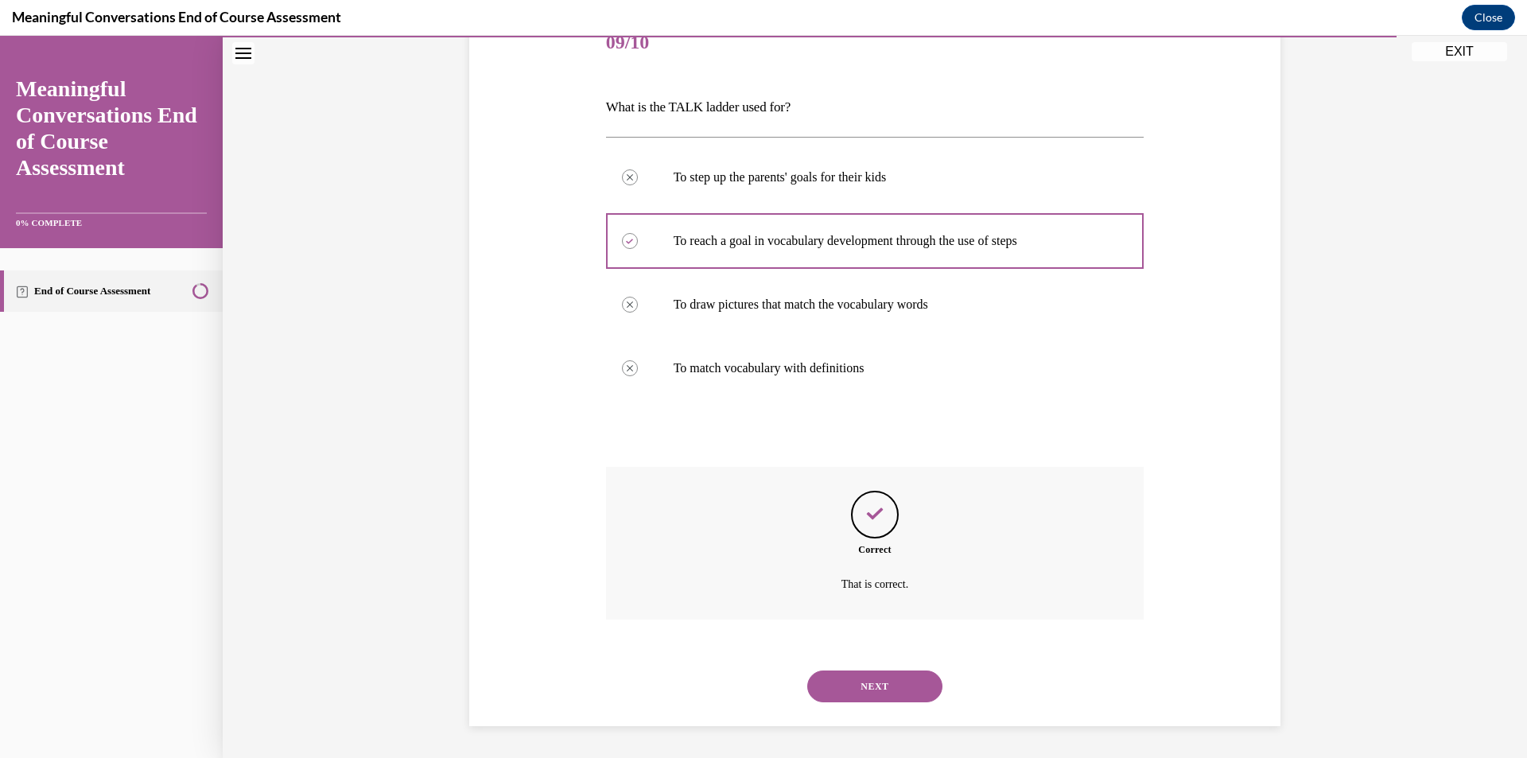
click at [855, 685] on button "NEXT" at bounding box center [874, 686] width 135 height 32
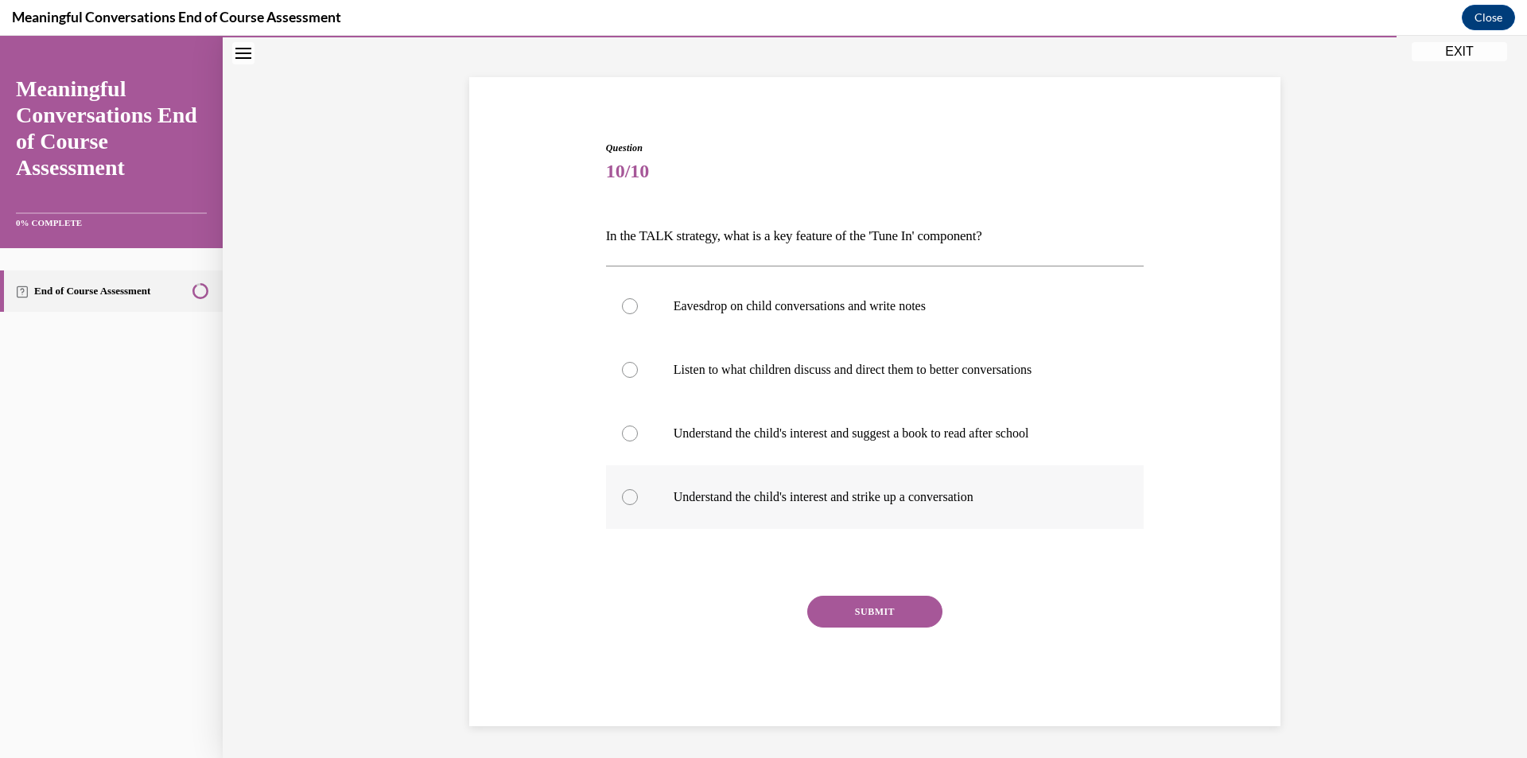
click at [630, 501] on div at bounding box center [630, 497] width 16 height 16
click at [630, 501] on input "Understand the child's interest and strike up a conversation" at bounding box center [630, 497] width 16 height 16
radio input "true"
click at [852, 602] on button "SUBMIT" at bounding box center [874, 612] width 135 height 32
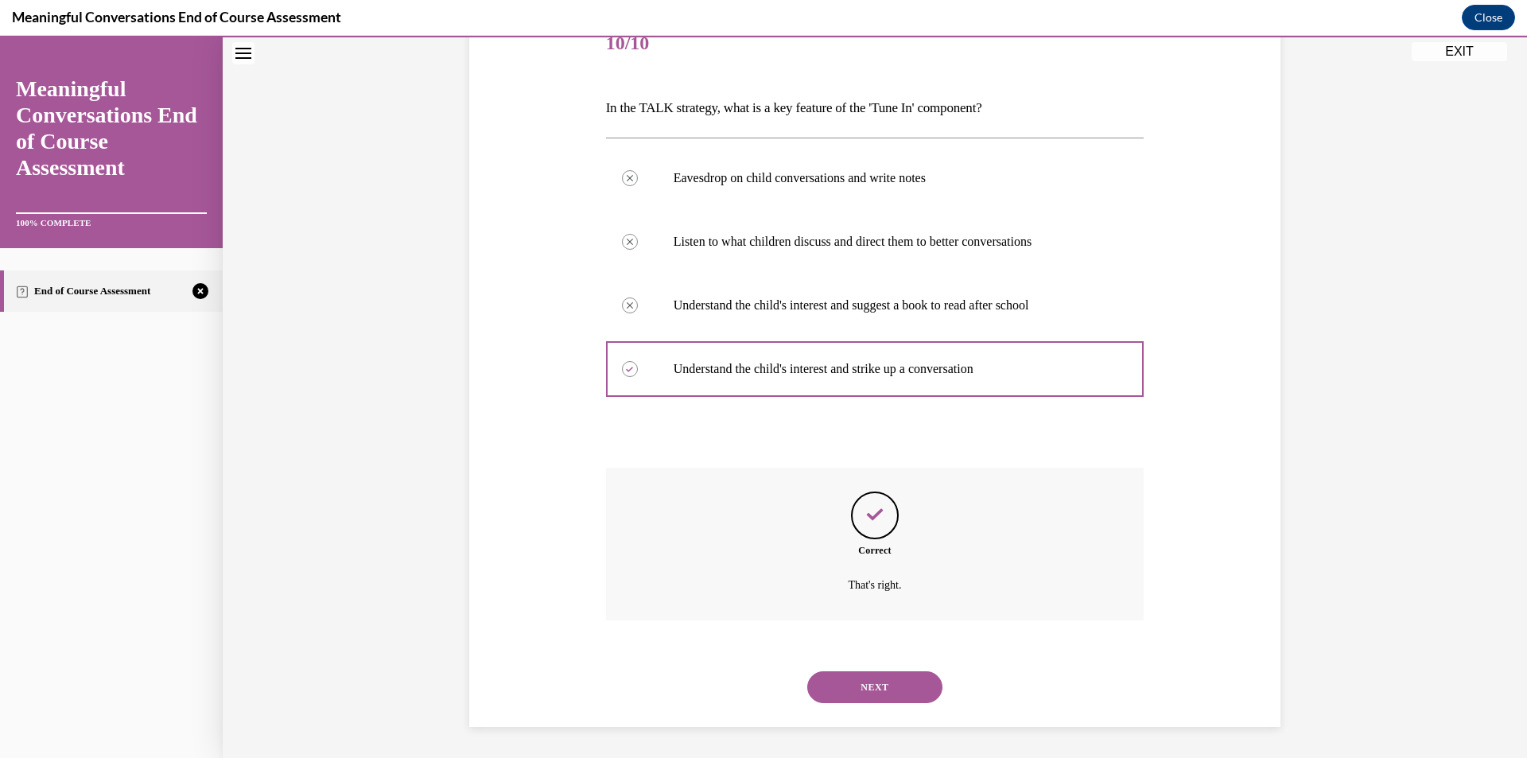
scroll to position [209, 0]
click at [860, 688] on button "NEXT" at bounding box center [874, 686] width 135 height 32
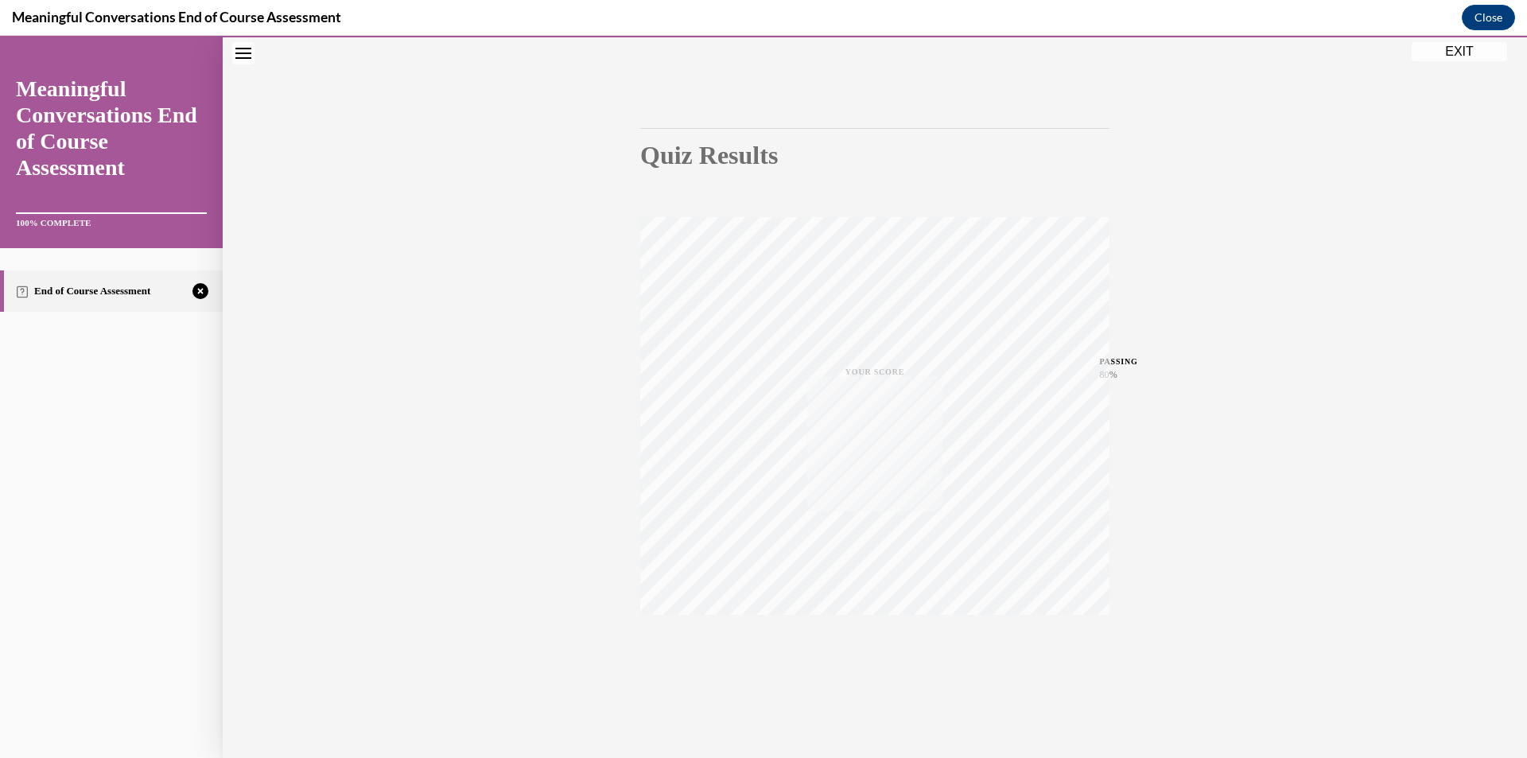
scroll to position [93, 0]
click at [863, 663] on icon "button" at bounding box center [875, 660] width 56 height 17
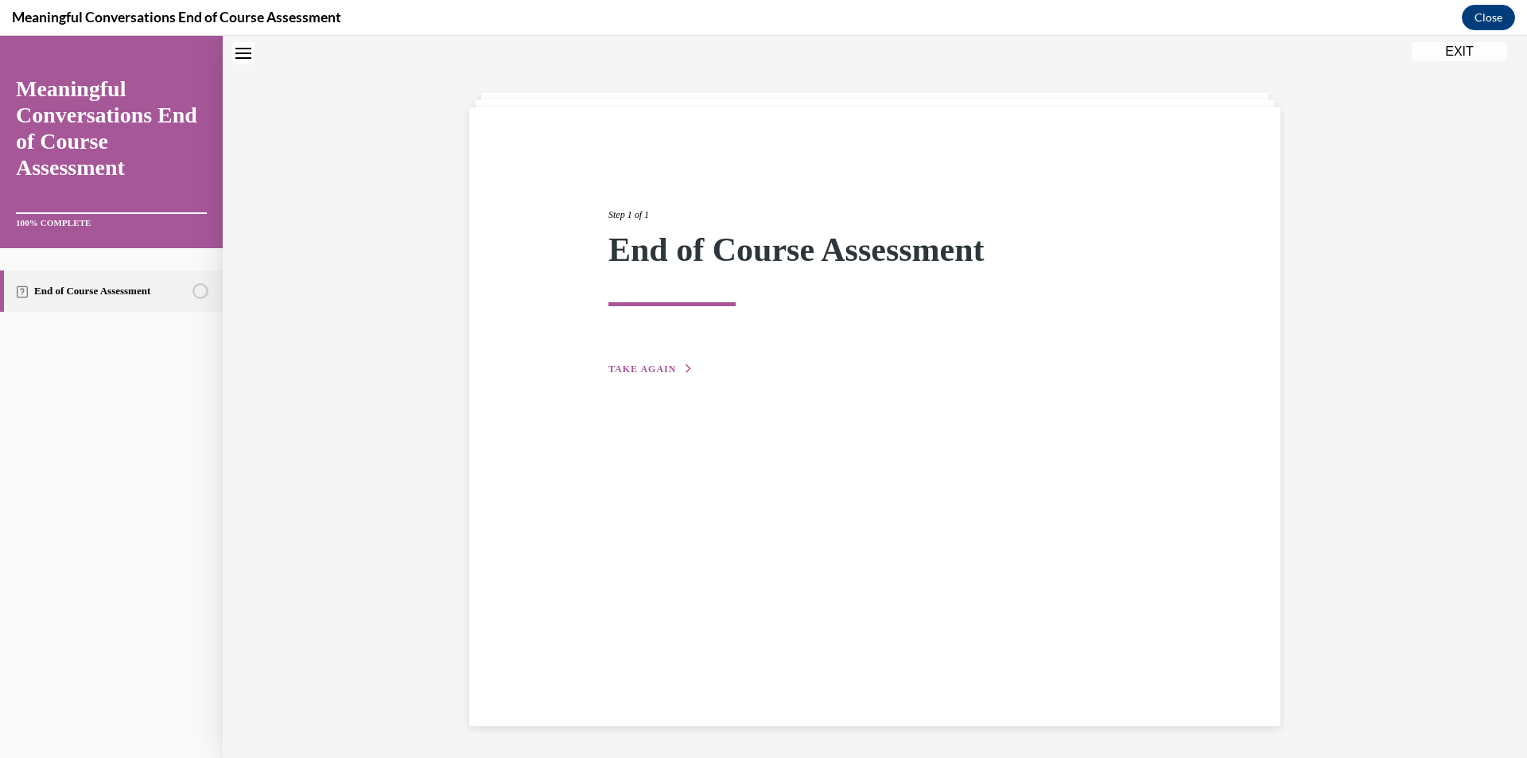
click at [666, 370] on span "TAKE AGAIN" at bounding box center [642, 368] width 68 height 11
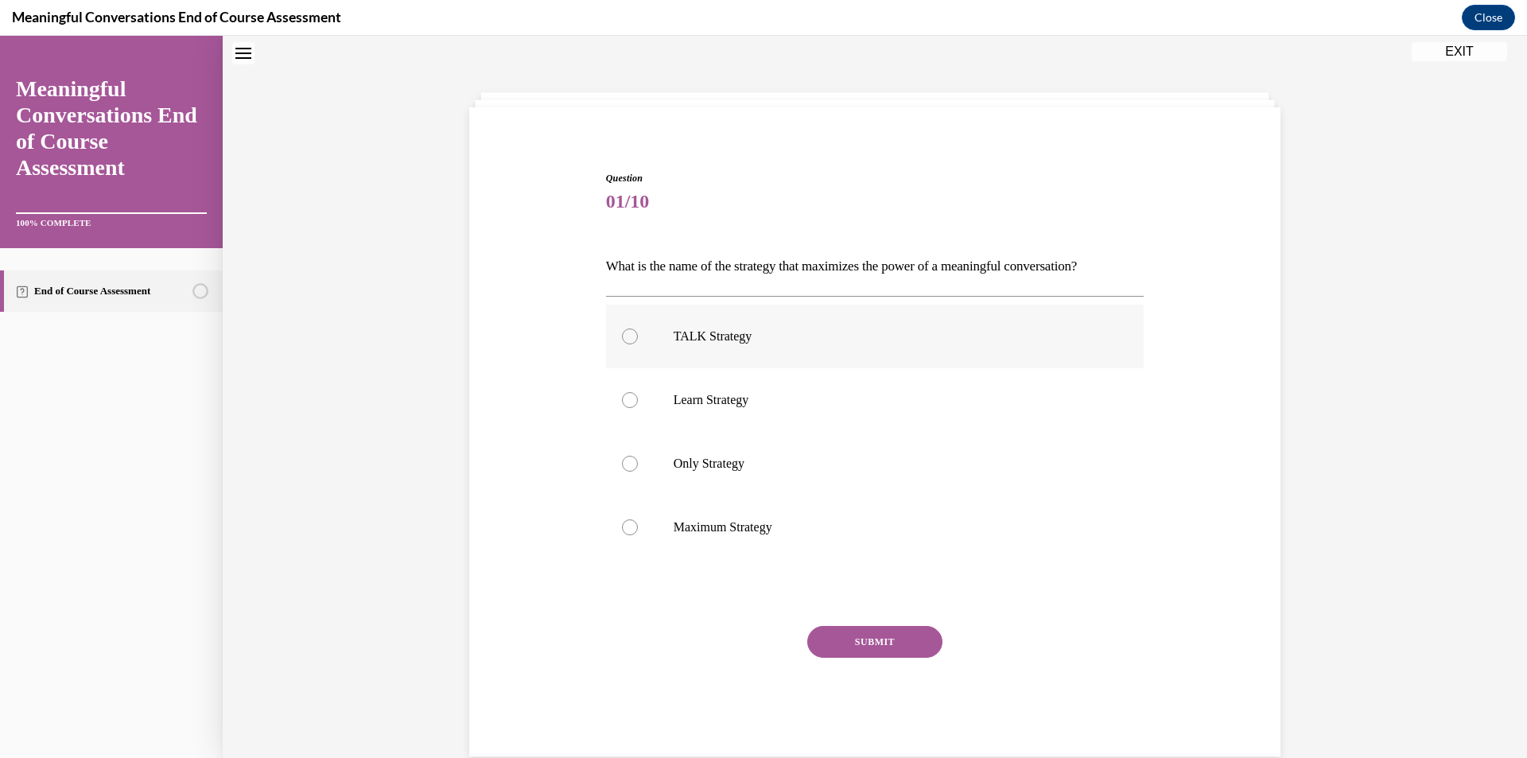
click at [623, 336] on div at bounding box center [630, 336] width 16 height 16
click at [623, 336] on input "TALK Strategy" at bounding box center [630, 336] width 16 height 16
radio input "true"
click at [812, 639] on button "SUBMIT" at bounding box center [874, 642] width 135 height 32
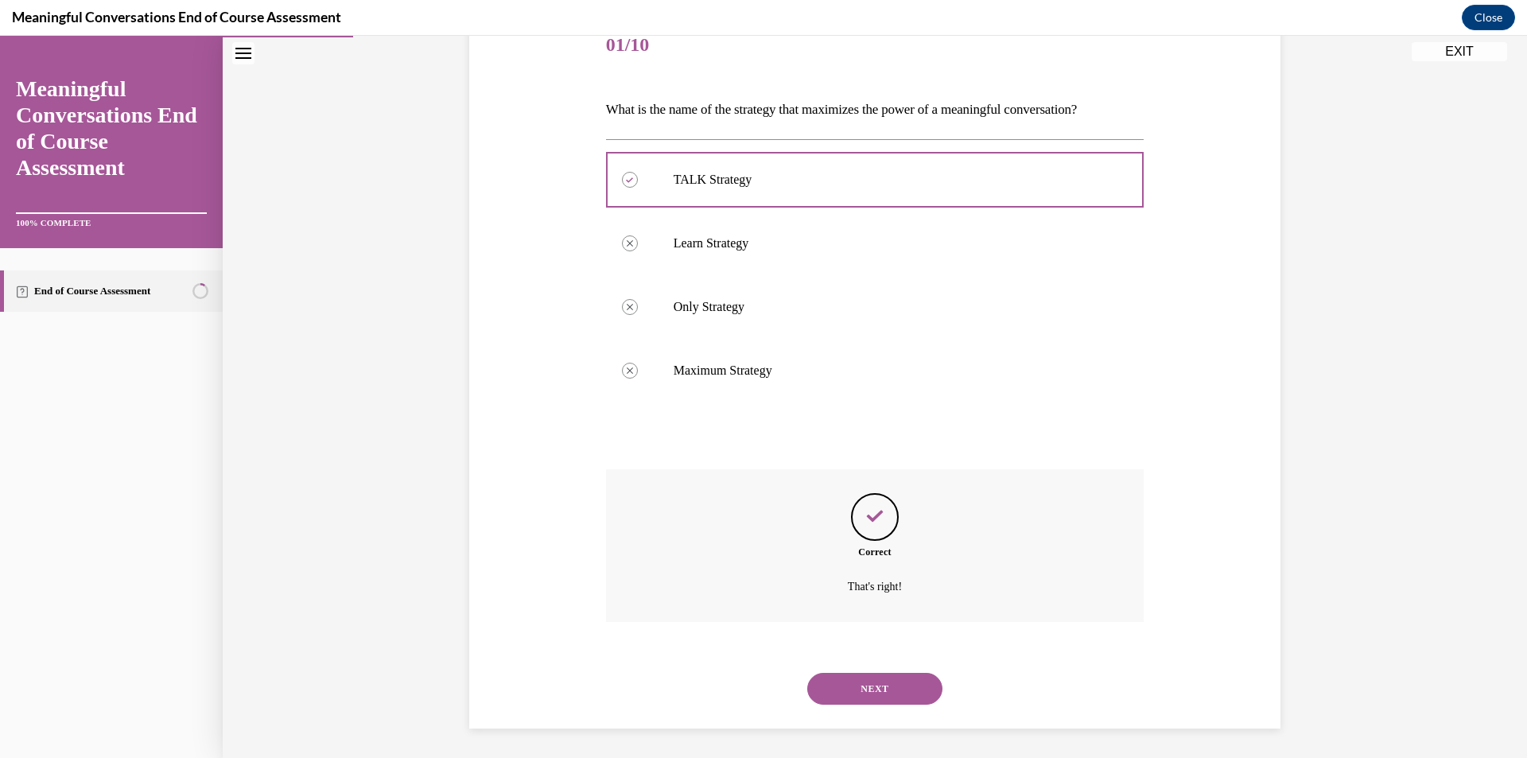
scroll to position [209, 0]
click at [837, 679] on button "NEXT" at bounding box center [874, 686] width 135 height 32
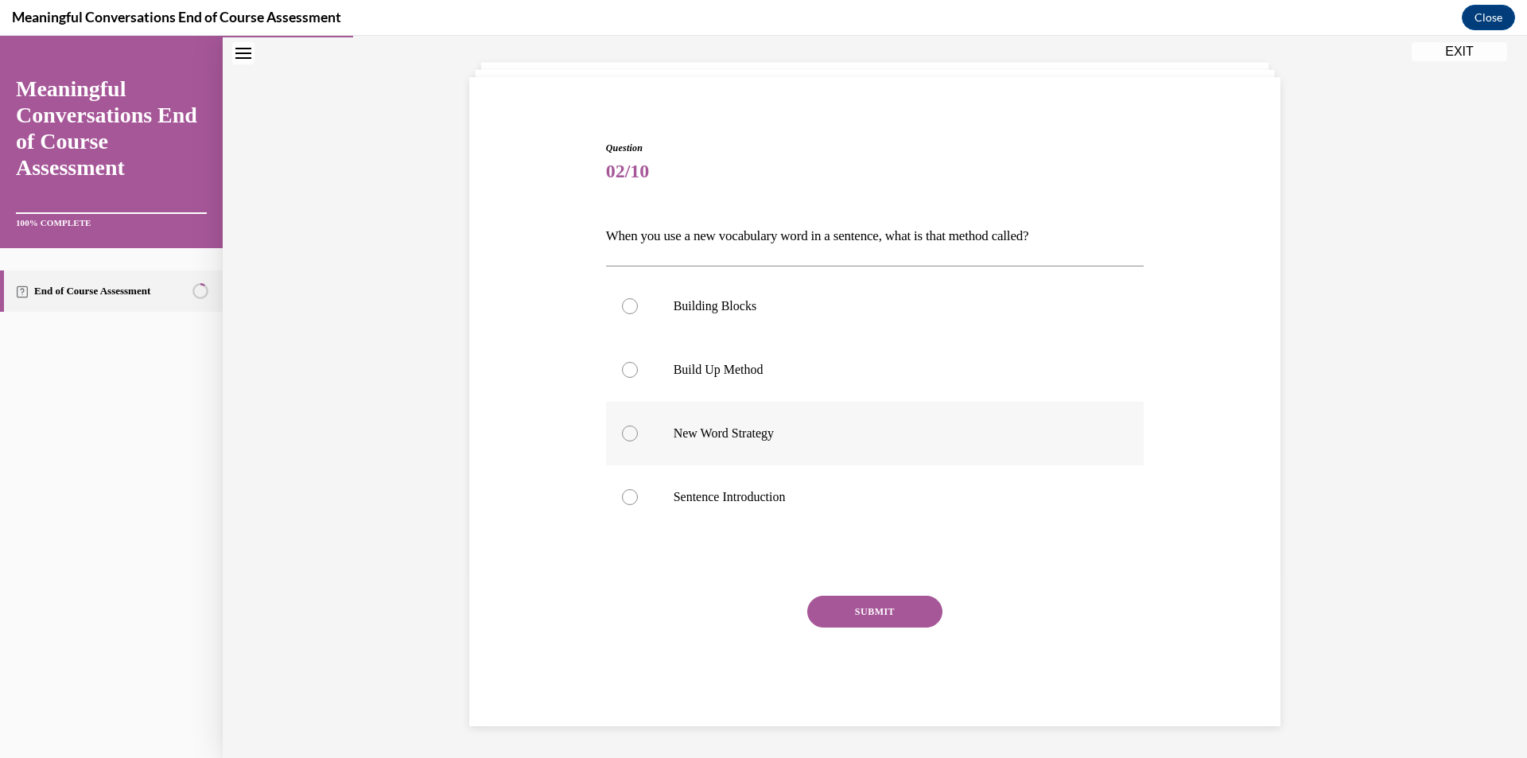
click at [622, 435] on div at bounding box center [630, 433] width 16 height 16
click at [622, 435] on input "New Word Strategy" at bounding box center [630, 433] width 16 height 16
radio input "true"
click at [848, 616] on button "SUBMIT" at bounding box center [874, 612] width 135 height 32
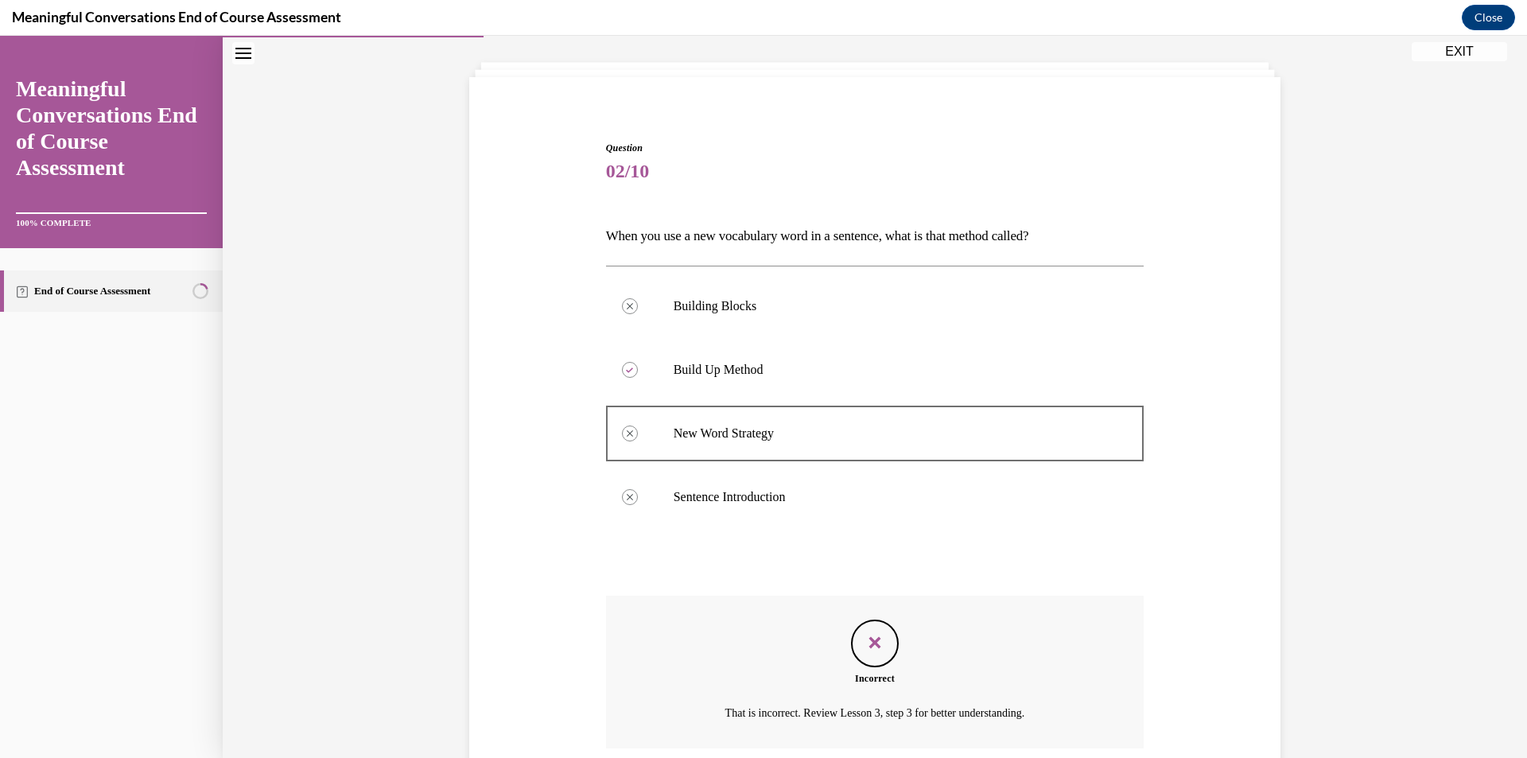
scroll to position [209, 0]
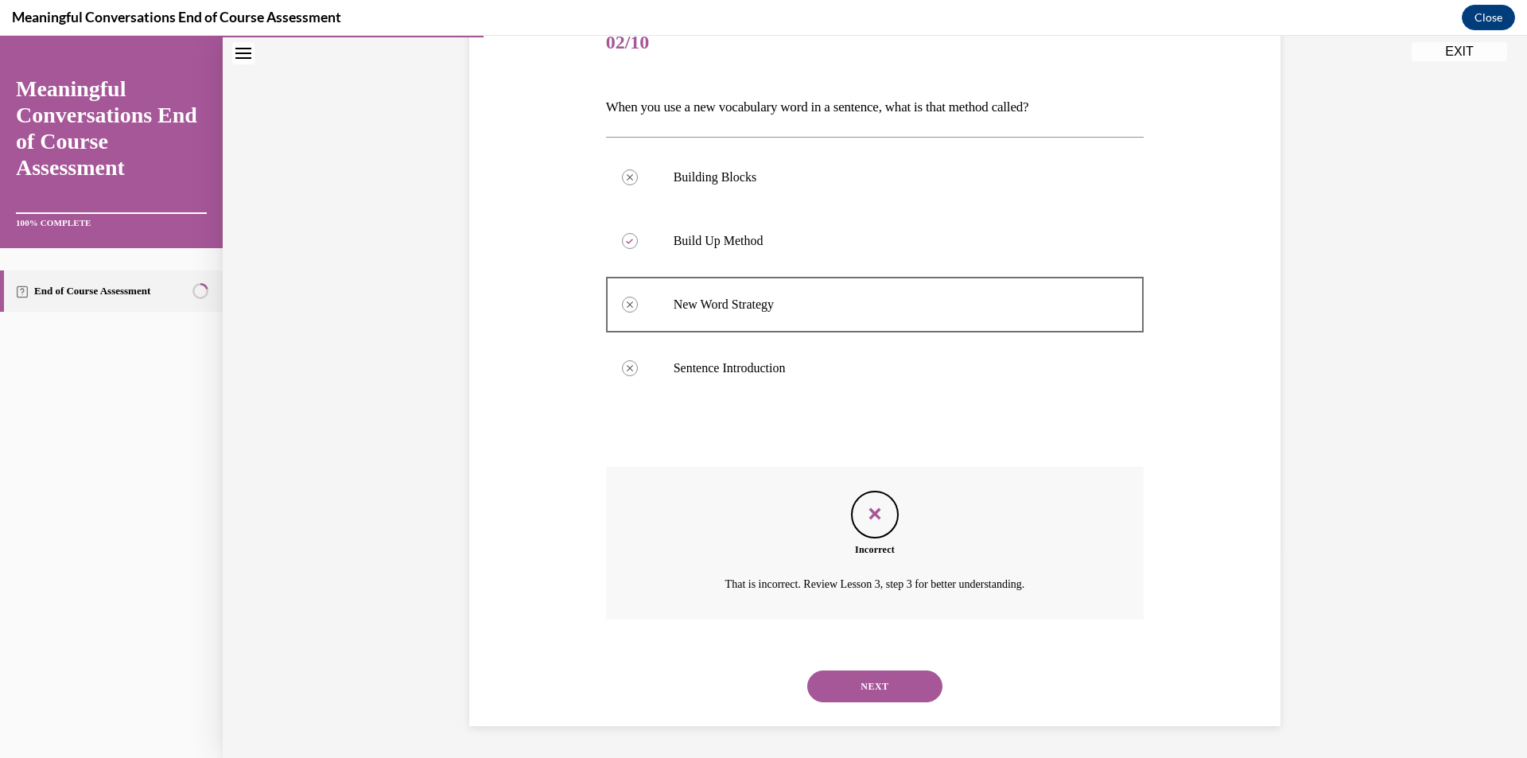
click at [887, 677] on button "NEXT" at bounding box center [874, 686] width 135 height 32
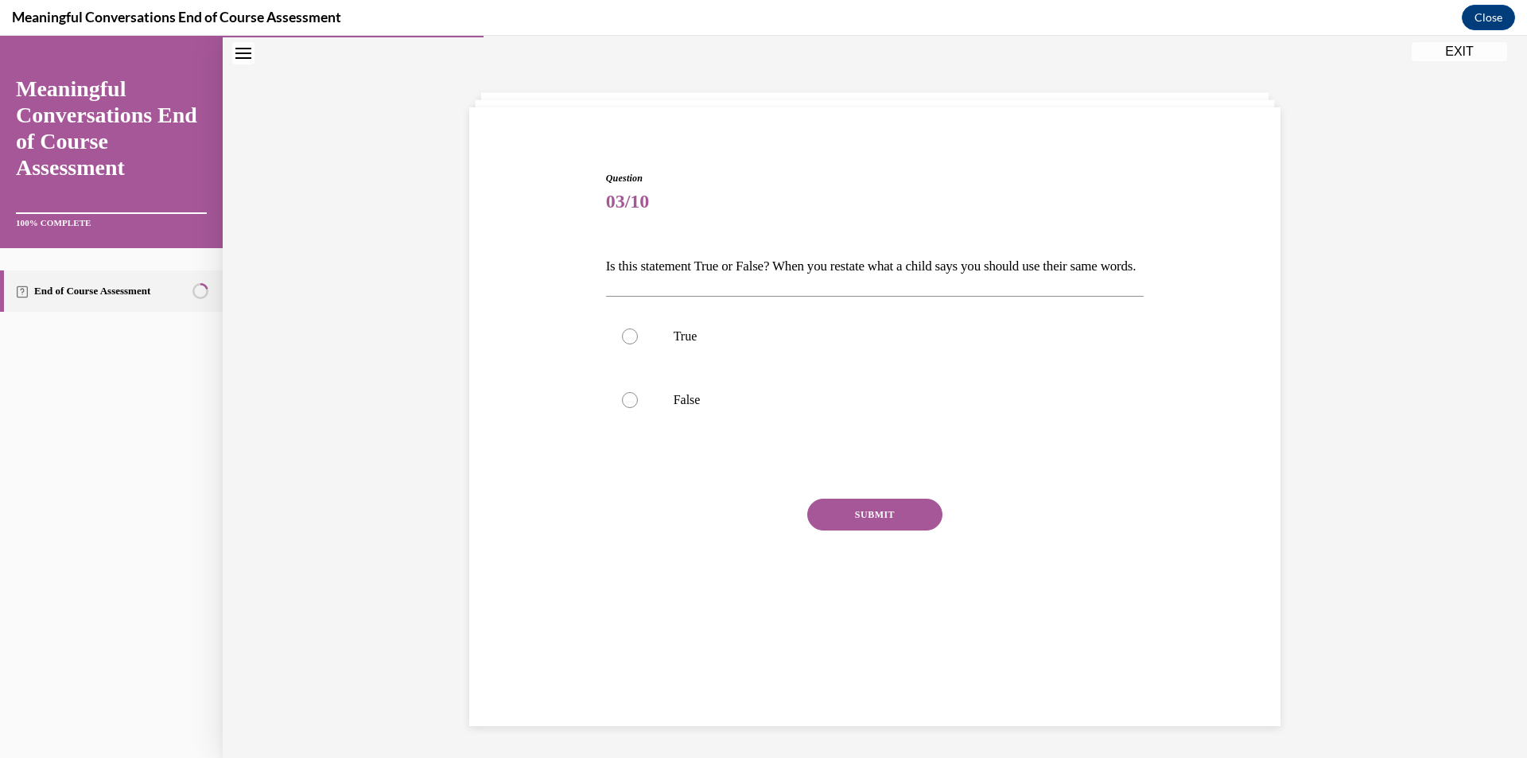
scroll to position [50, 0]
click at [623, 344] on div at bounding box center [630, 336] width 16 height 16
click at [623, 344] on input "True" at bounding box center [630, 336] width 16 height 16
radio input "true"
click at [868, 530] on button "SUBMIT" at bounding box center [874, 515] width 135 height 32
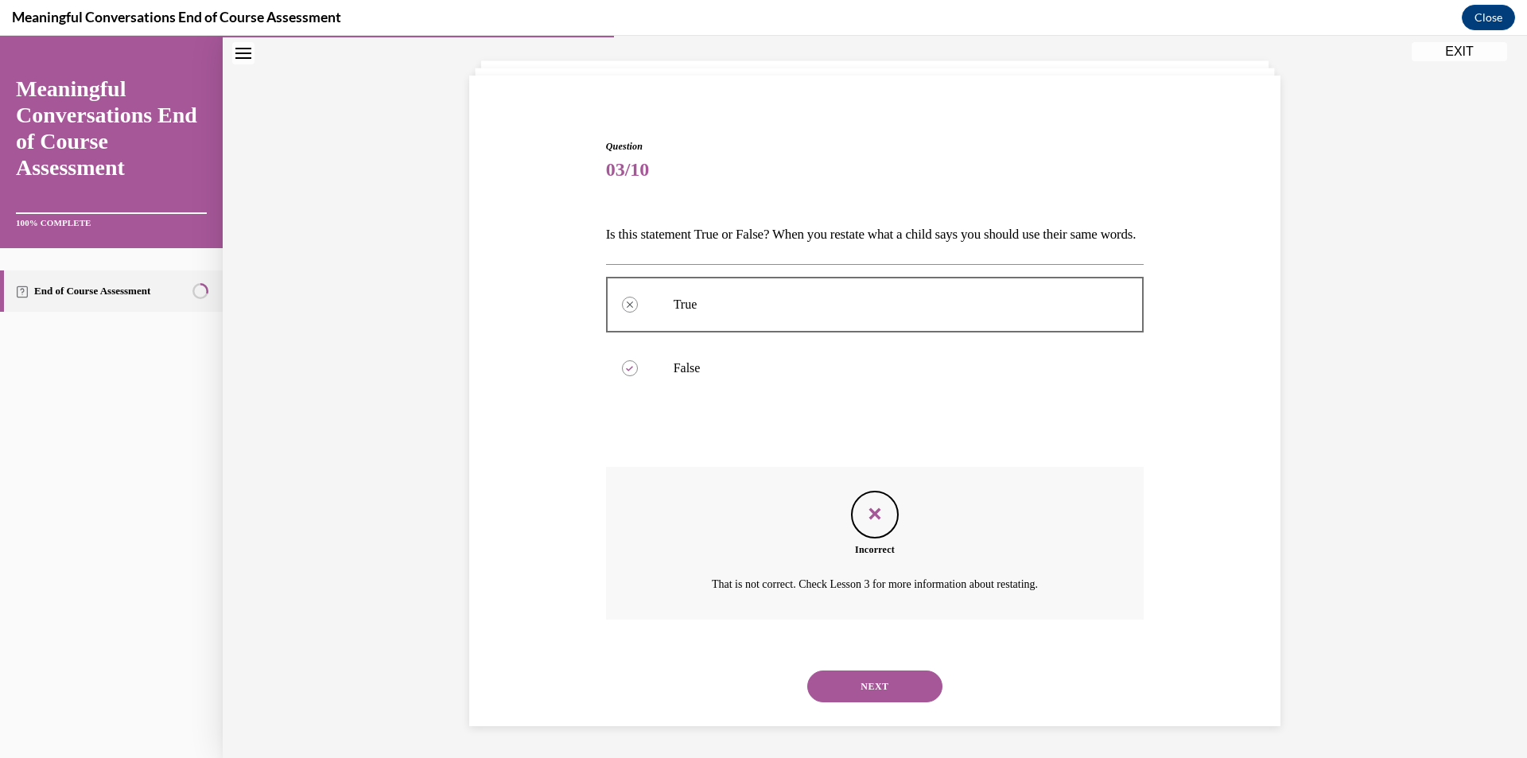
scroll to position [109, 0]
click at [861, 692] on button "NEXT" at bounding box center [874, 686] width 135 height 32
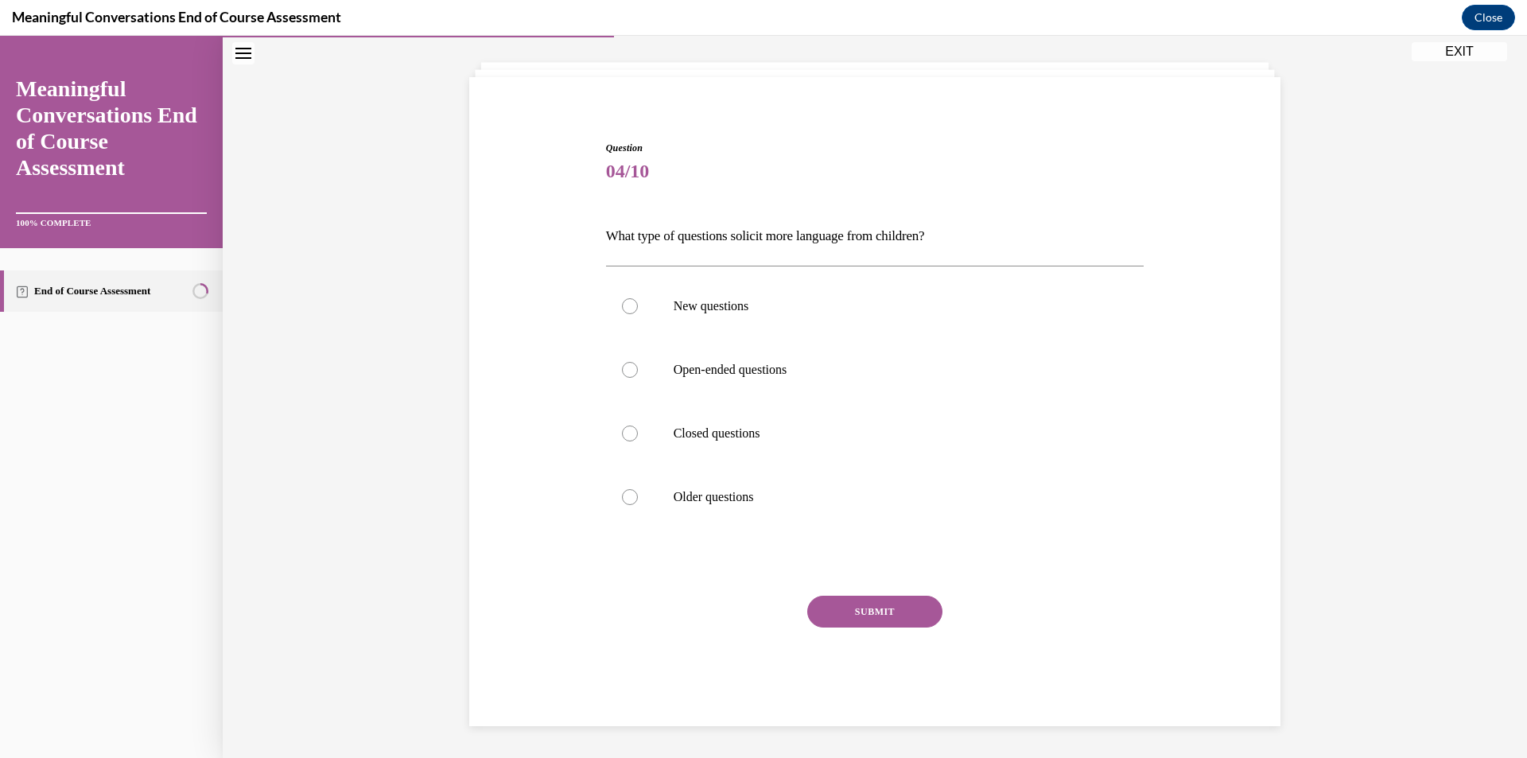
scroll to position [55, 0]
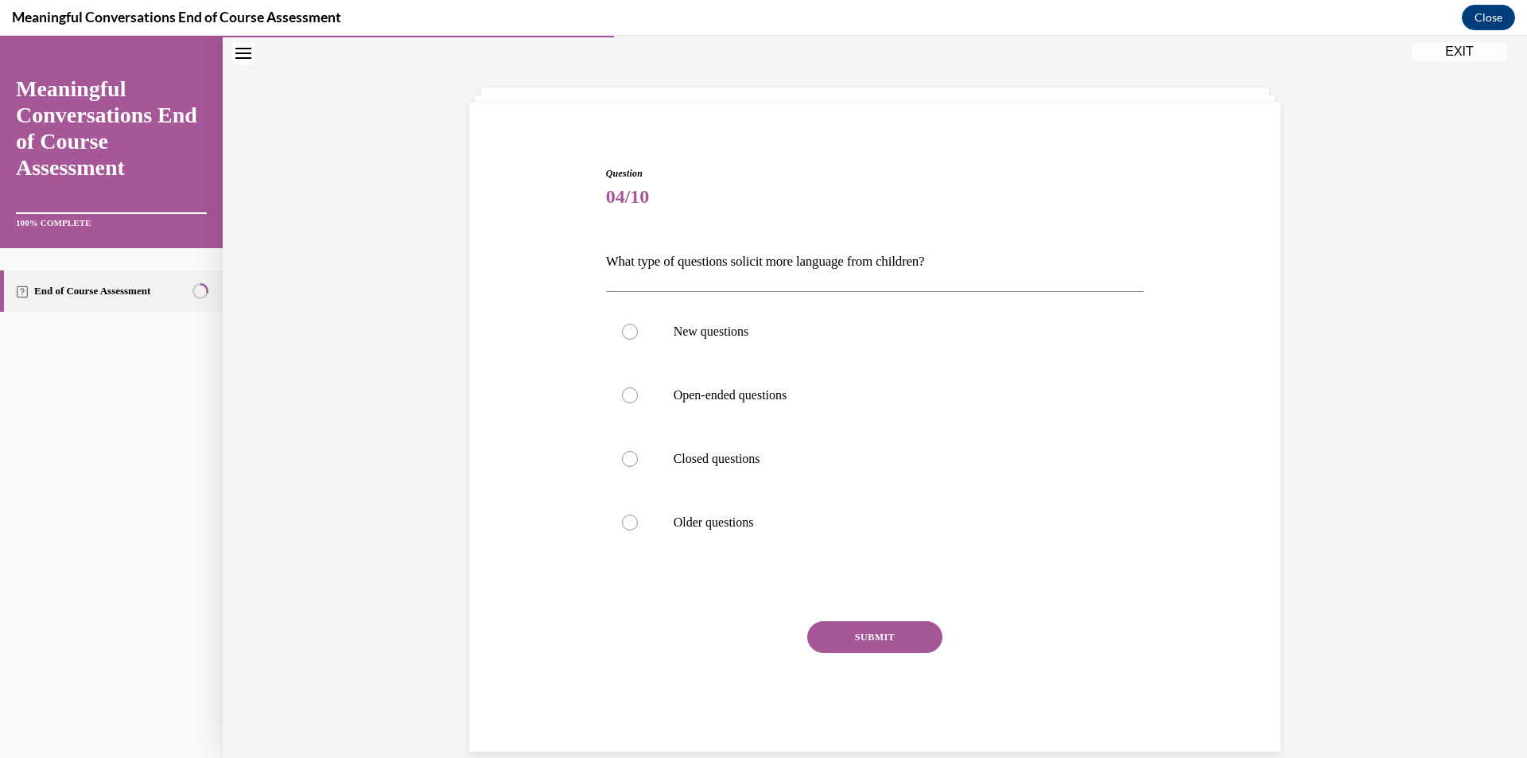
click at [141, 297] on link "End of Course Assessment" at bounding box center [111, 290] width 223 height 41
click at [139, 295] on link "End of Course Assessment" at bounding box center [111, 290] width 223 height 41
click at [622, 393] on div at bounding box center [630, 395] width 16 height 16
click at [622, 393] on input "Open-ended questions" at bounding box center [630, 395] width 16 height 16
radio input "true"
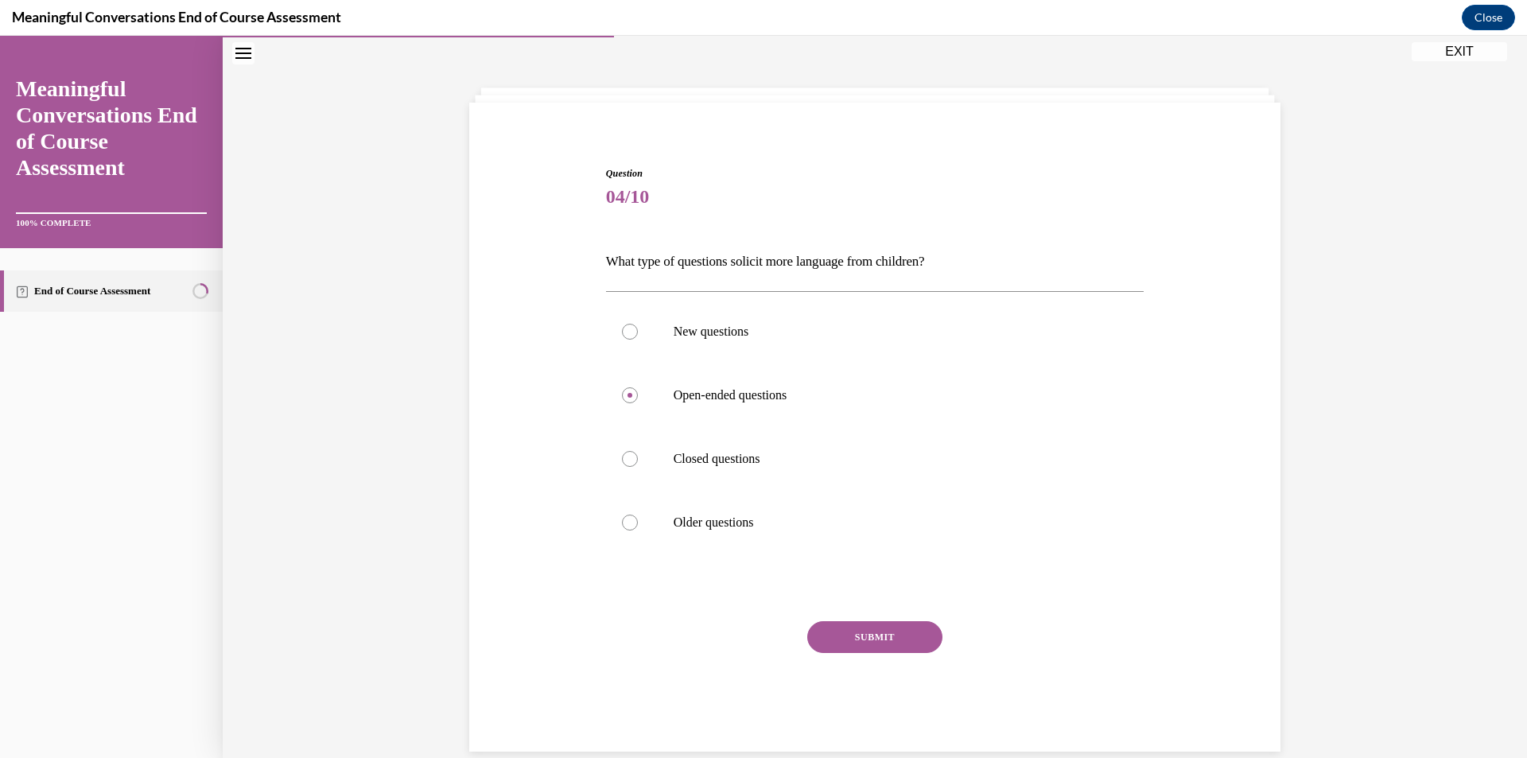
click at [842, 615] on div "Question 04/10 What type of questions solicit more language from children? New …" at bounding box center [875, 458] width 538 height 585
click at [844, 636] on button "SUBMIT" at bounding box center [874, 637] width 135 height 32
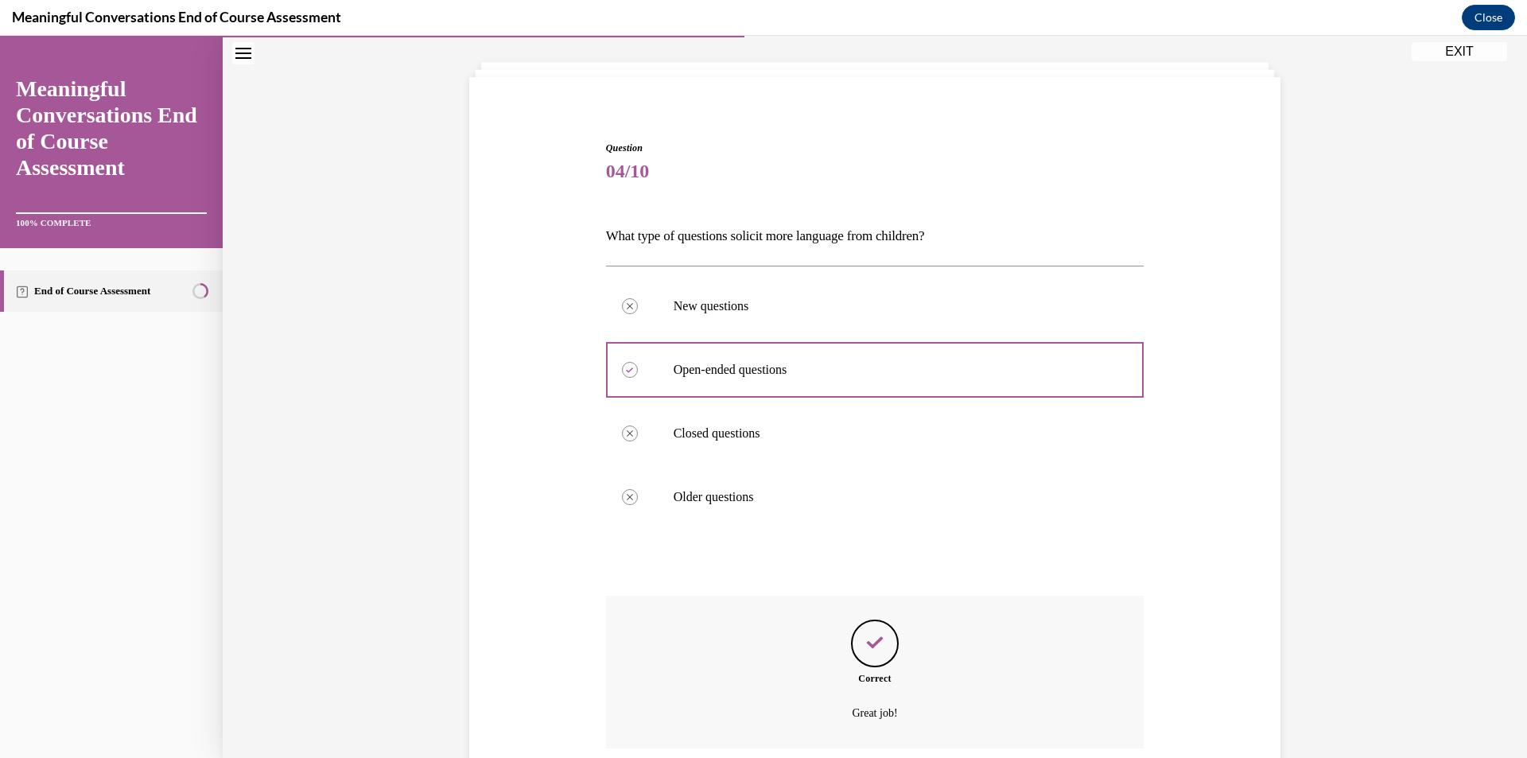
scroll to position [209, 0]
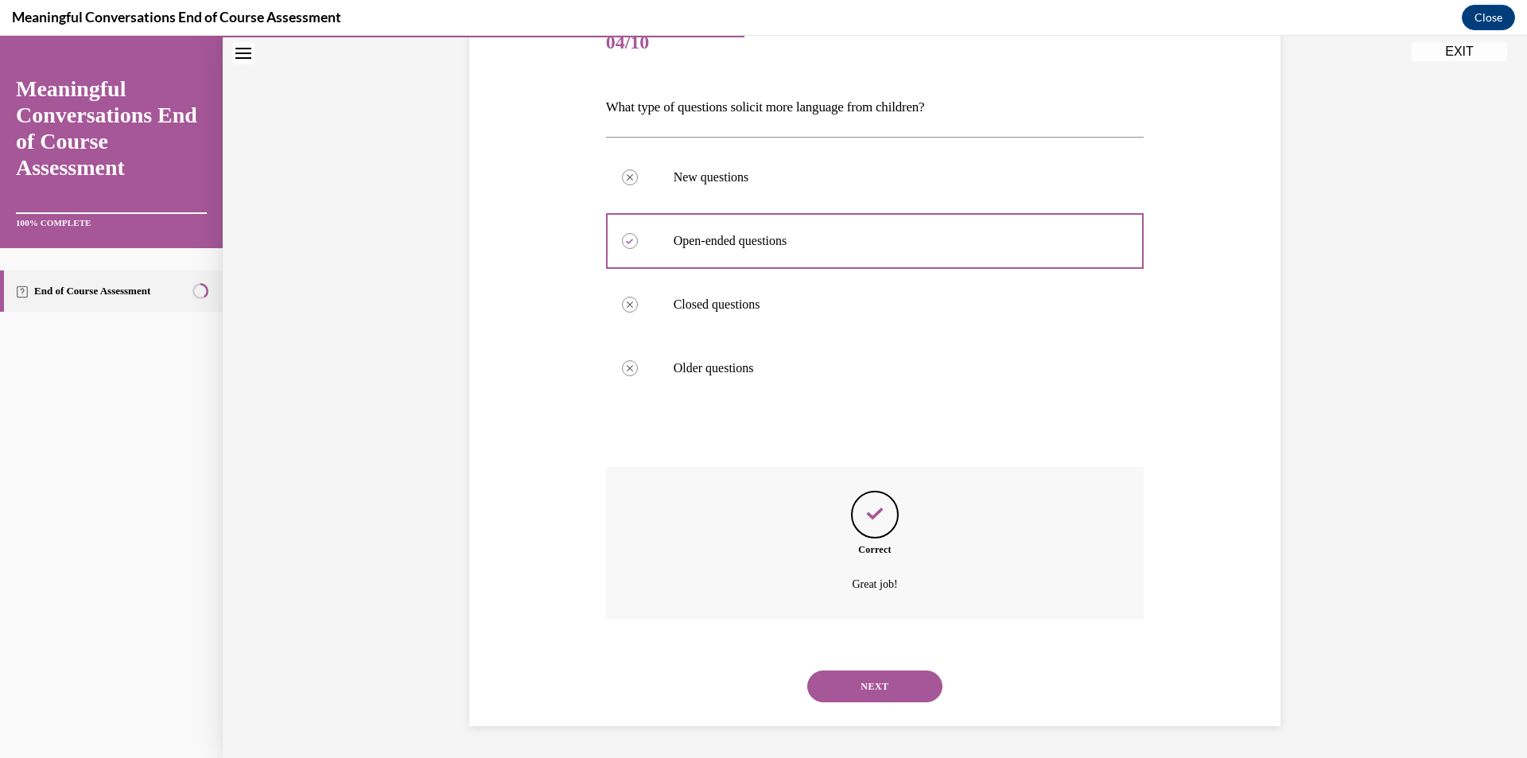
click at [854, 677] on button "NEXT" at bounding box center [874, 686] width 135 height 32
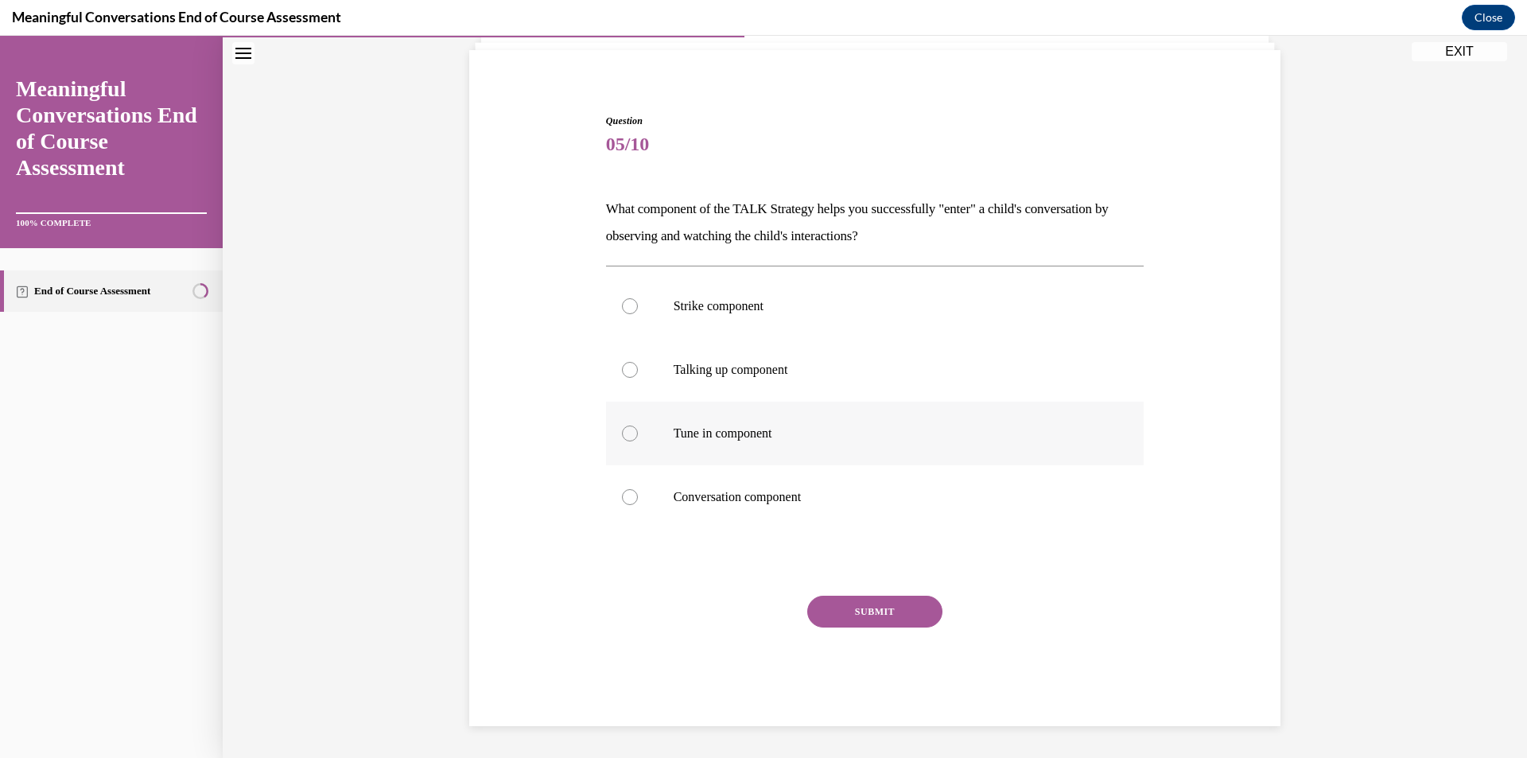
click at [627, 437] on div at bounding box center [630, 433] width 16 height 16
click at [627, 437] on input "Tune in component" at bounding box center [630, 433] width 16 height 16
radio input "true"
click at [854, 620] on button "SUBMIT" at bounding box center [874, 612] width 135 height 32
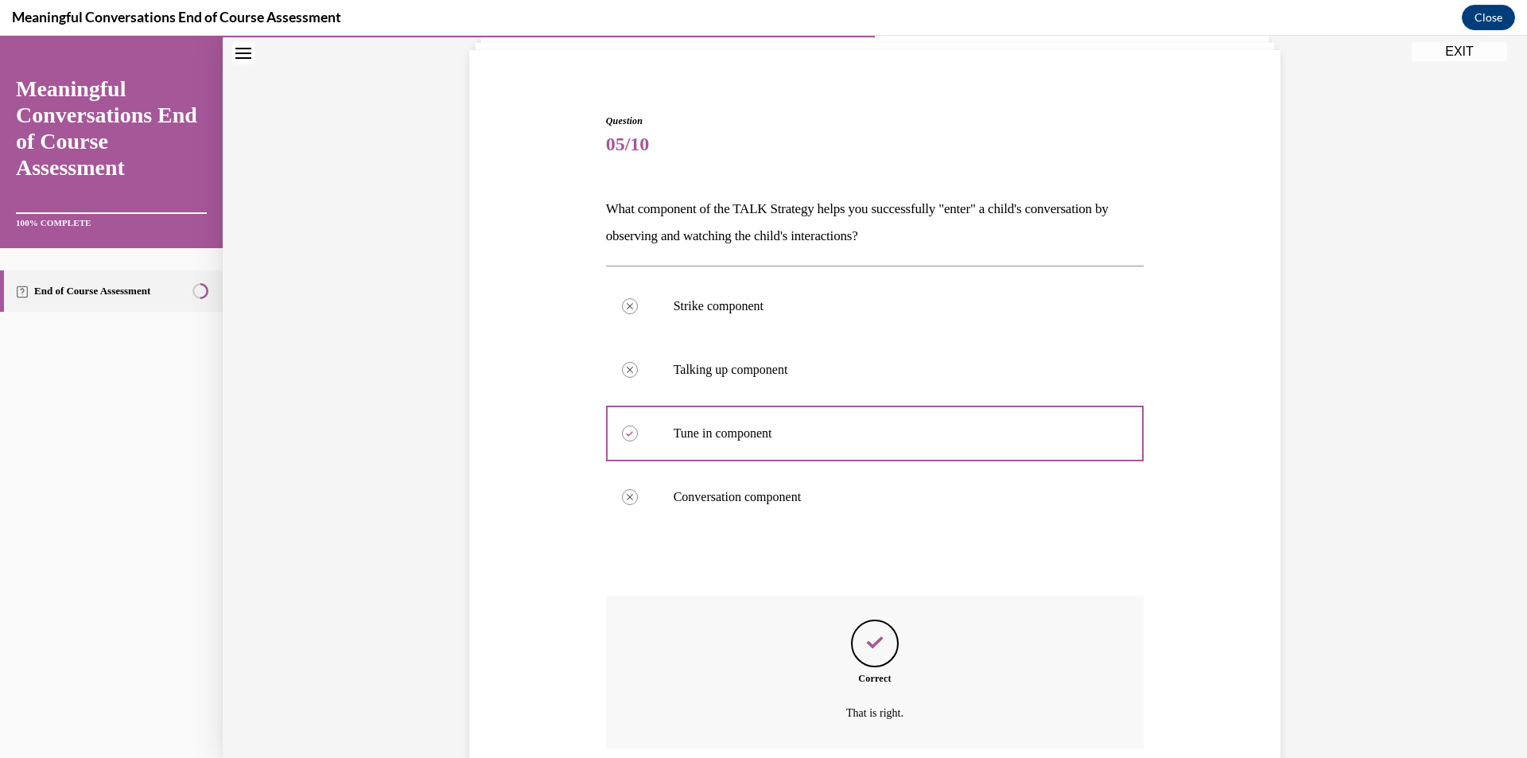
scroll to position [236, 0]
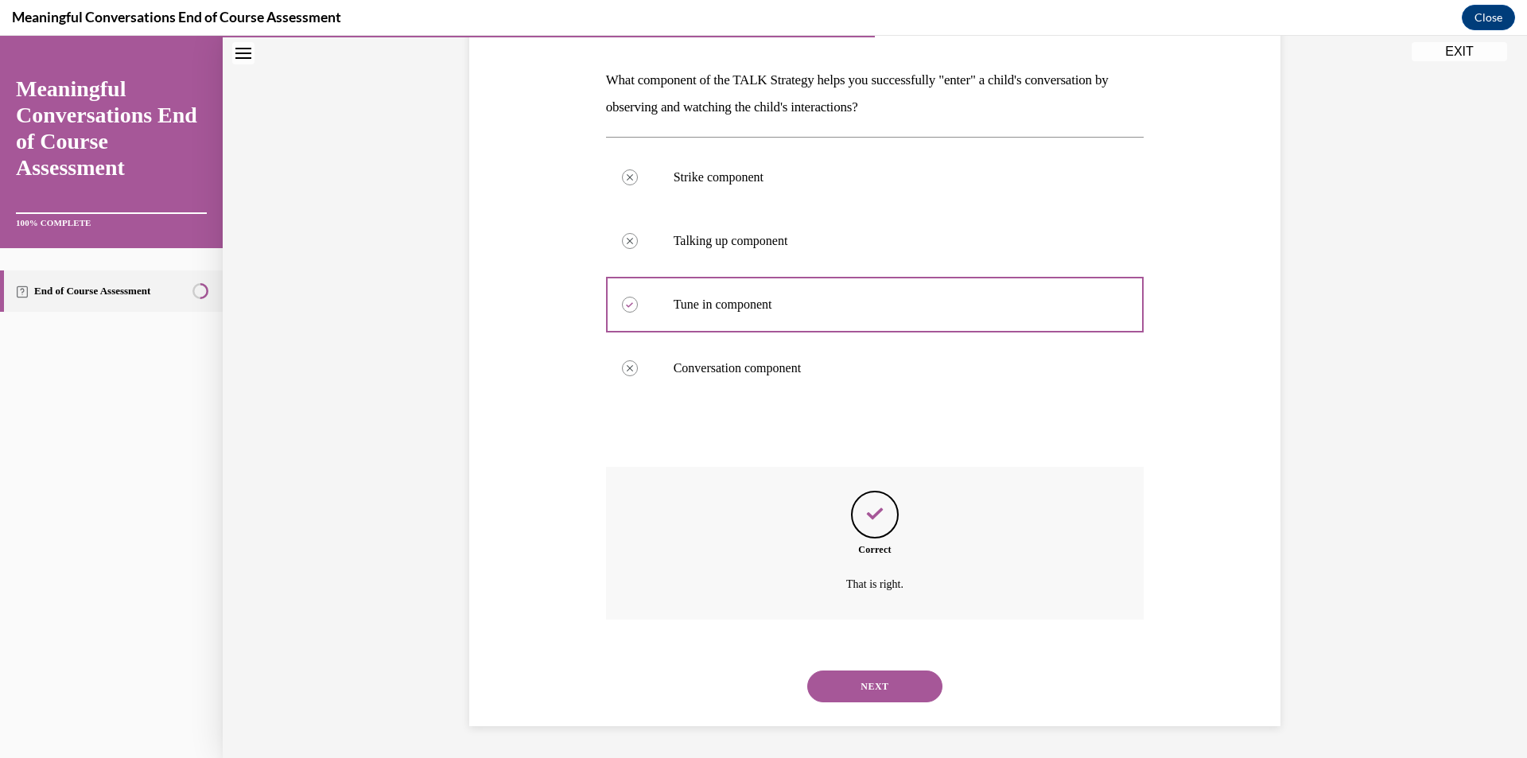
click at [876, 683] on button "NEXT" at bounding box center [874, 686] width 135 height 32
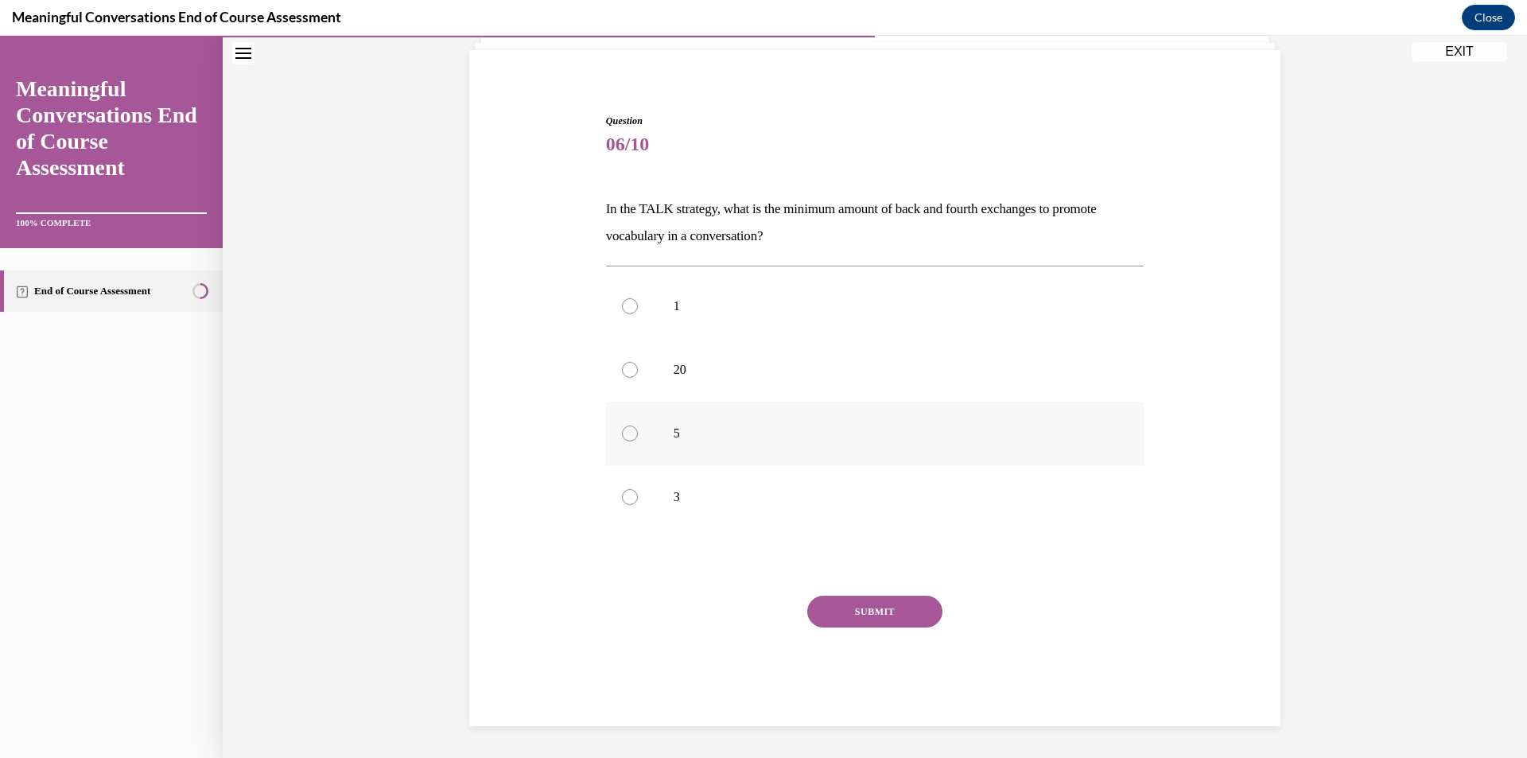
click at [606, 434] on label "5" at bounding box center [875, 434] width 538 height 64
click at [622, 434] on input "5" at bounding box center [630, 433] width 16 height 16
radio input "true"
click at [849, 618] on button "SUBMIT" at bounding box center [874, 612] width 135 height 32
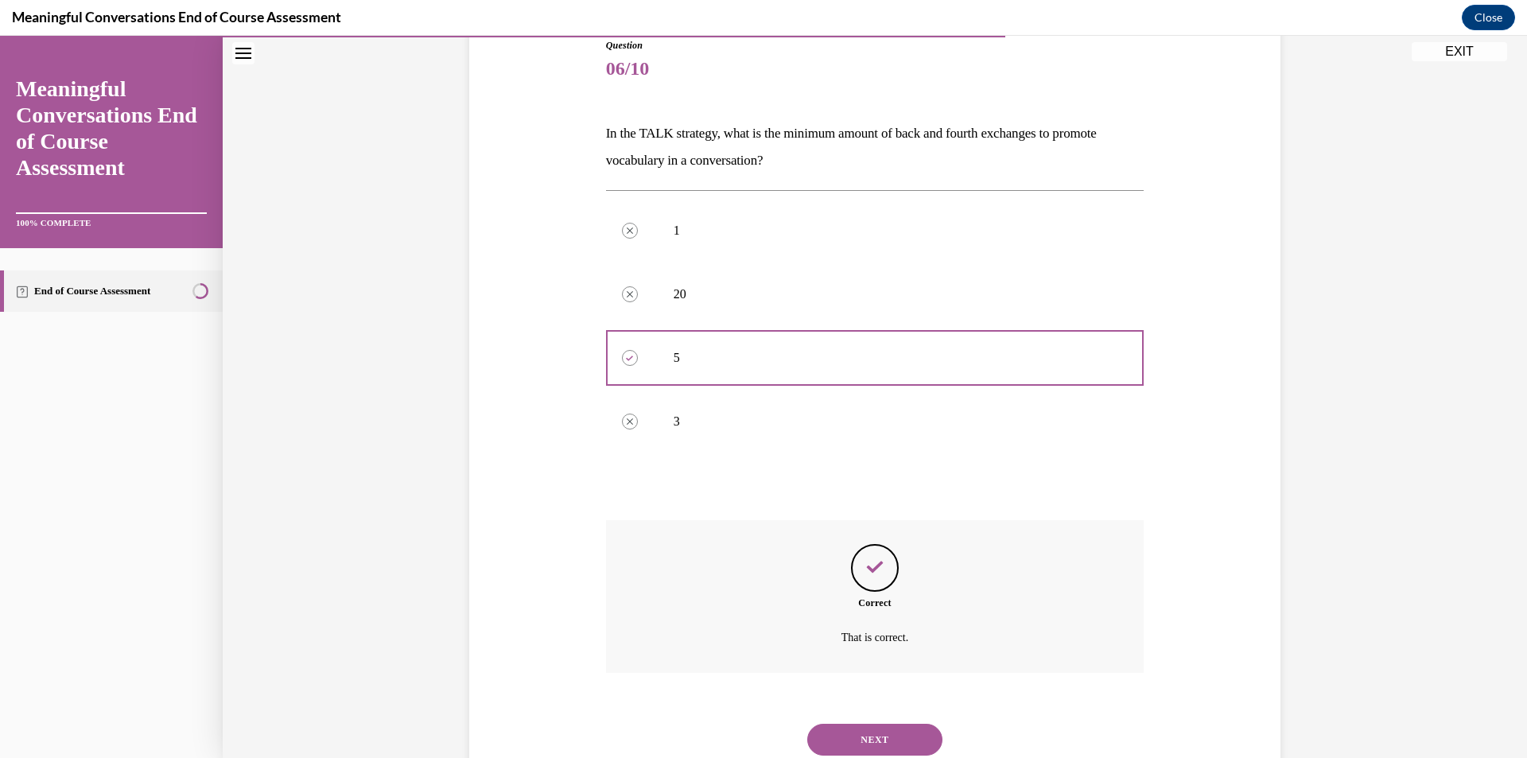
scroll to position [236, 0]
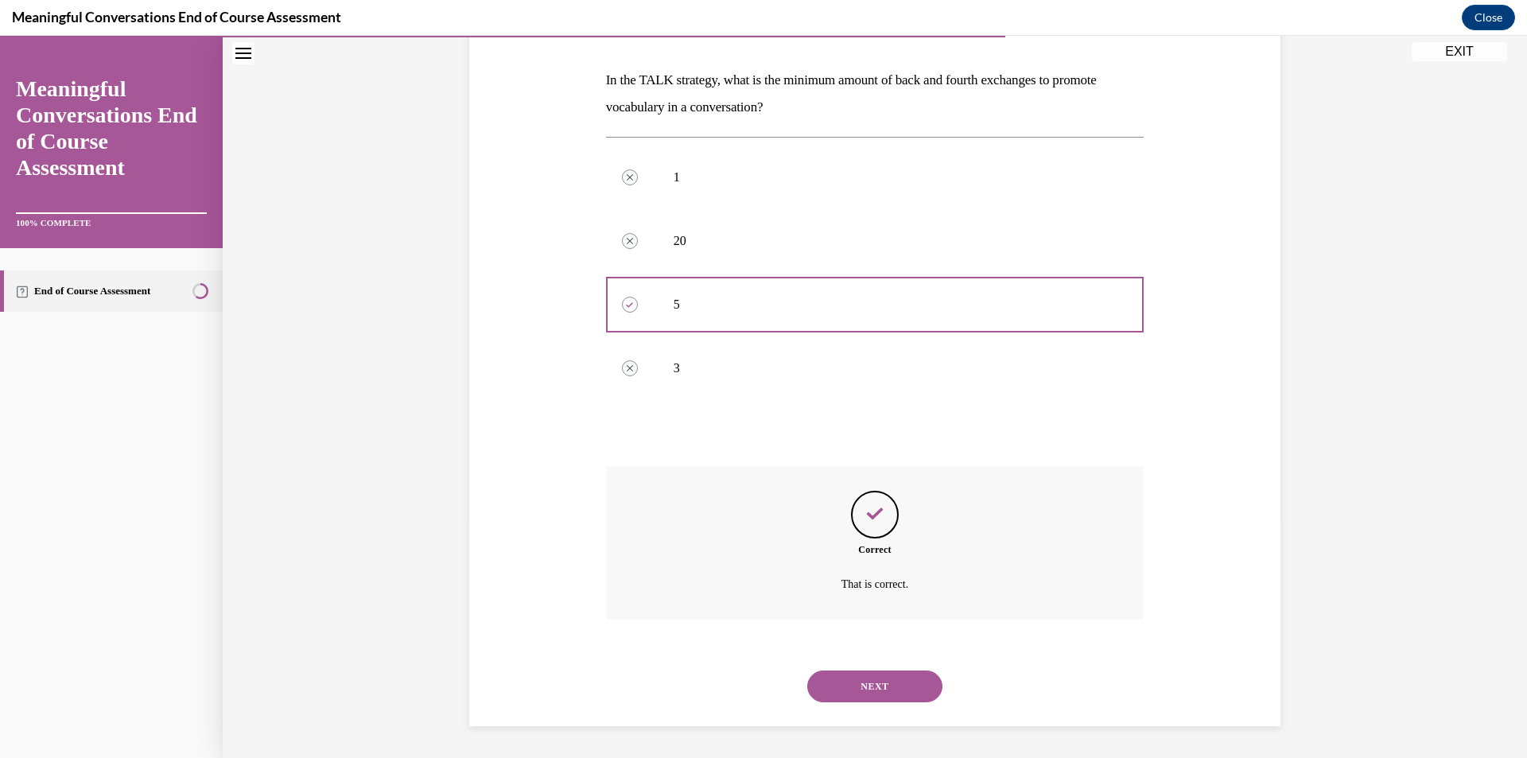
drag, startPoint x: 866, startPoint y: 688, endPoint x: 862, endPoint y: 668, distance: 20.3
click at [866, 687] on button "NEXT" at bounding box center [874, 686] width 135 height 32
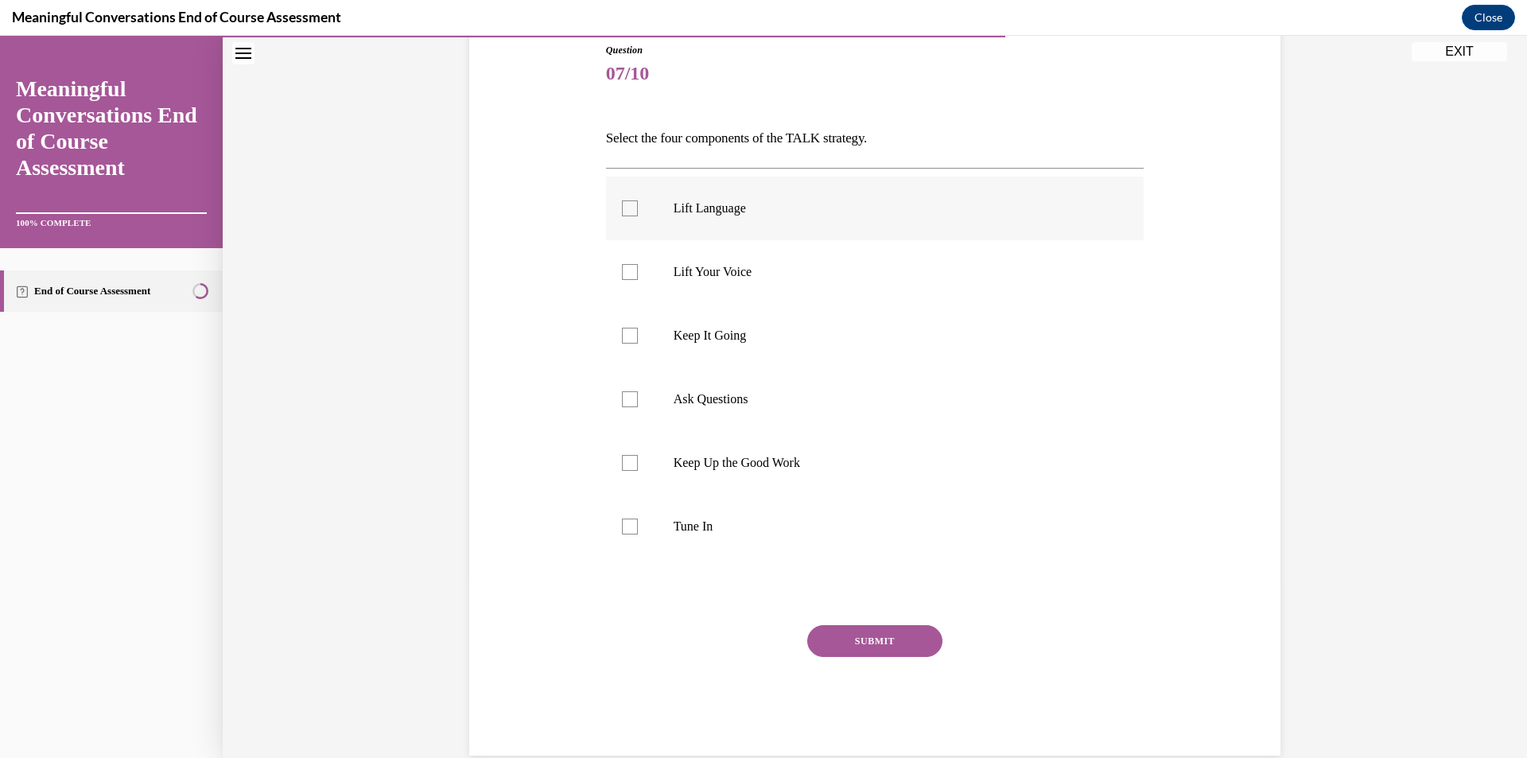
click at [627, 213] on div at bounding box center [630, 208] width 16 height 16
click at [627, 213] on input "Lift Language" at bounding box center [630, 208] width 16 height 16
checkbox input "true"
click at [622, 334] on div at bounding box center [630, 336] width 16 height 16
click at [622, 334] on input "Keep It Going" at bounding box center [630, 336] width 16 height 16
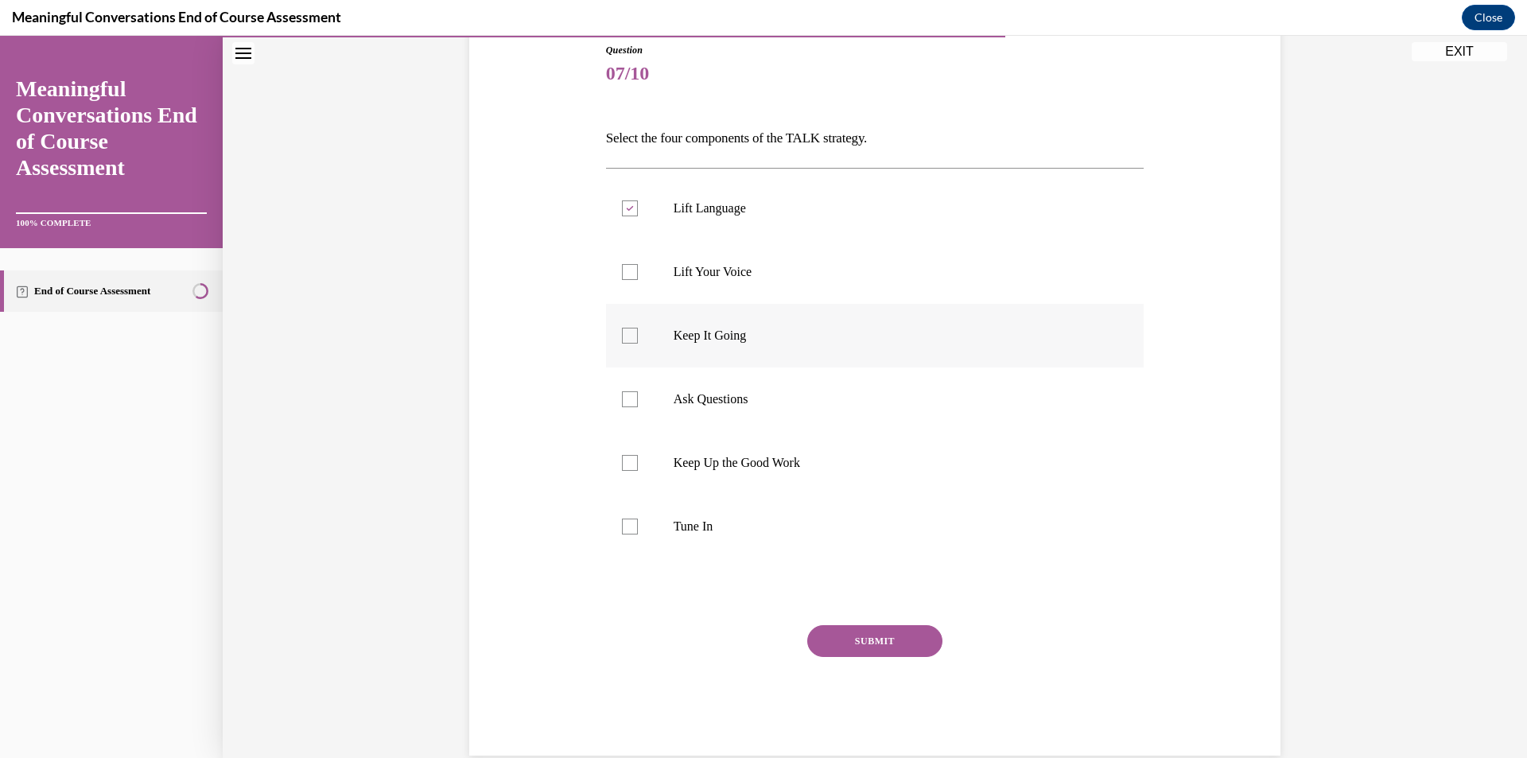
checkbox input "true"
click at [622, 403] on div at bounding box center [630, 399] width 16 height 16
click at [622, 403] on input "Ask Questions" at bounding box center [630, 399] width 16 height 16
checkbox input "true"
click at [624, 534] on div at bounding box center [630, 526] width 16 height 16
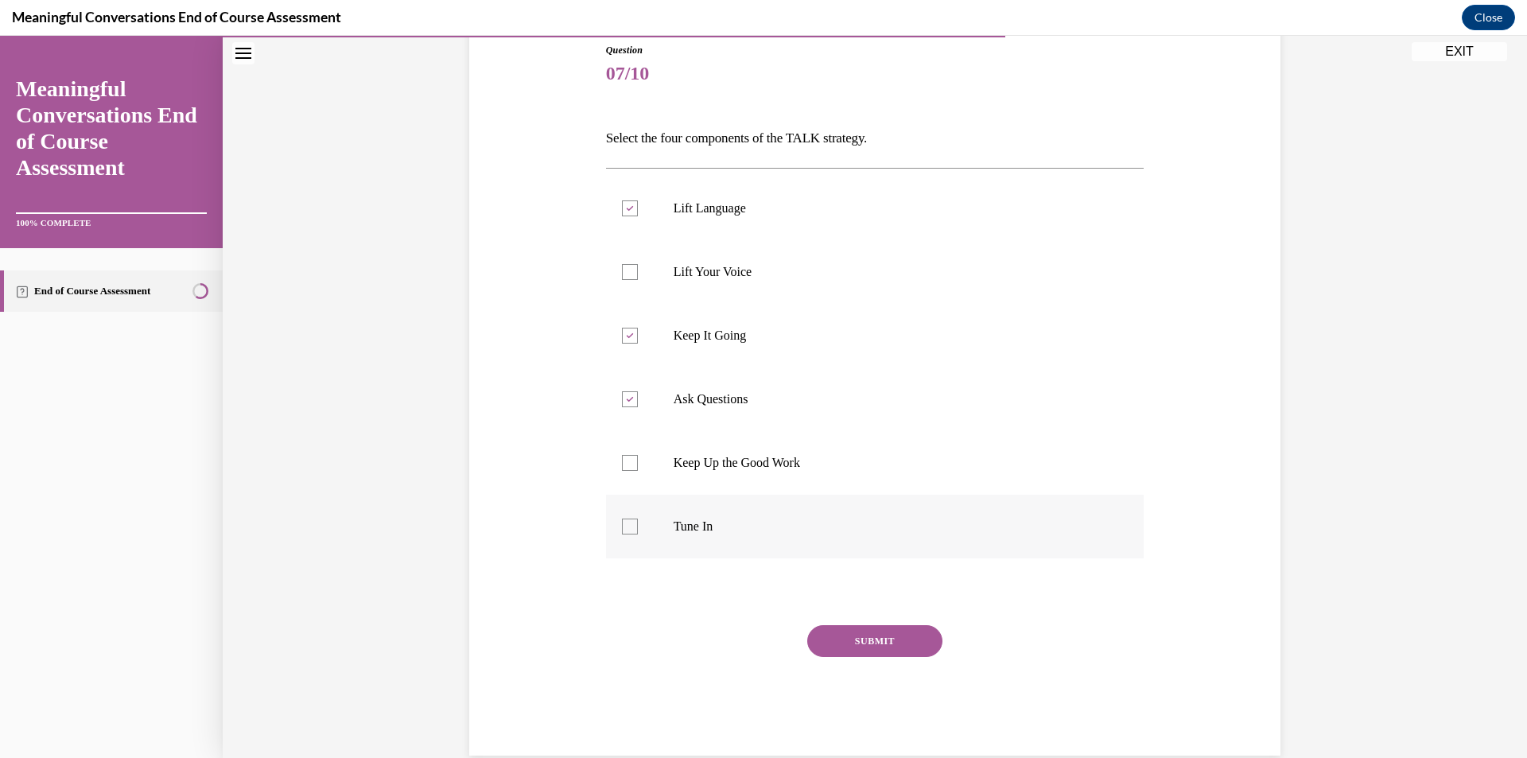
click at [624, 534] on input "Tune In" at bounding box center [630, 526] width 16 height 16
checkbox input "true"
click at [922, 628] on button "SUBMIT" at bounding box center [874, 641] width 135 height 32
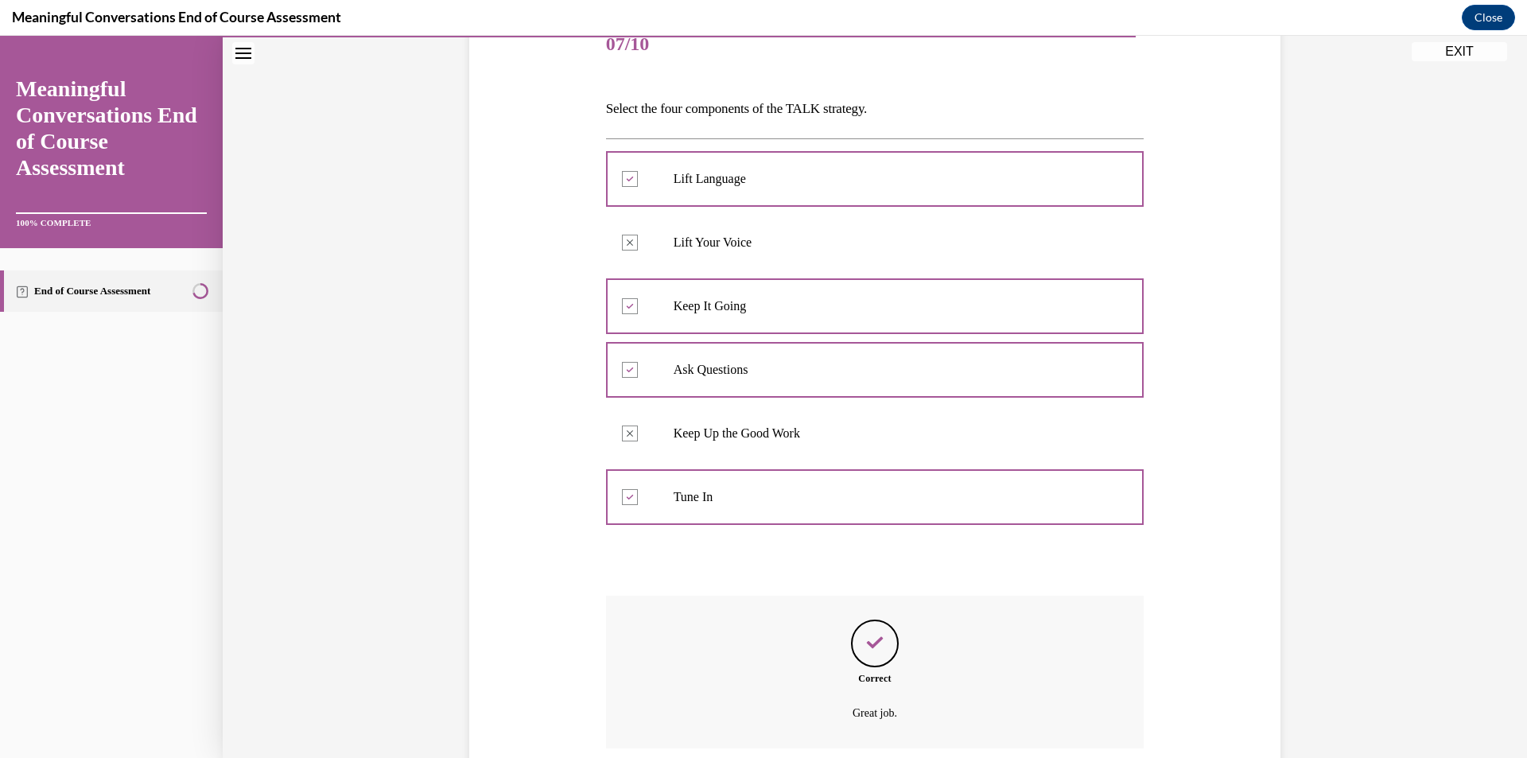
scroll to position [336, 0]
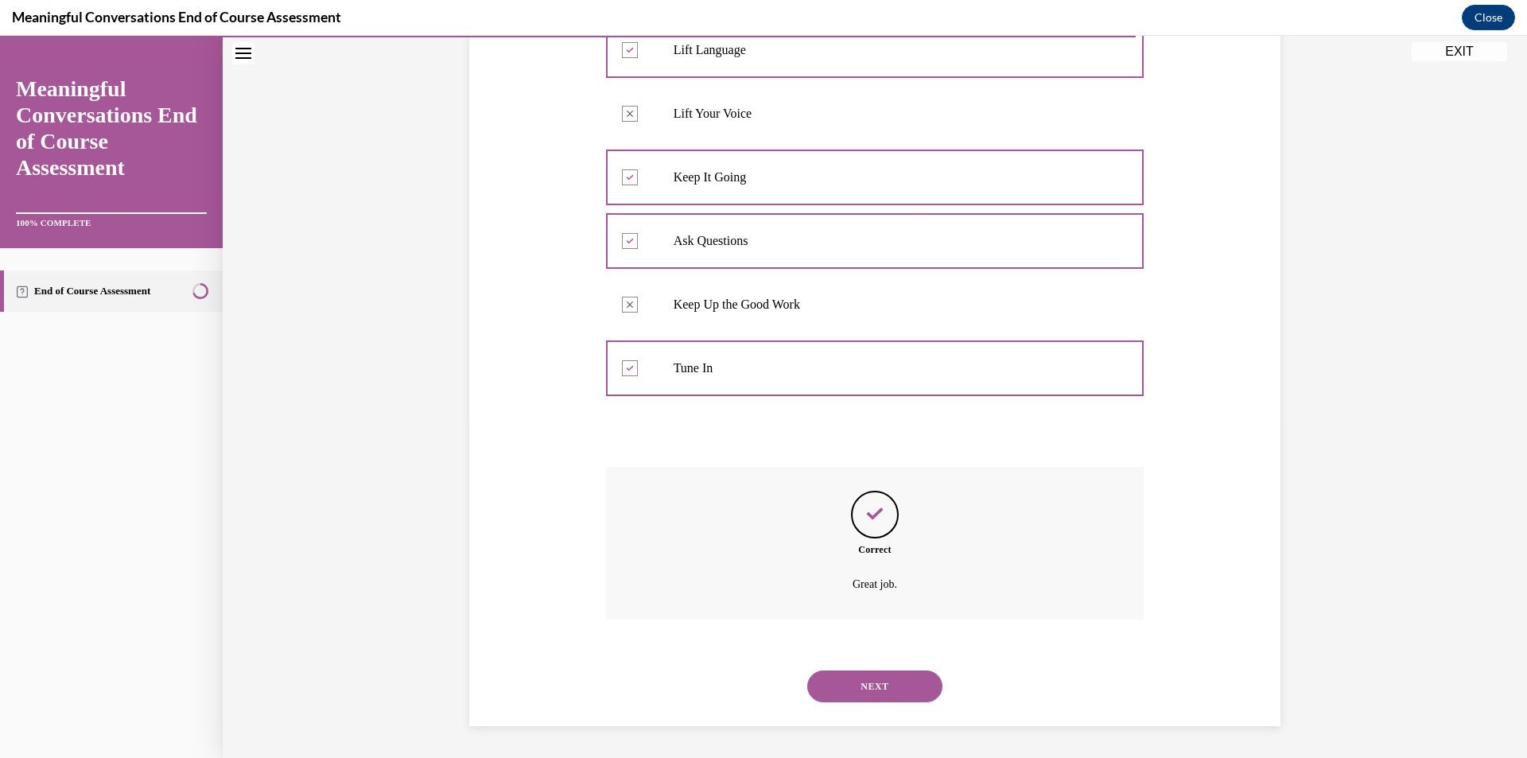
click at [860, 682] on button "NEXT" at bounding box center [874, 686] width 135 height 32
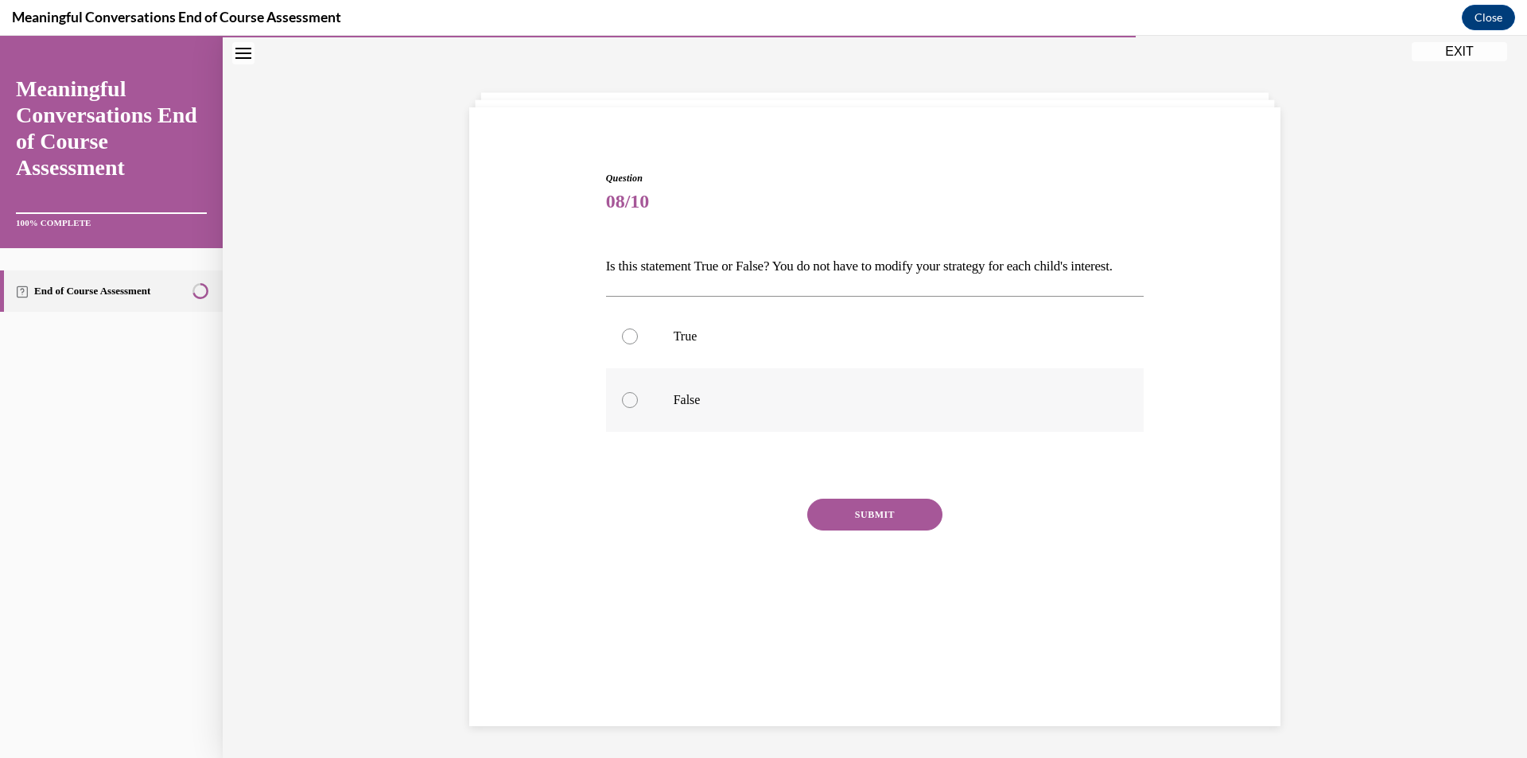
click at [627, 408] on div at bounding box center [630, 400] width 16 height 16
click at [627, 408] on input "False" at bounding box center [630, 400] width 16 height 16
radio input "true"
click at [840, 530] on button "SUBMIT" at bounding box center [874, 515] width 135 height 32
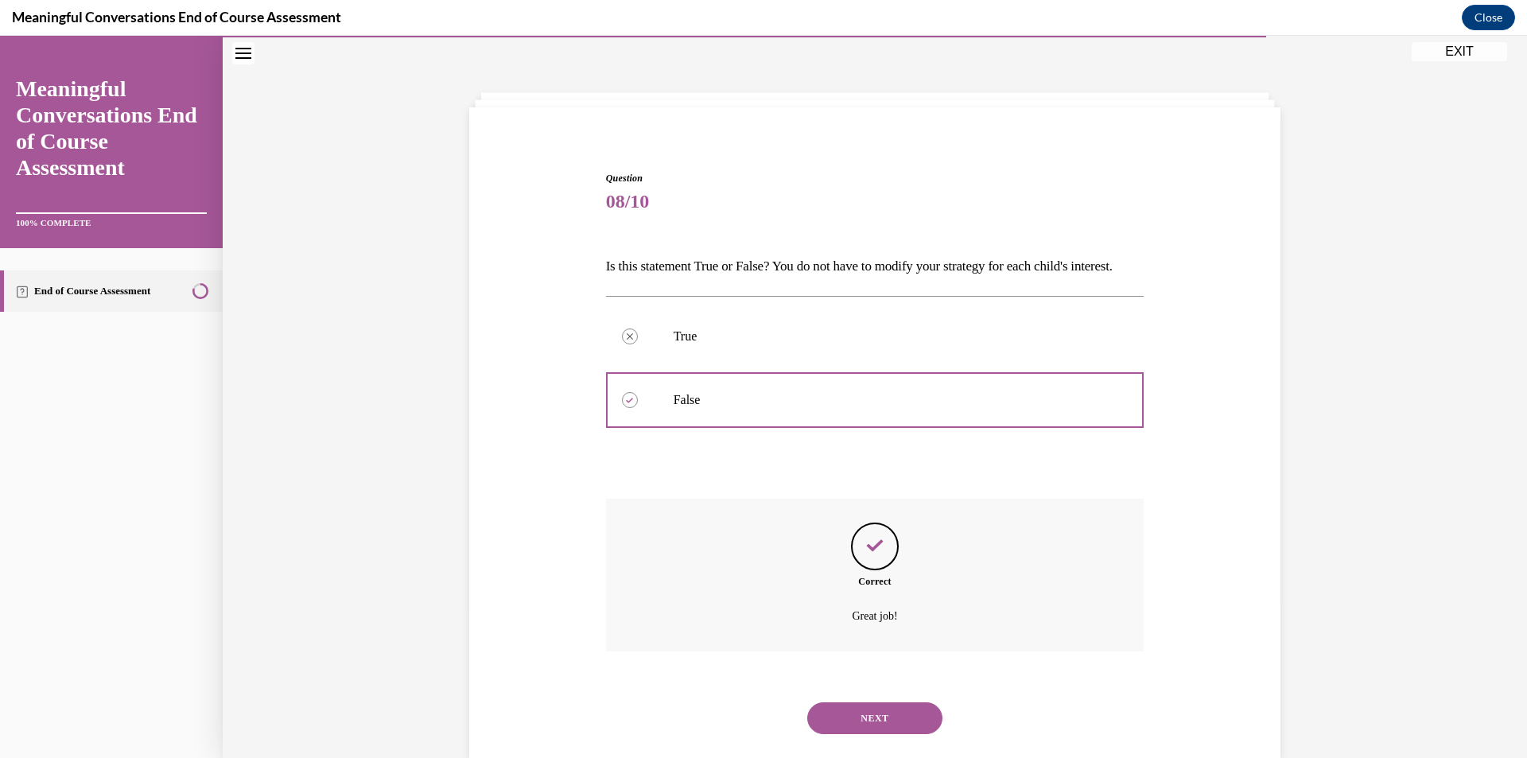
scroll to position [109, 0]
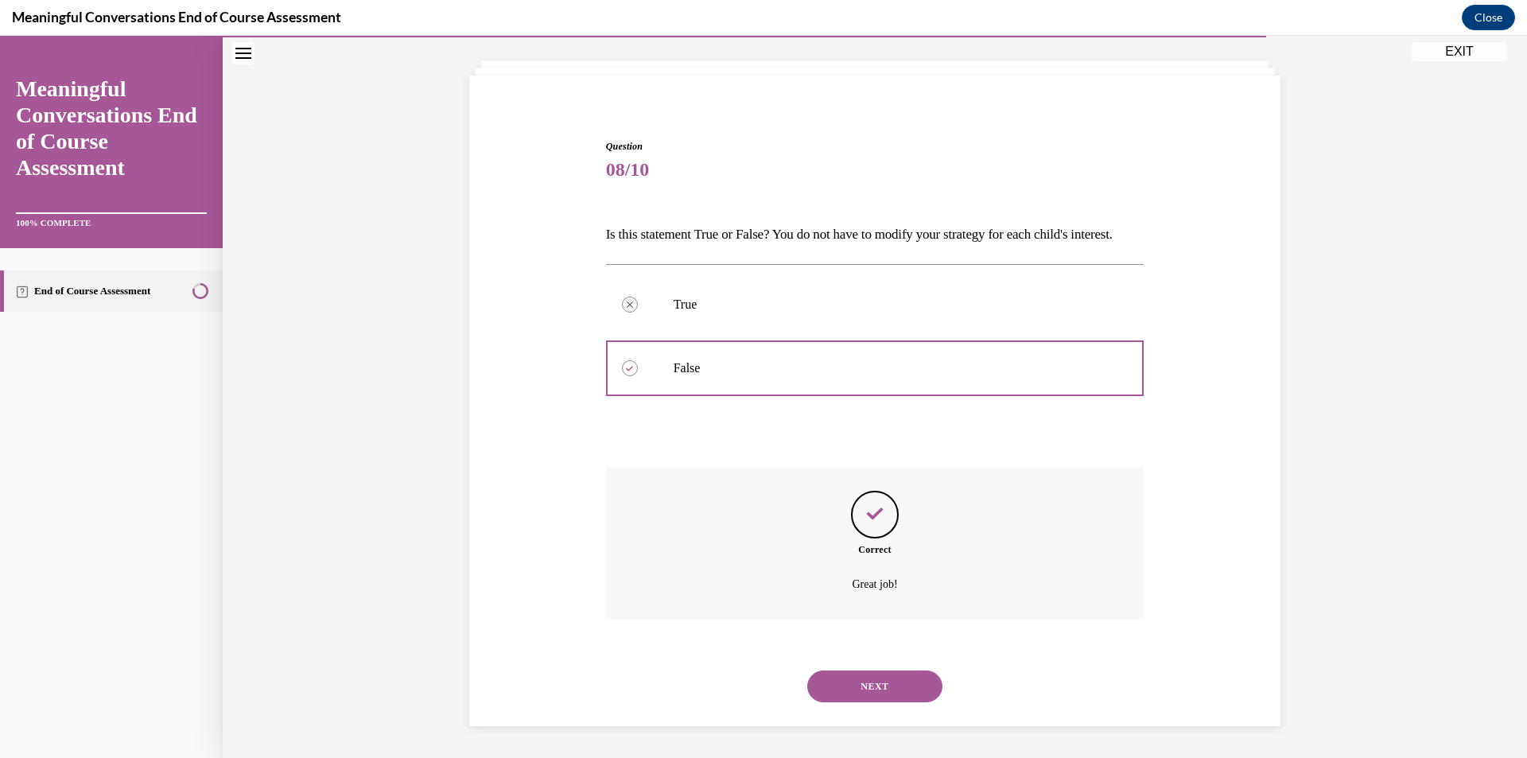
click at [836, 682] on button "NEXT" at bounding box center [874, 686] width 135 height 32
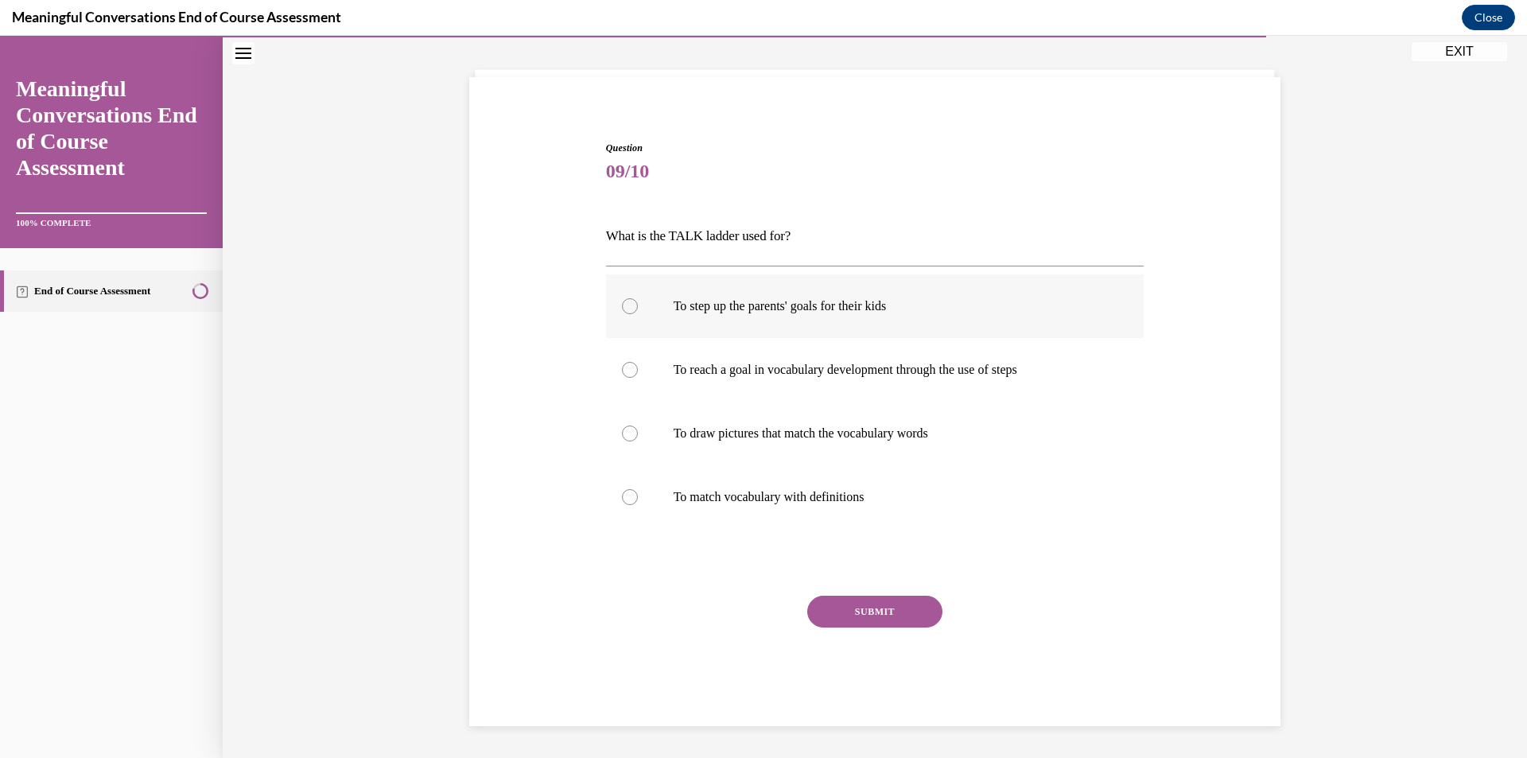
scroll to position [55, 0]
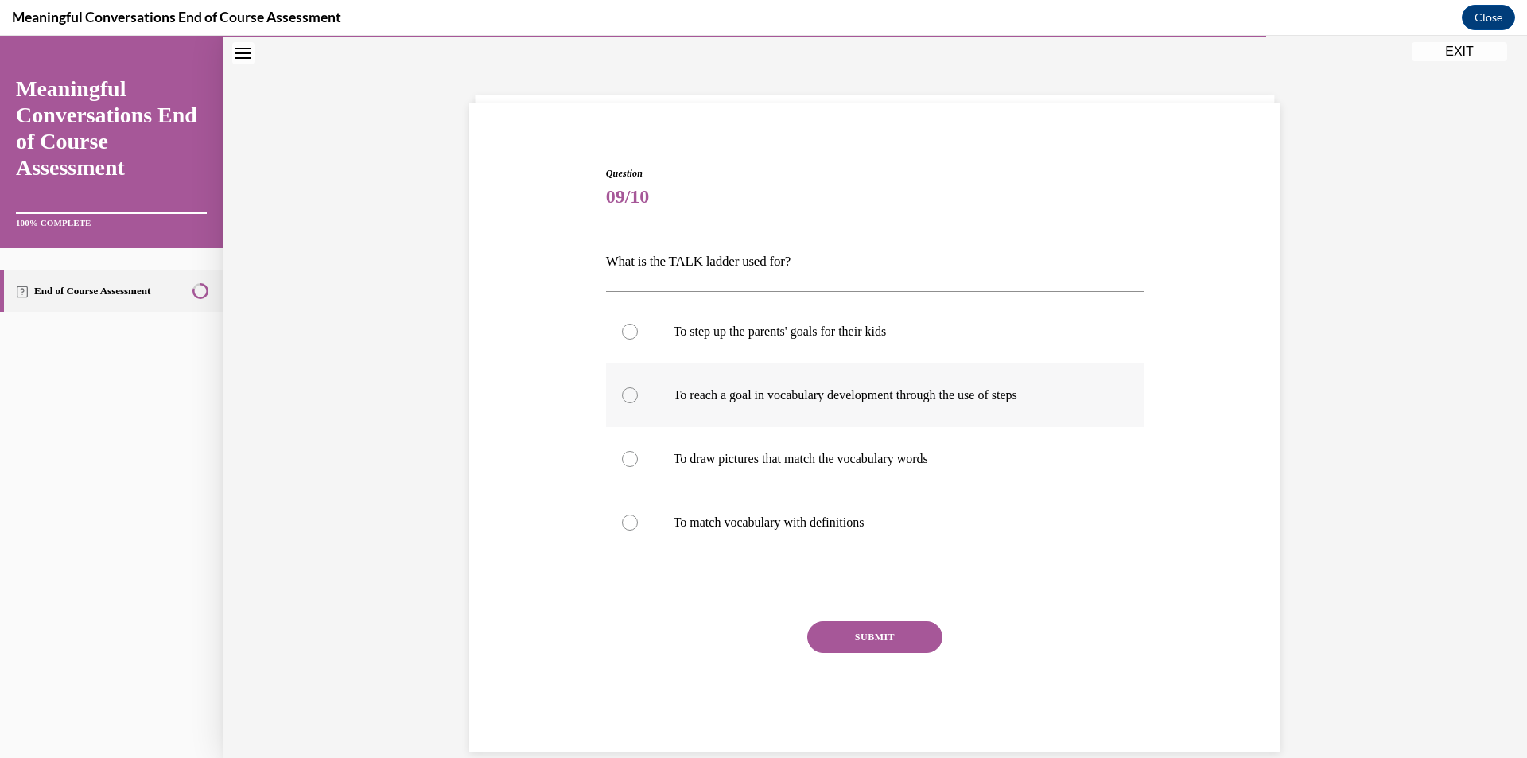
click at [622, 399] on div at bounding box center [630, 395] width 16 height 16
click at [622, 399] on input "To reach a goal in vocabulary development through the use of steps" at bounding box center [630, 395] width 16 height 16
radio input "true"
click at [833, 631] on button "SUBMIT" at bounding box center [874, 637] width 135 height 32
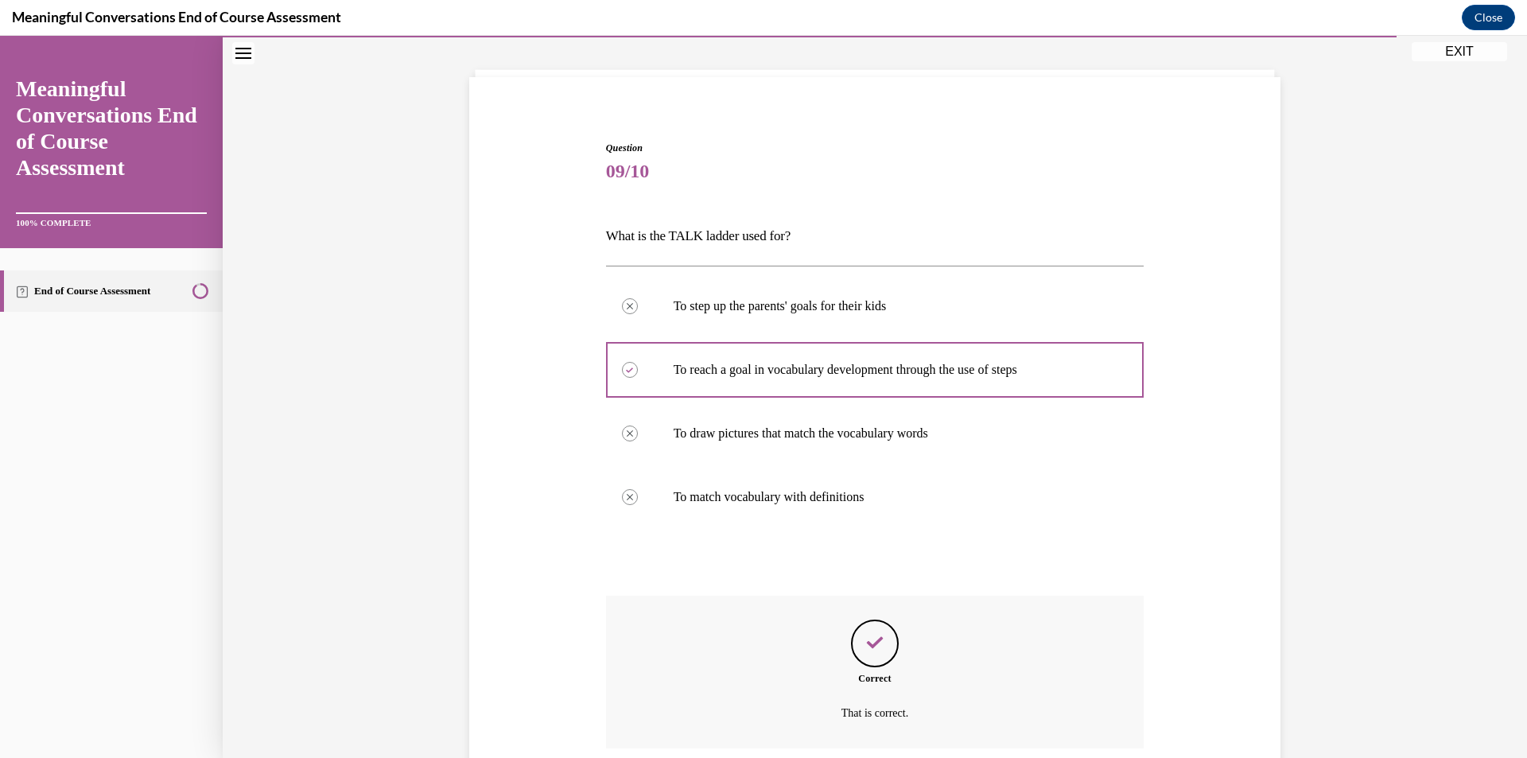
scroll to position [209, 0]
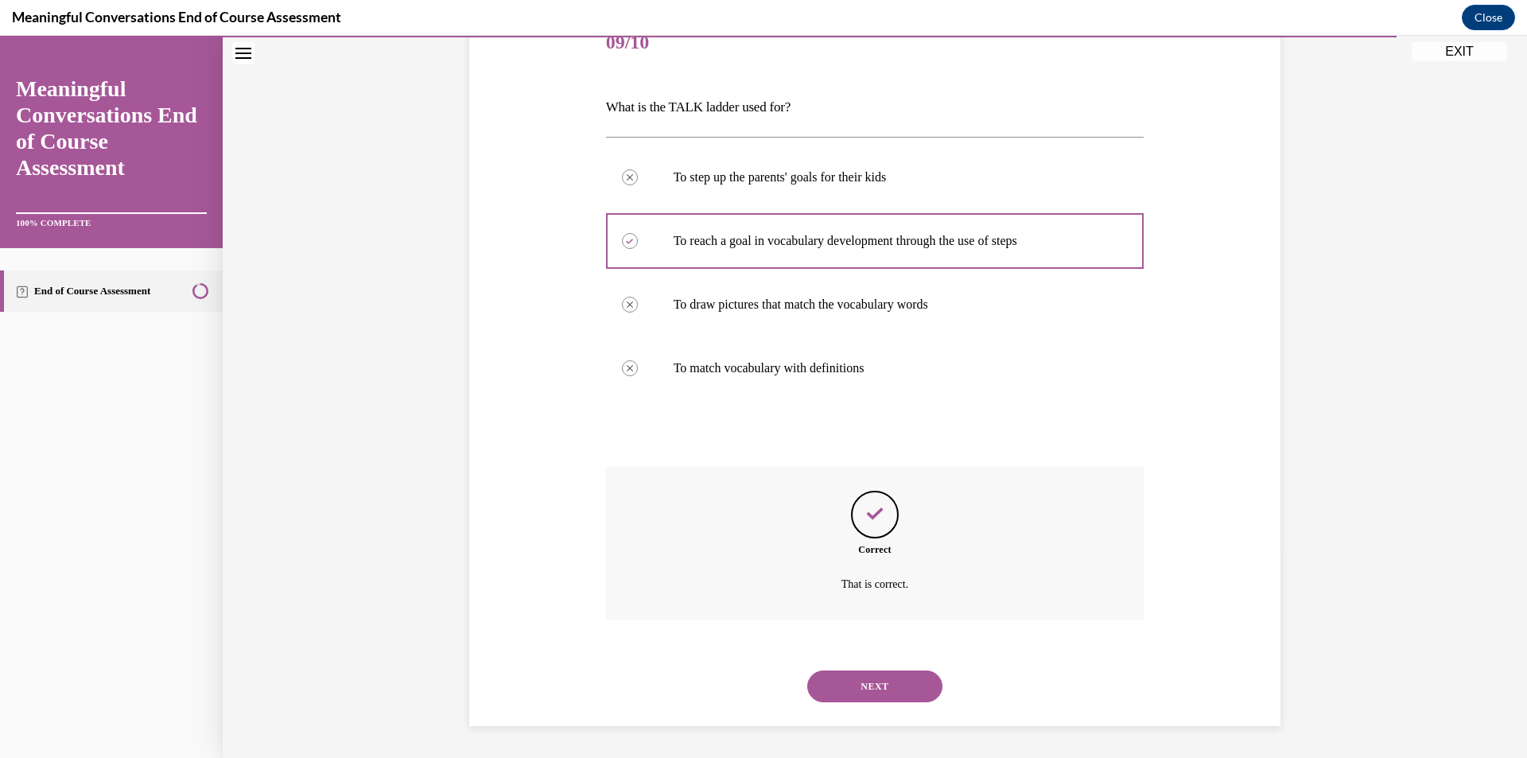
click at [872, 684] on button "NEXT" at bounding box center [874, 686] width 135 height 32
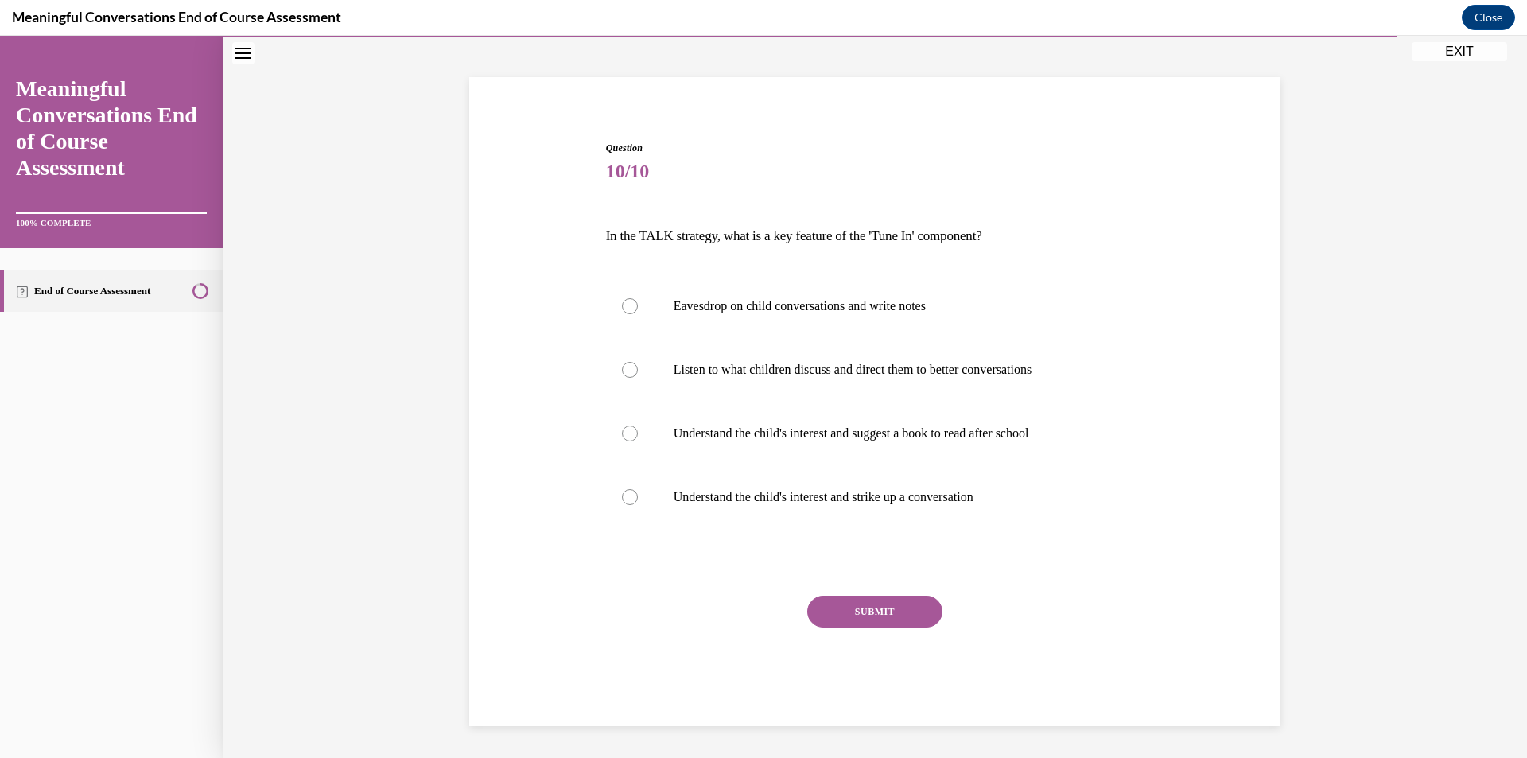
scroll to position [80, 0]
click at [625, 499] on div at bounding box center [630, 497] width 16 height 16
click at [625, 499] on input "Understand the child's interest and strike up a conversation" at bounding box center [630, 497] width 16 height 16
radio input "true"
click at [843, 604] on button "SUBMIT" at bounding box center [874, 612] width 135 height 32
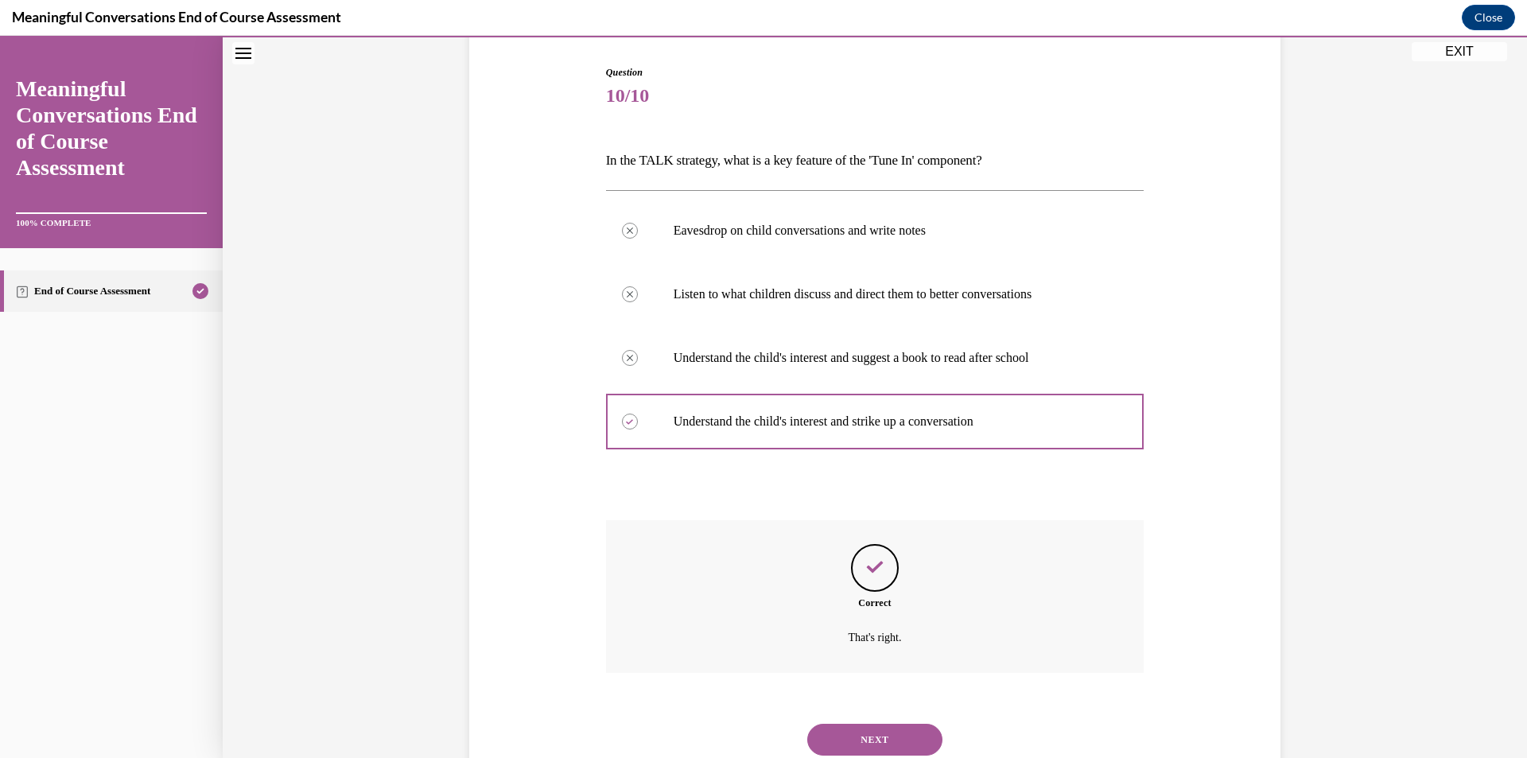
scroll to position [209, 0]
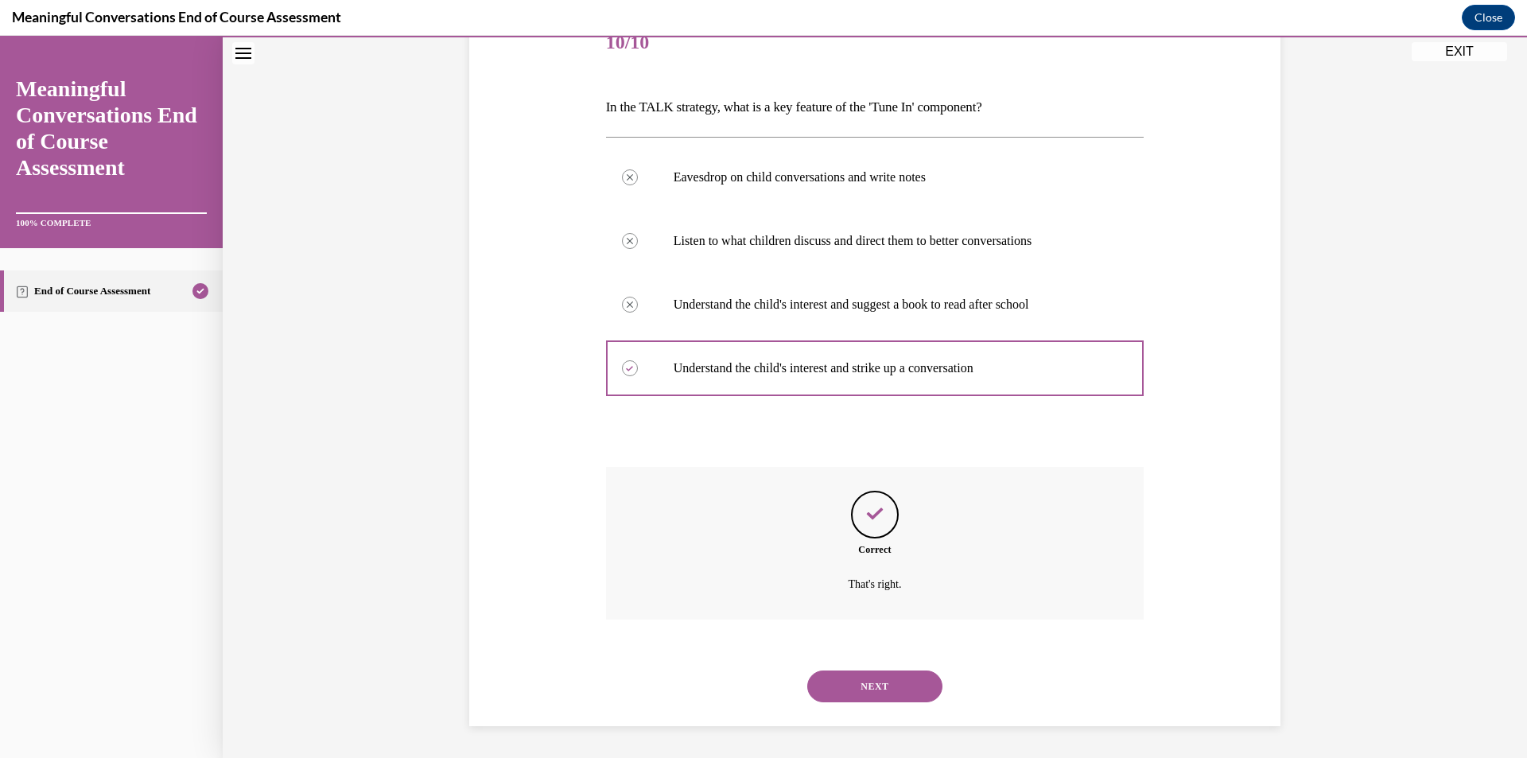
click at [855, 691] on button "NEXT" at bounding box center [874, 686] width 135 height 32
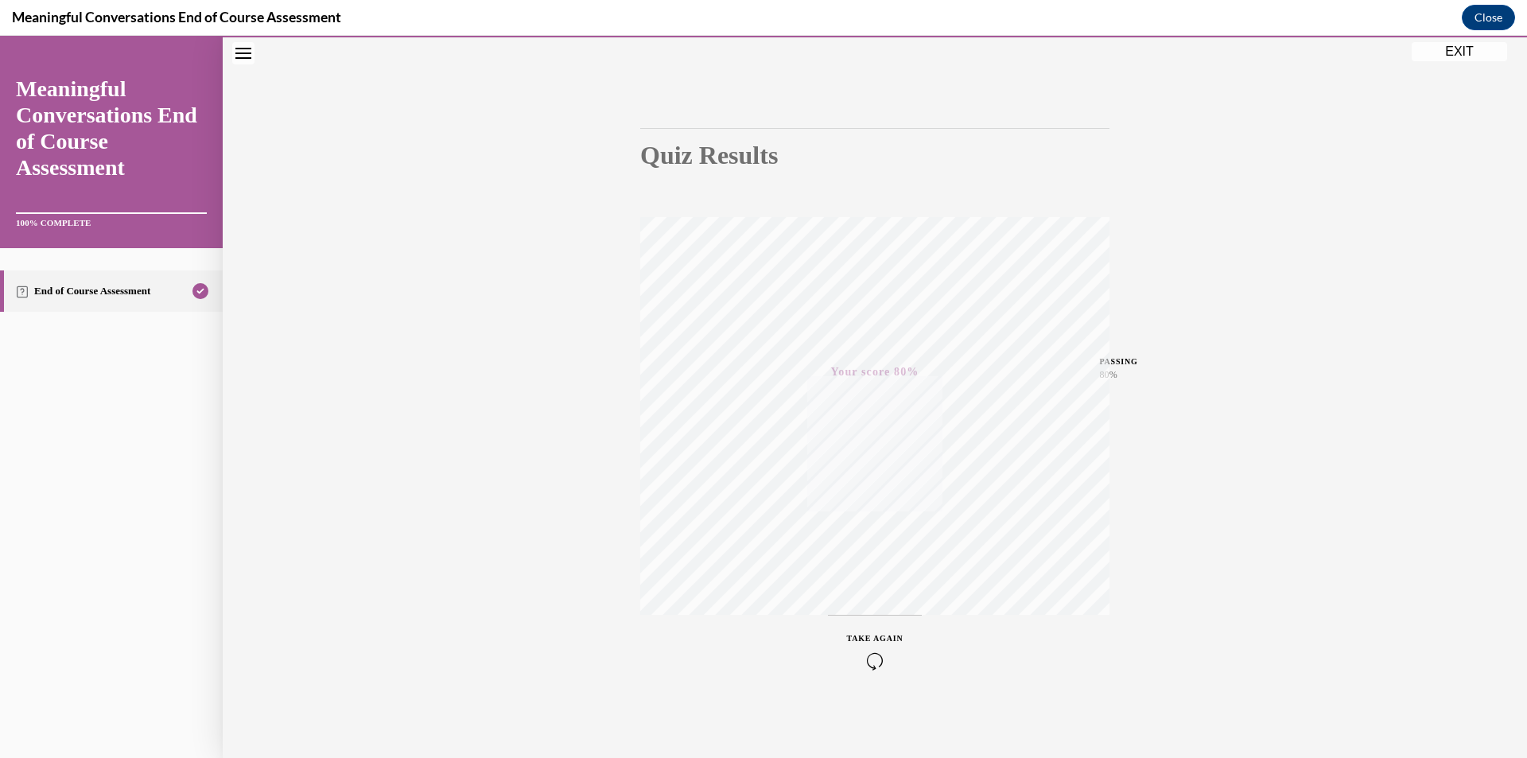
click at [1464, 51] on button "EXIT" at bounding box center [1458, 51] width 95 height 19
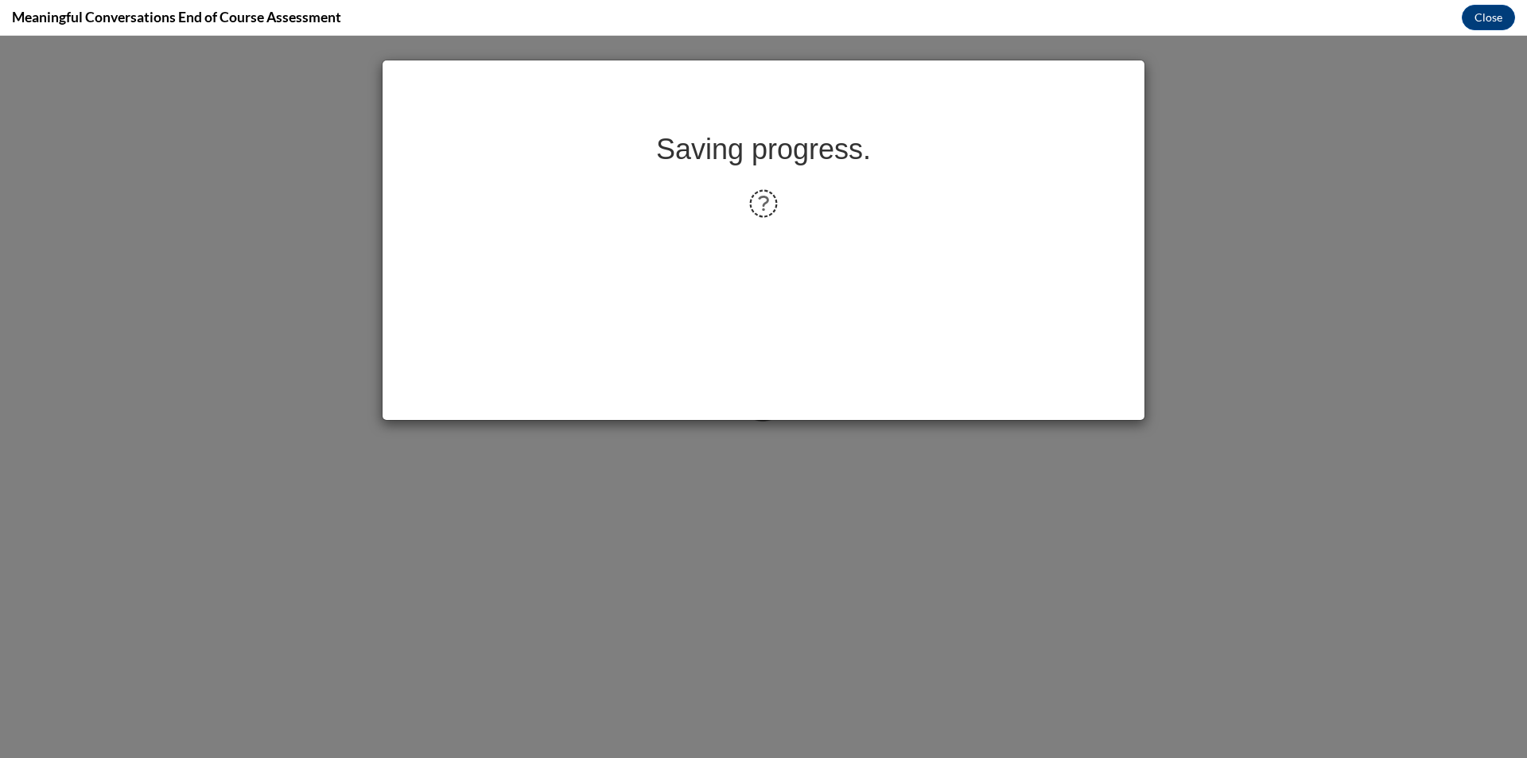
scroll to position [0, 0]
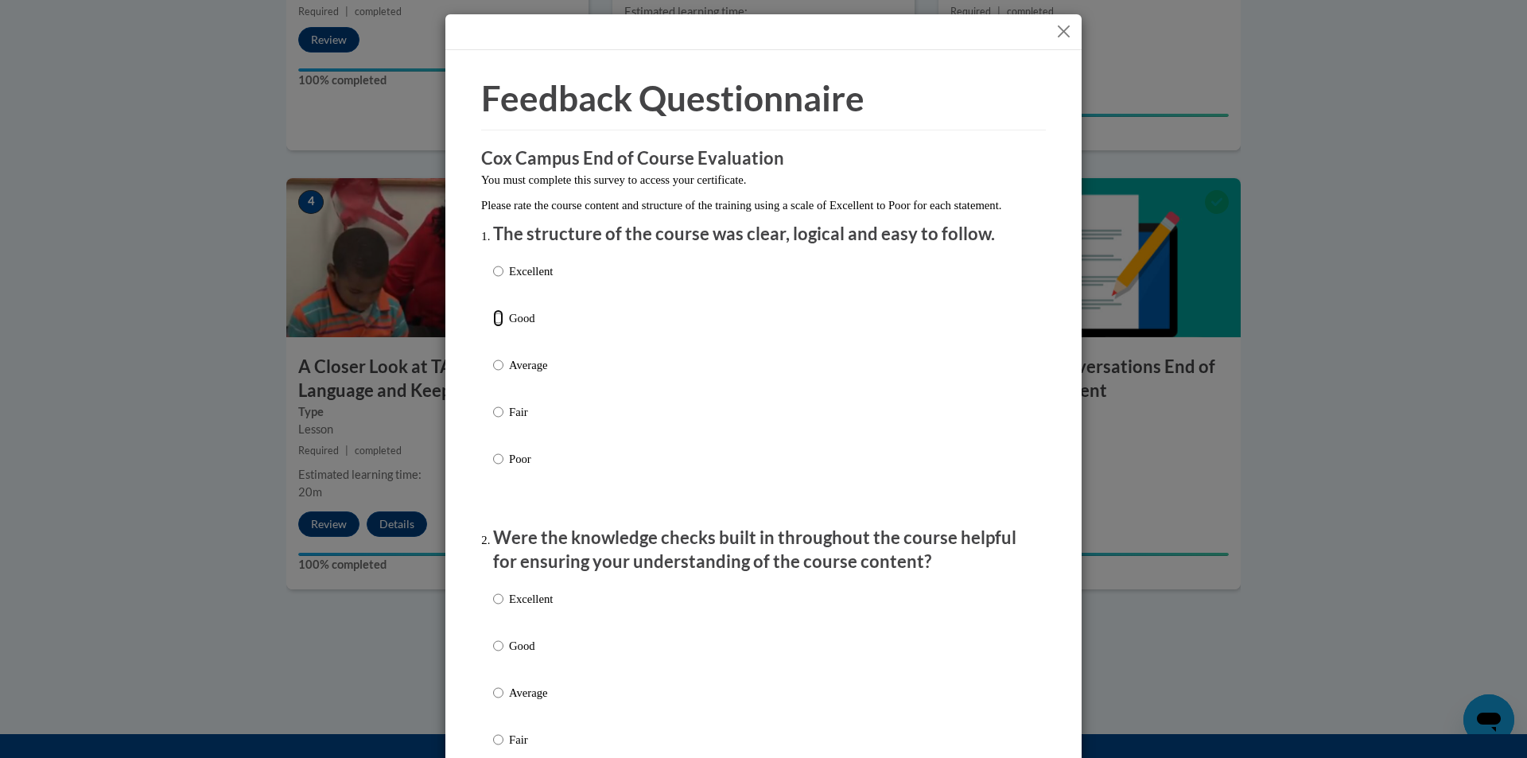
click at [493, 327] on input "Good" at bounding box center [498, 317] width 10 height 17
radio input "true"
click at [493, 654] on input "Good" at bounding box center [498, 645] width 10 height 17
radio input "true"
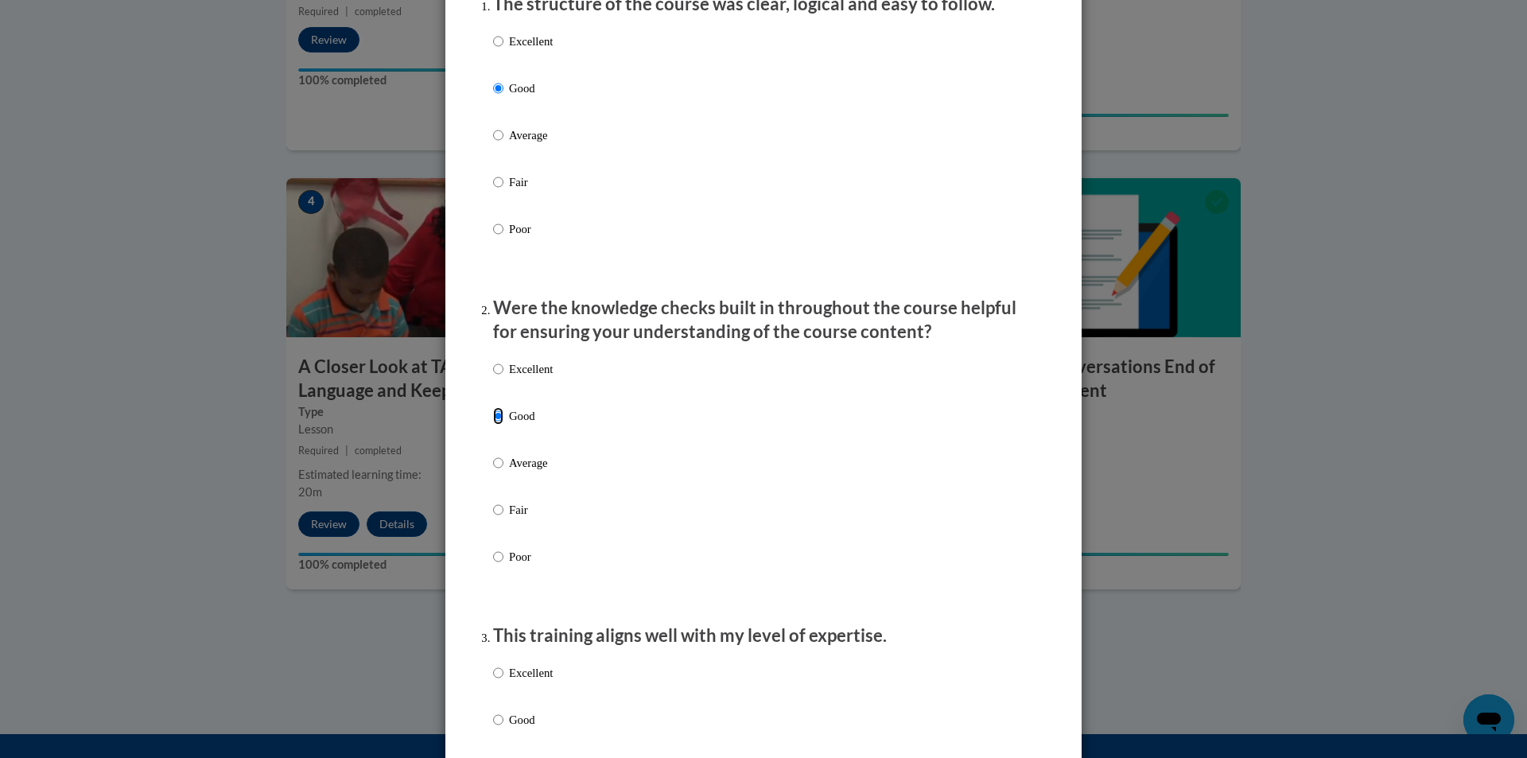
scroll to position [477, 0]
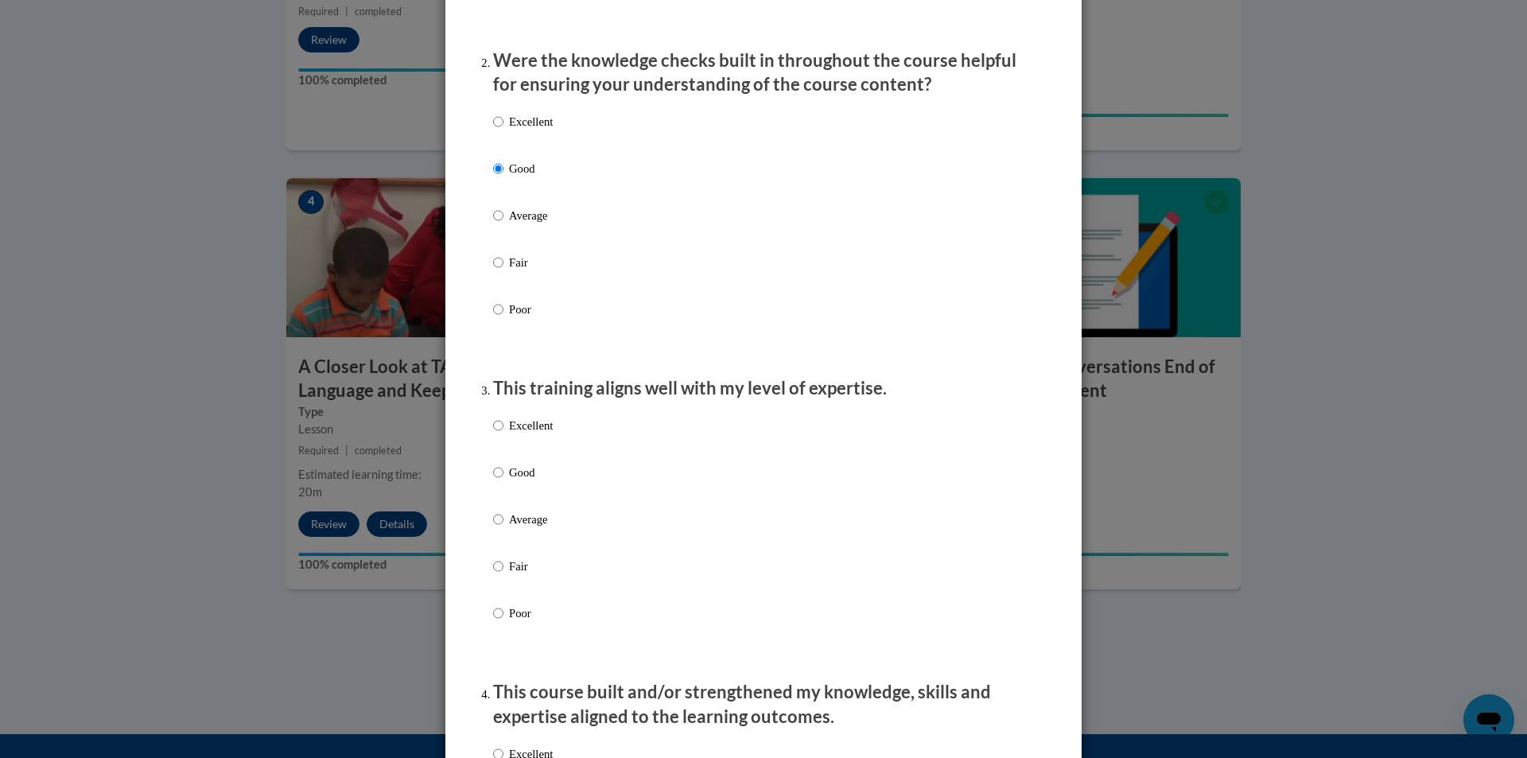
click at [493, 481] on input "Good" at bounding box center [498, 472] width 10 height 17
radio input "true"
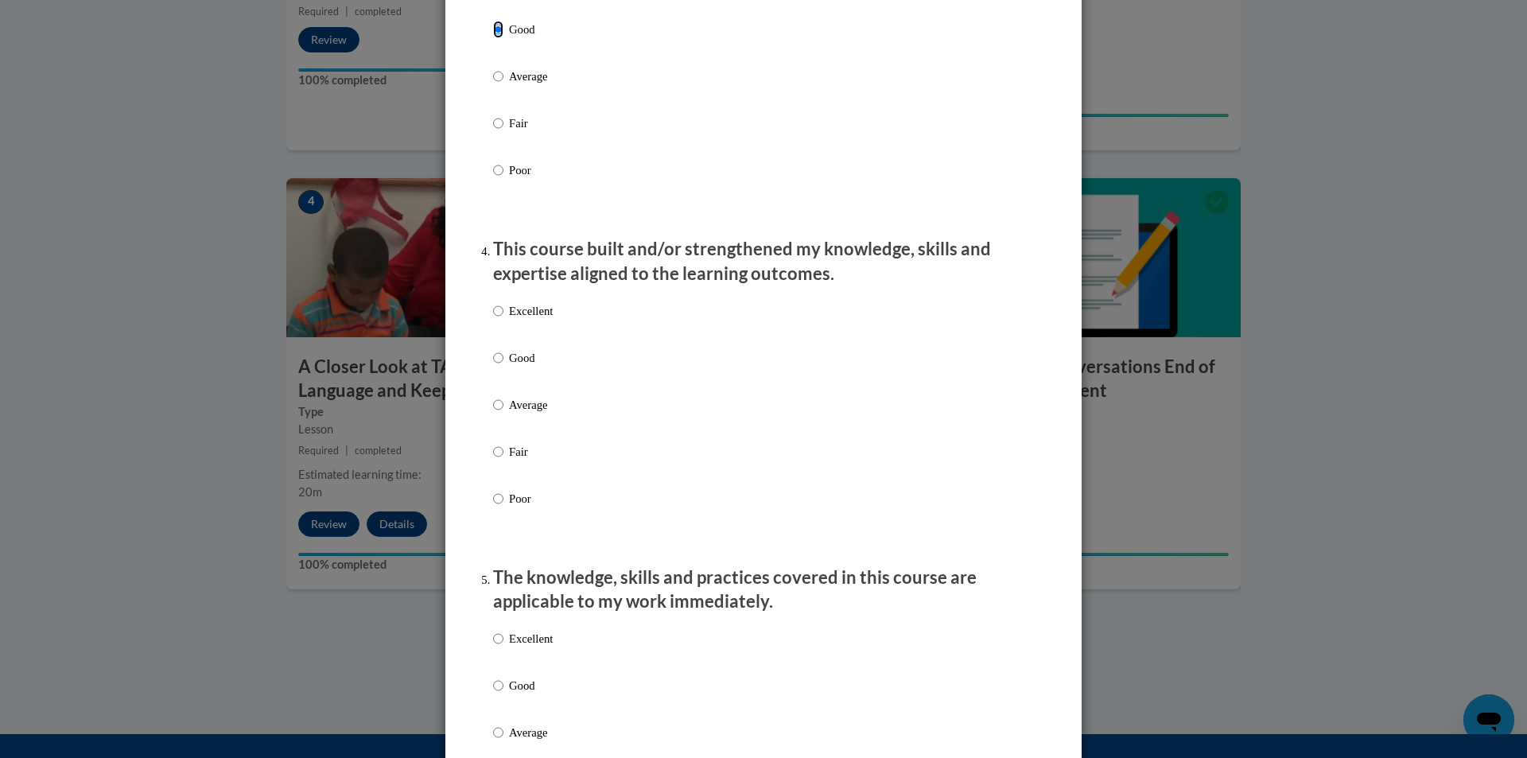
scroll to position [954, 0]
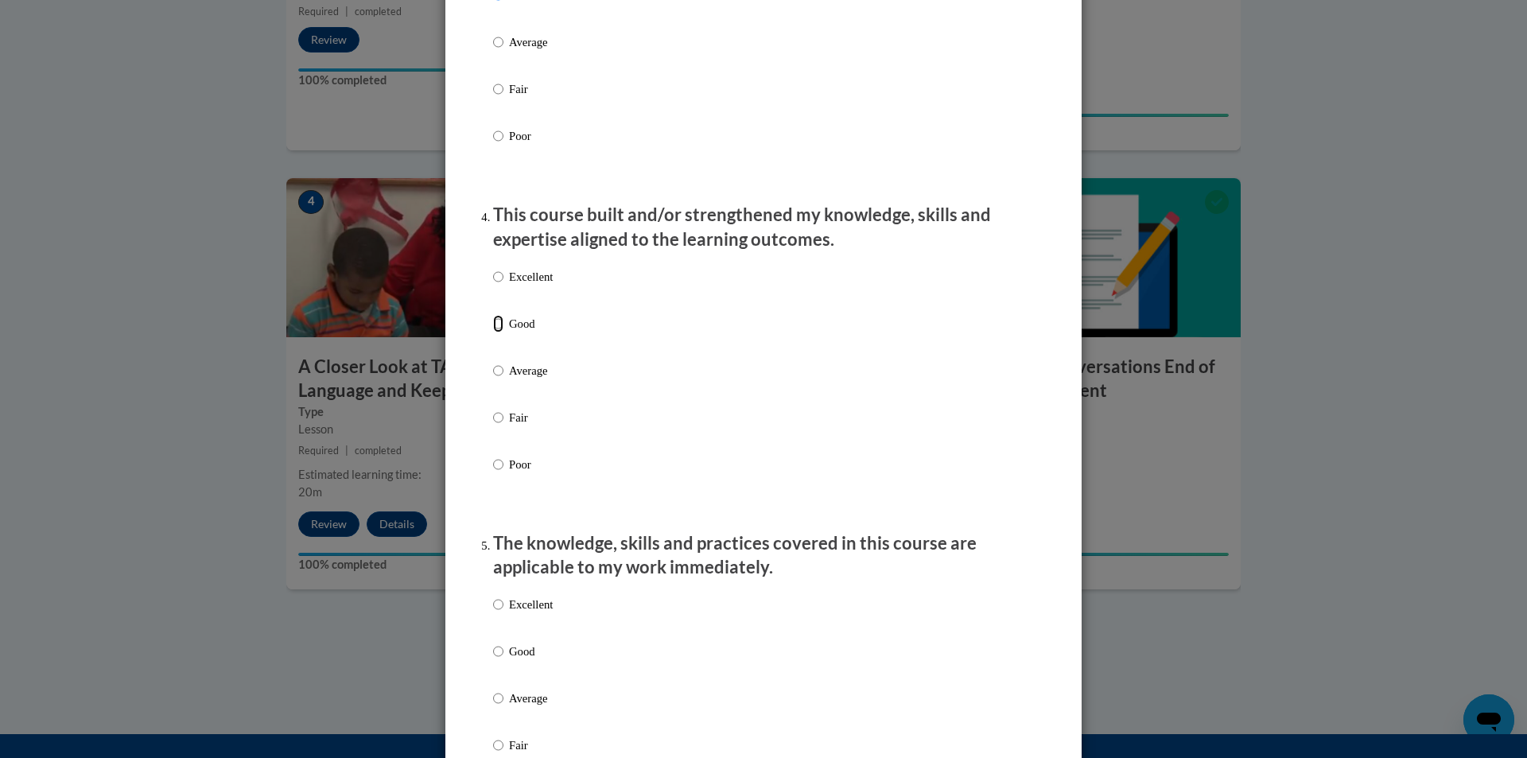
click at [493, 332] on input "Good" at bounding box center [498, 323] width 10 height 17
radio input "true"
click at [493, 660] on input "Good" at bounding box center [498, 650] width 10 height 17
radio input "true"
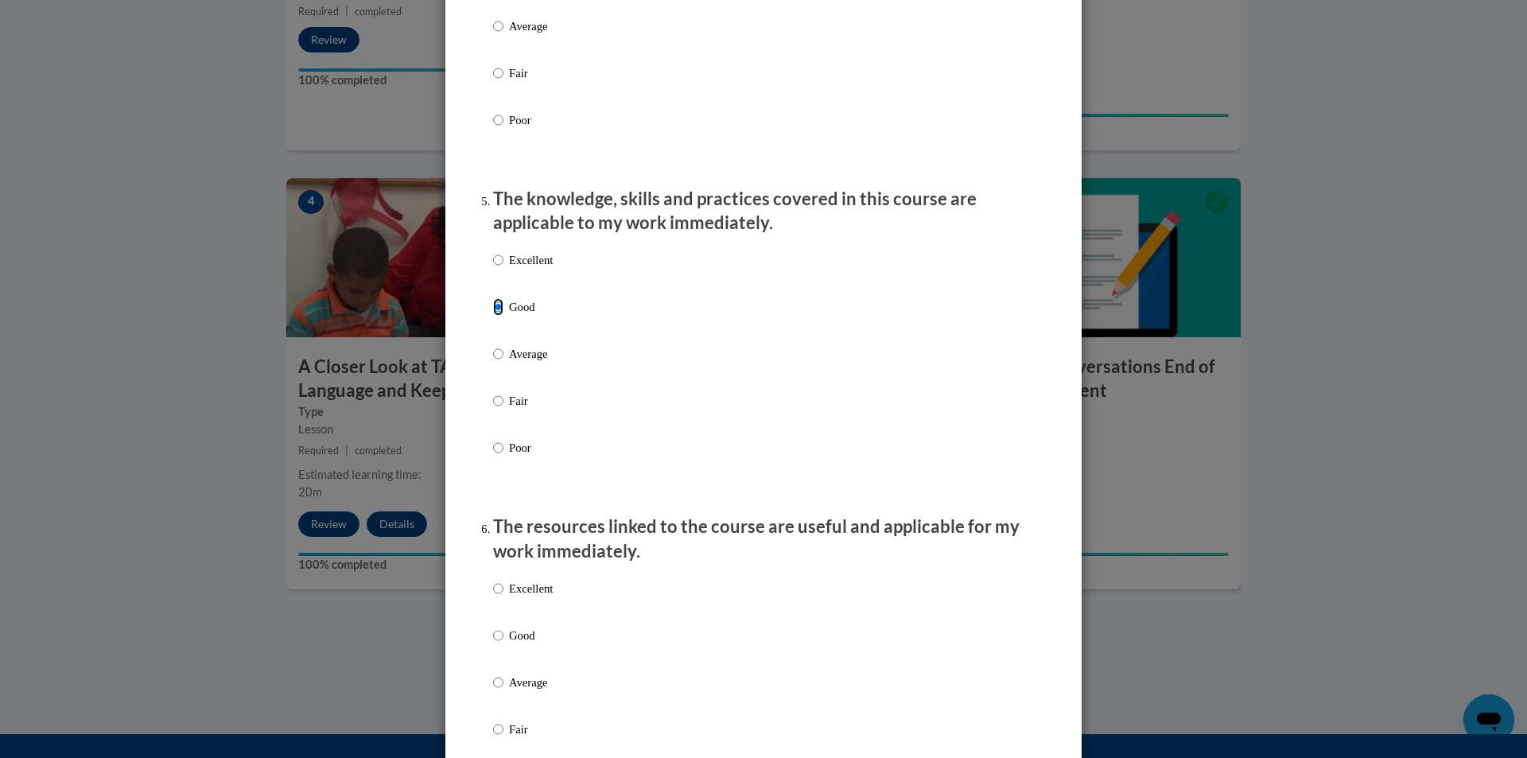
scroll to position [1352, 0]
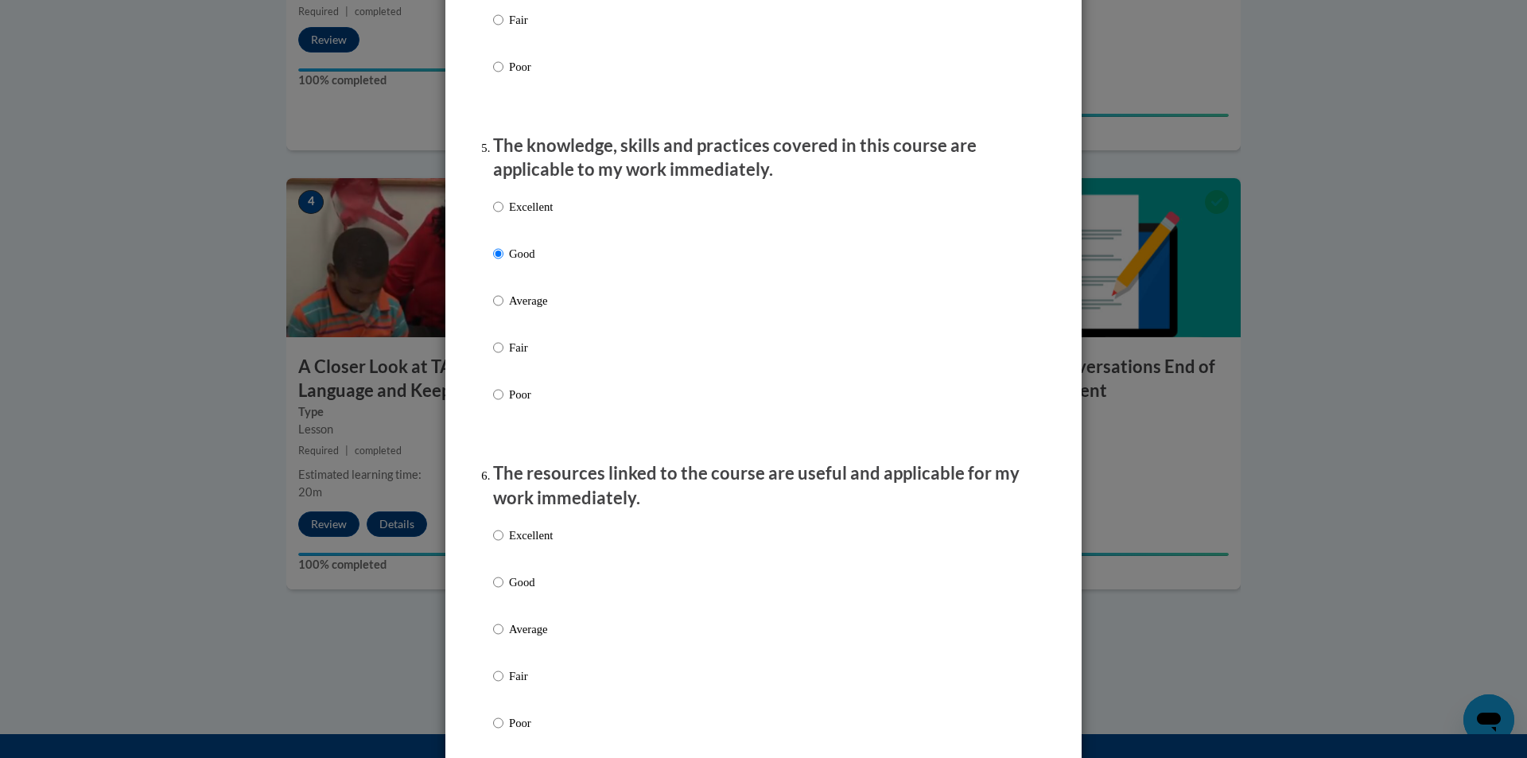
click at [499, 599] on label "Good" at bounding box center [523, 594] width 60 height 43
click at [499, 591] on input "Good" at bounding box center [498, 581] width 10 height 17
radio input "true"
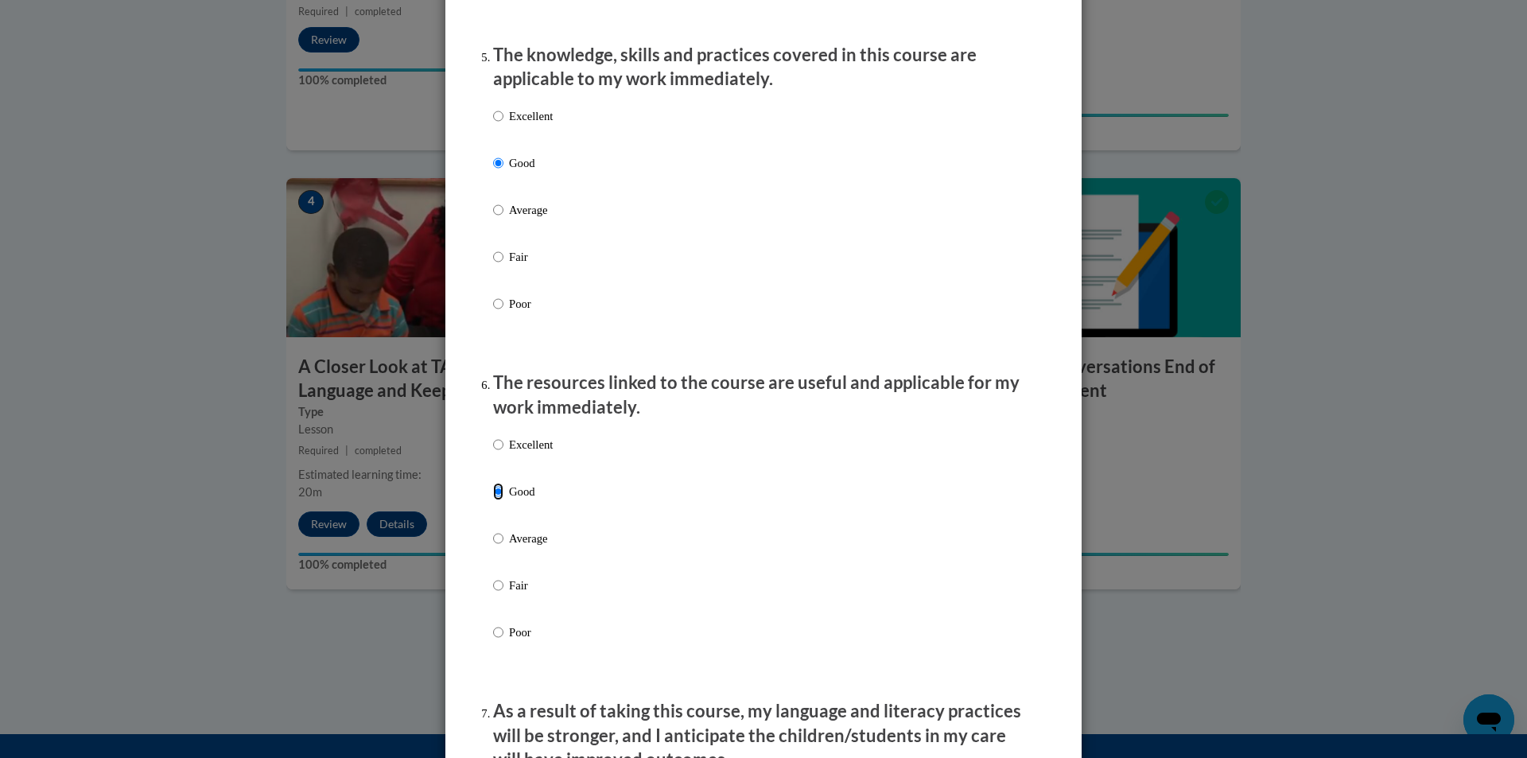
scroll to position [1749, 0]
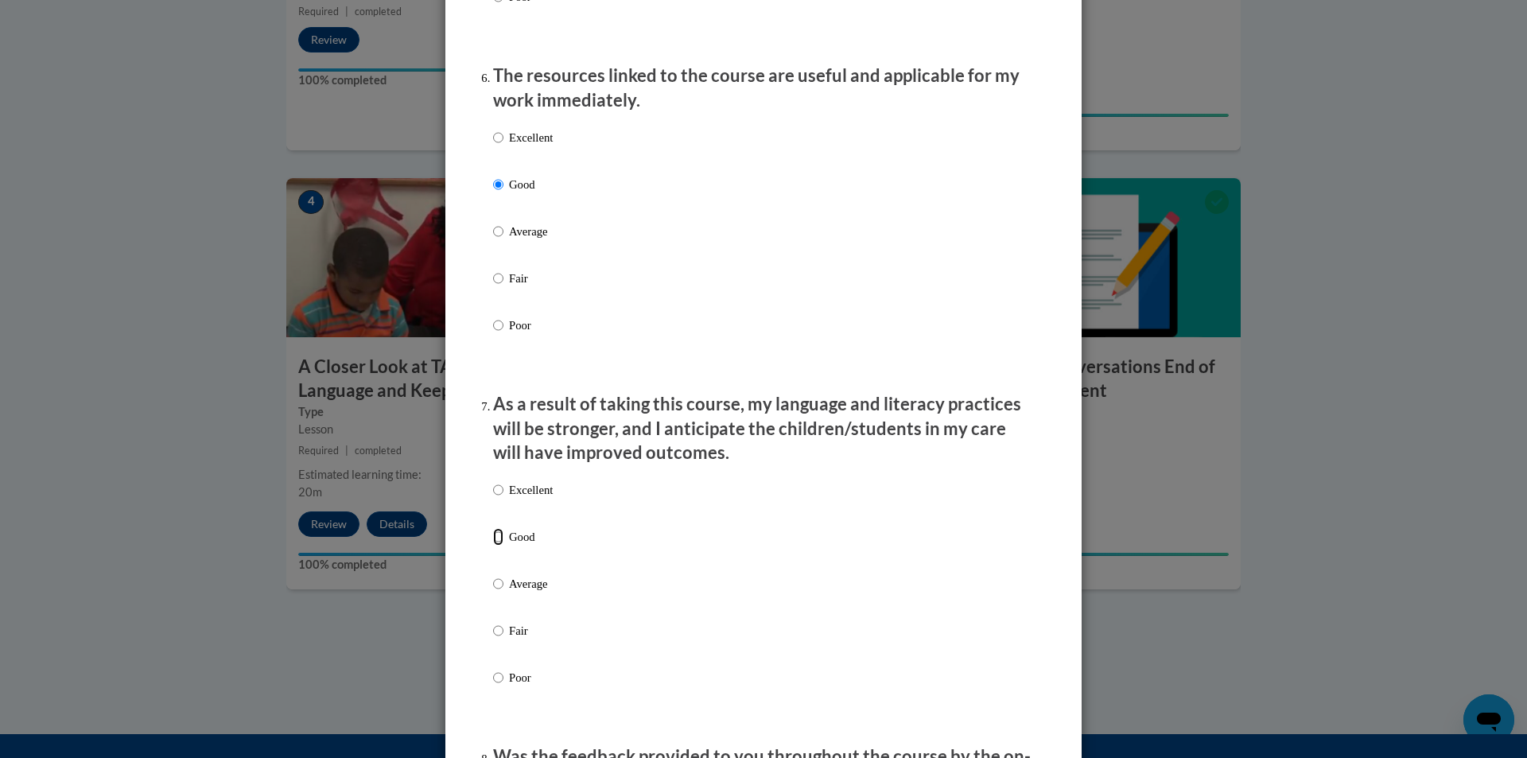
click at [493, 545] on input "Good" at bounding box center [498, 536] width 10 height 17
radio input "true"
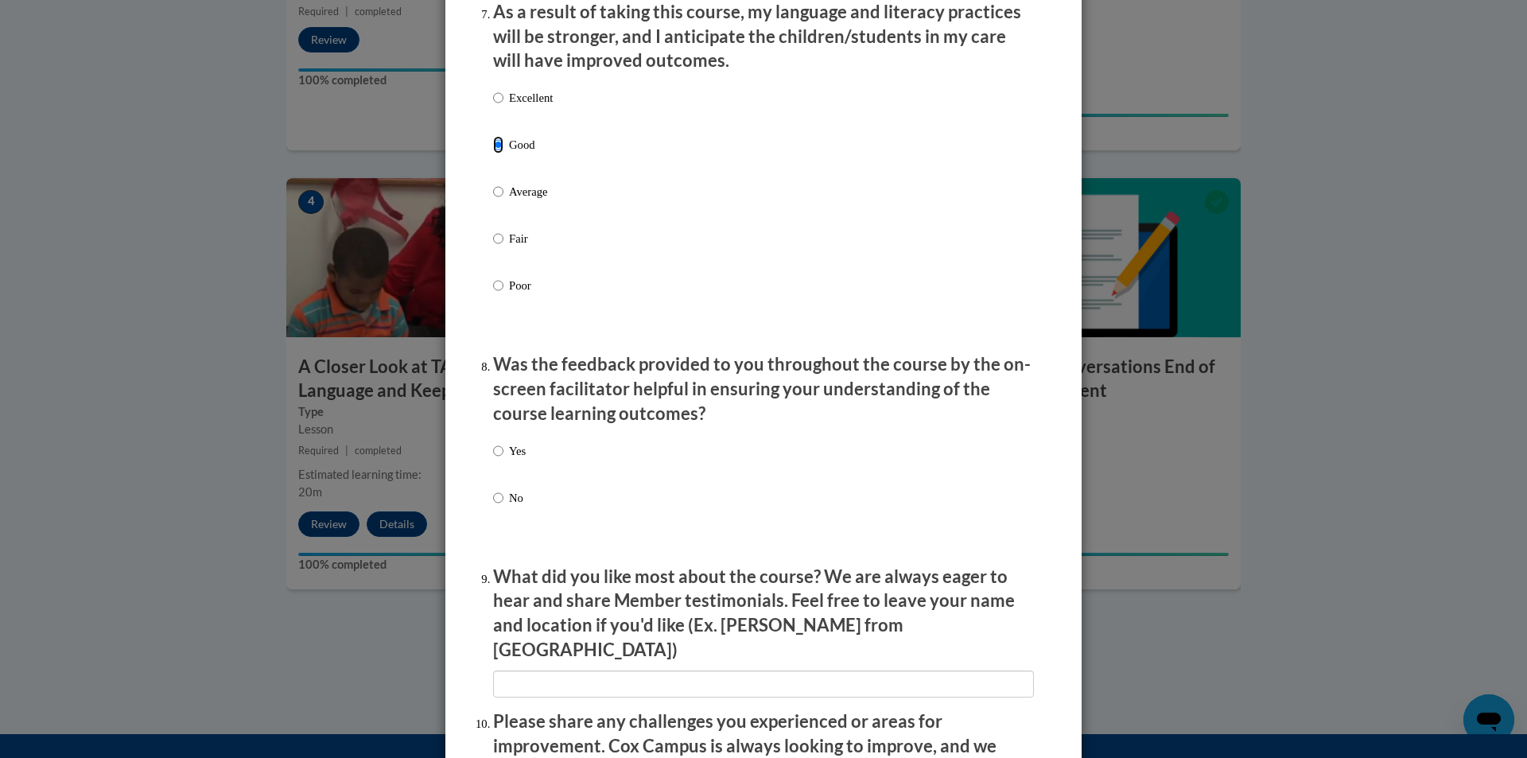
scroll to position [2226, 0]
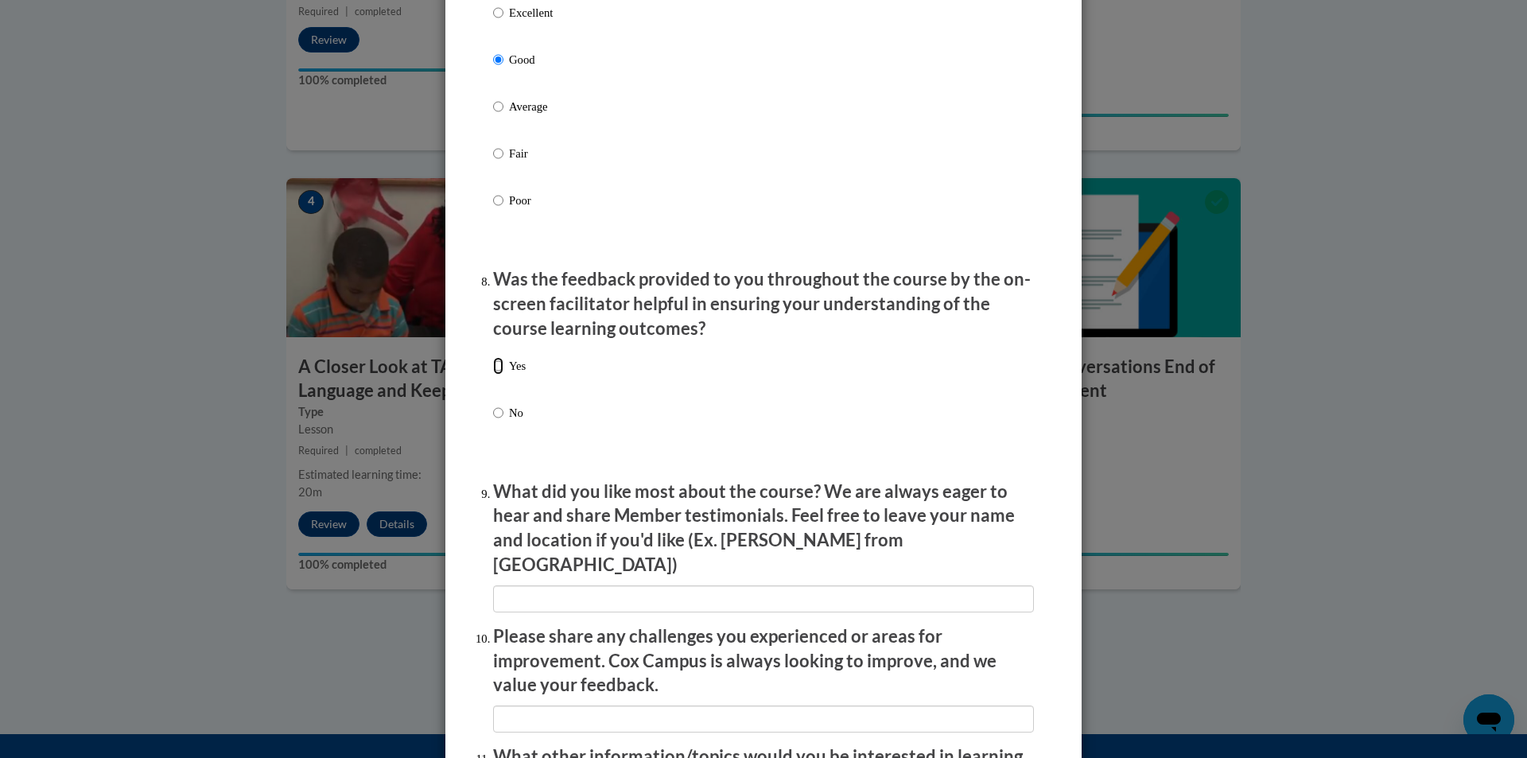
click at [493, 375] on input "Yes" at bounding box center [498, 365] width 10 height 17
radio input "true"
click at [511, 597] on input "textbox" at bounding box center [763, 598] width 541 height 27
type input "n/a"
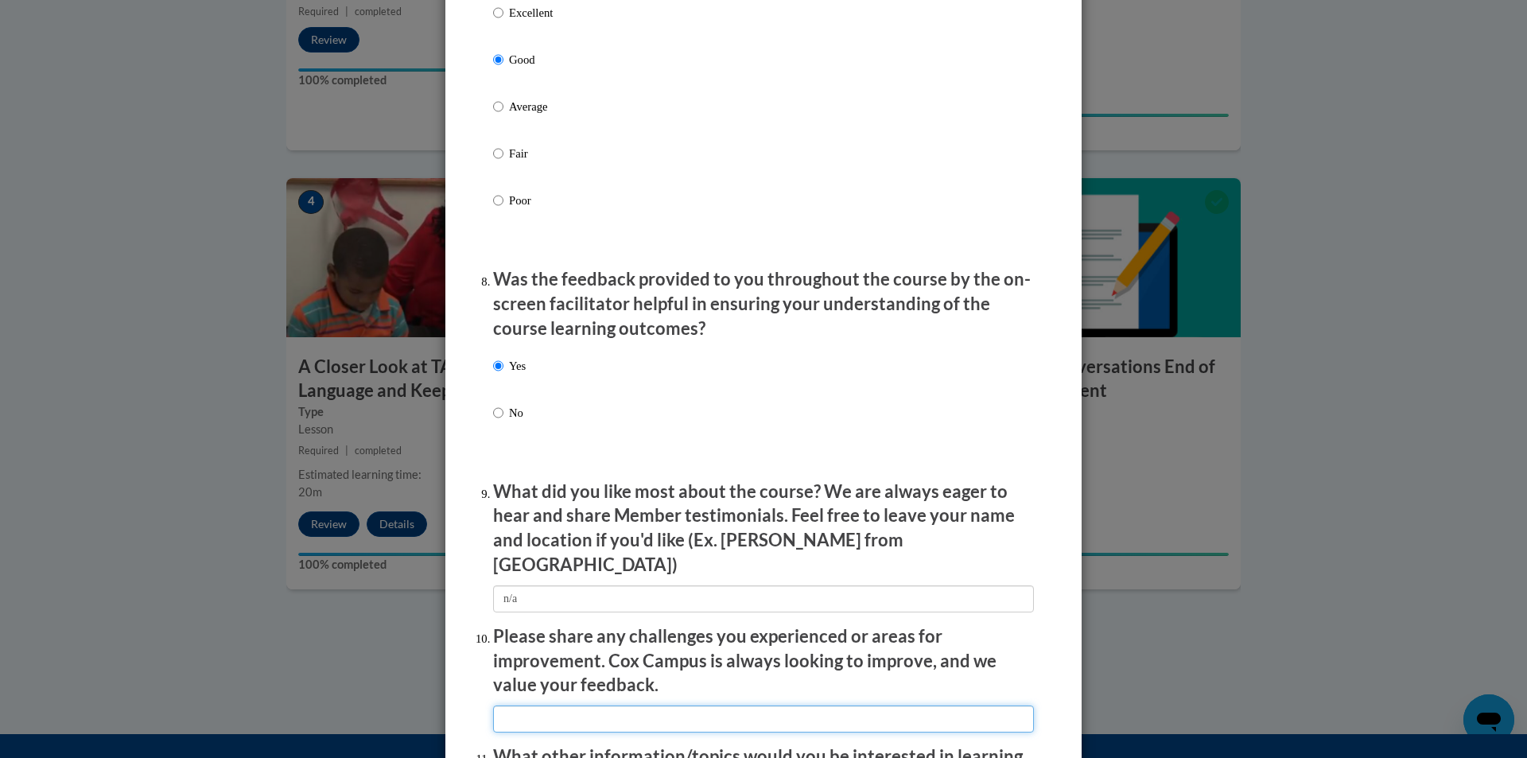
click at [872, 712] on input "textbox" at bounding box center [763, 718] width 541 height 27
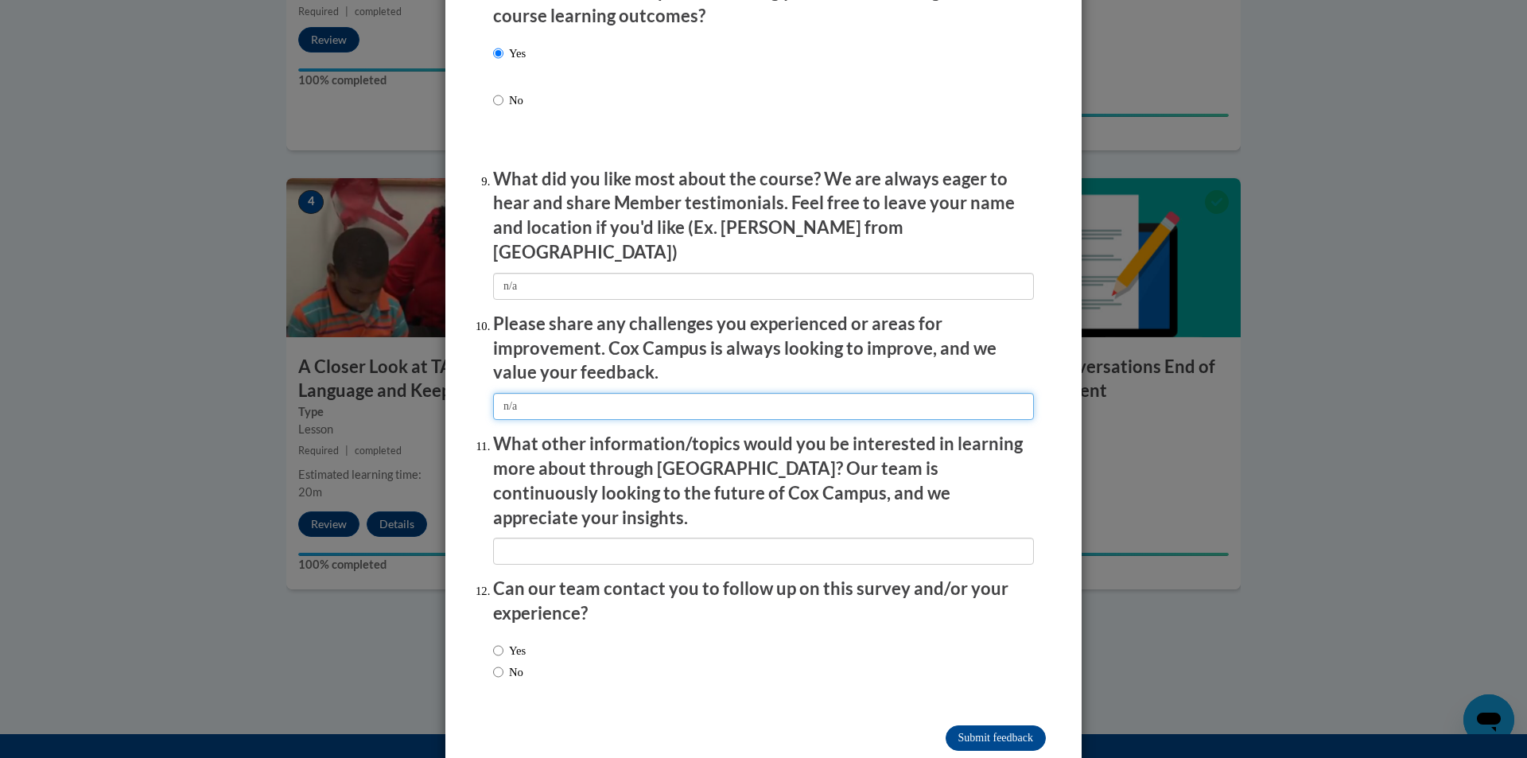
scroll to position [2546, 0]
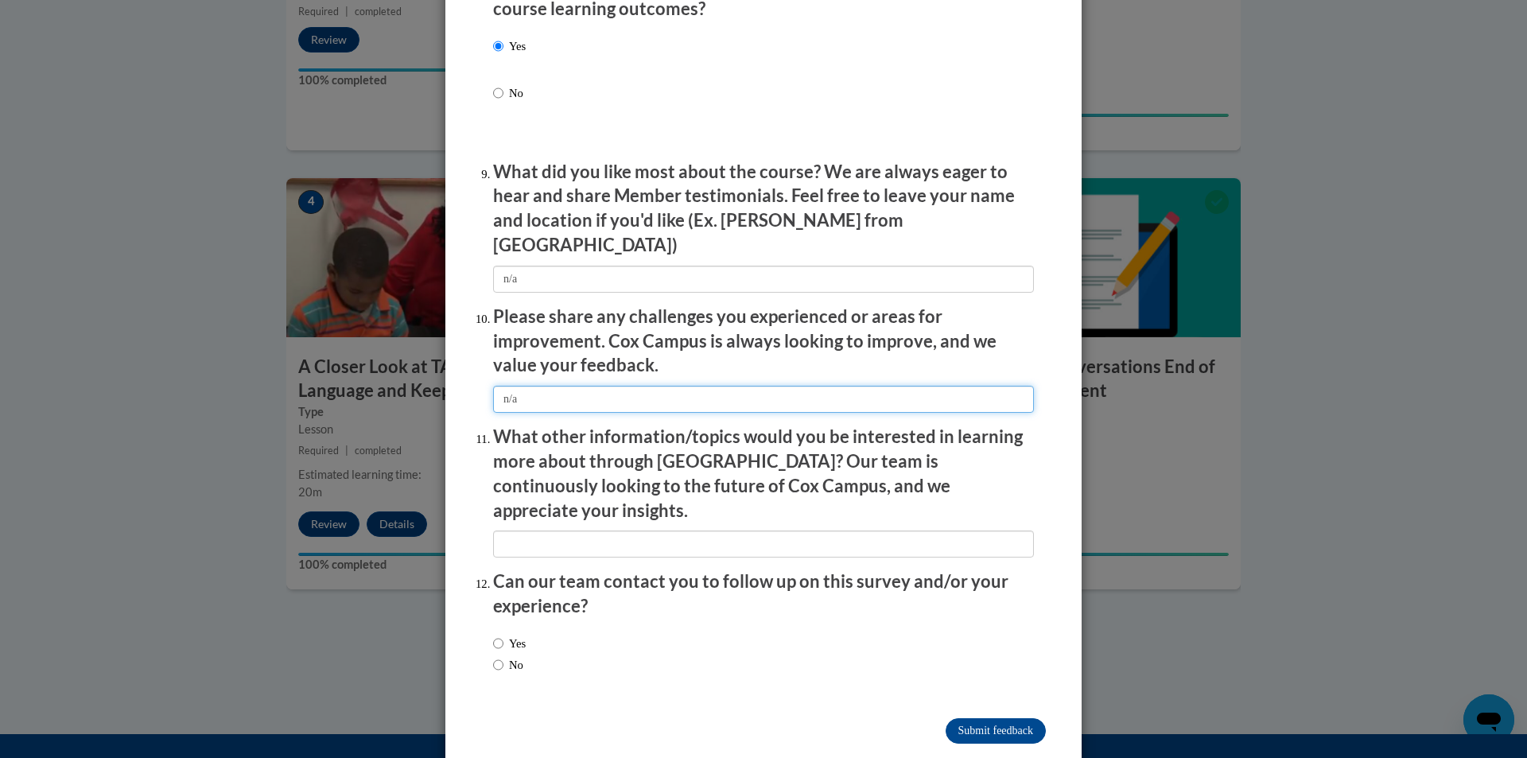
type input "n/a"
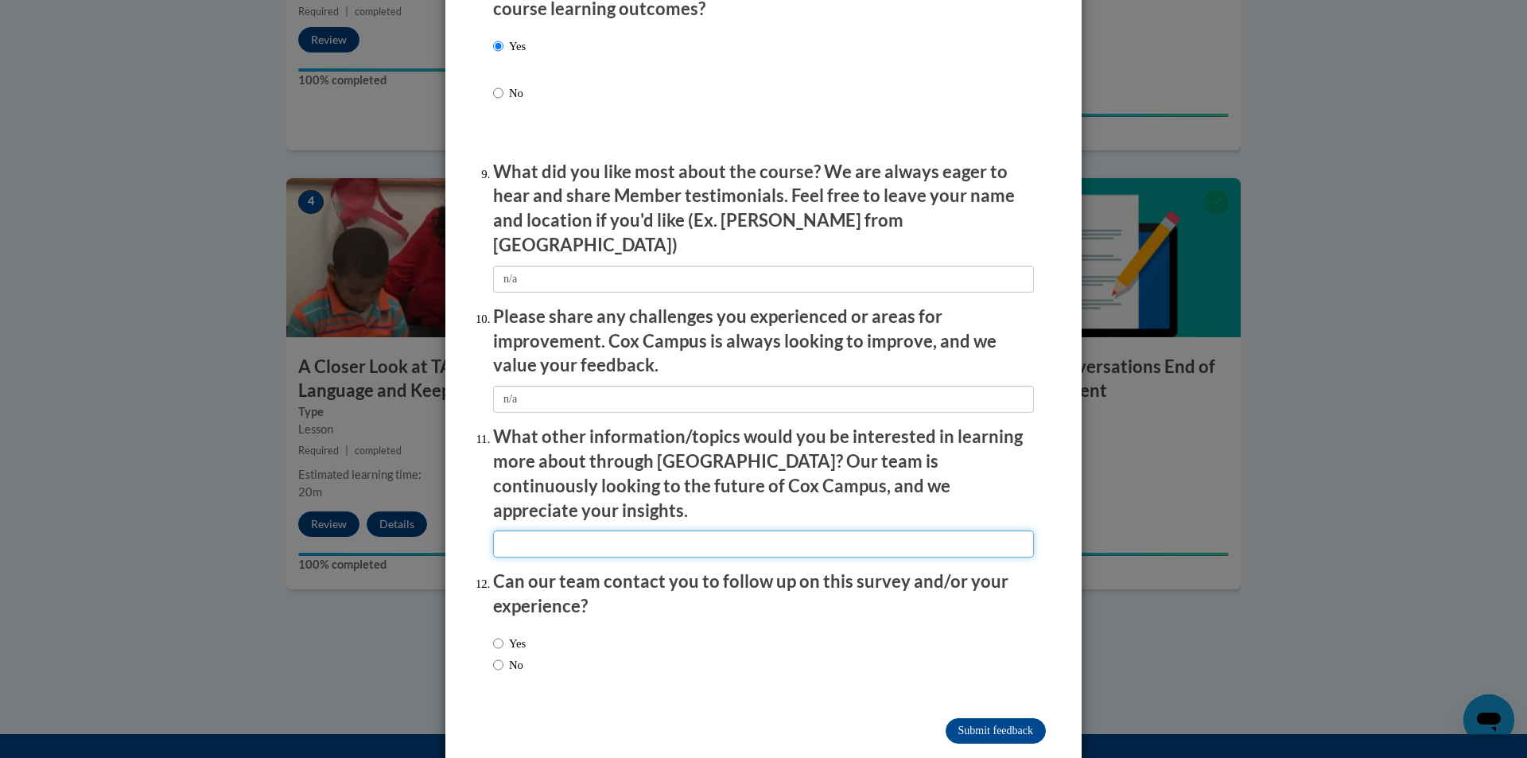
click at [514, 530] on input "textbox" at bounding box center [763, 543] width 541 height 27
type input "n/a"
click at [493, 627] on div "Yes No" at bounding box center [509, 654] width 33 height 55
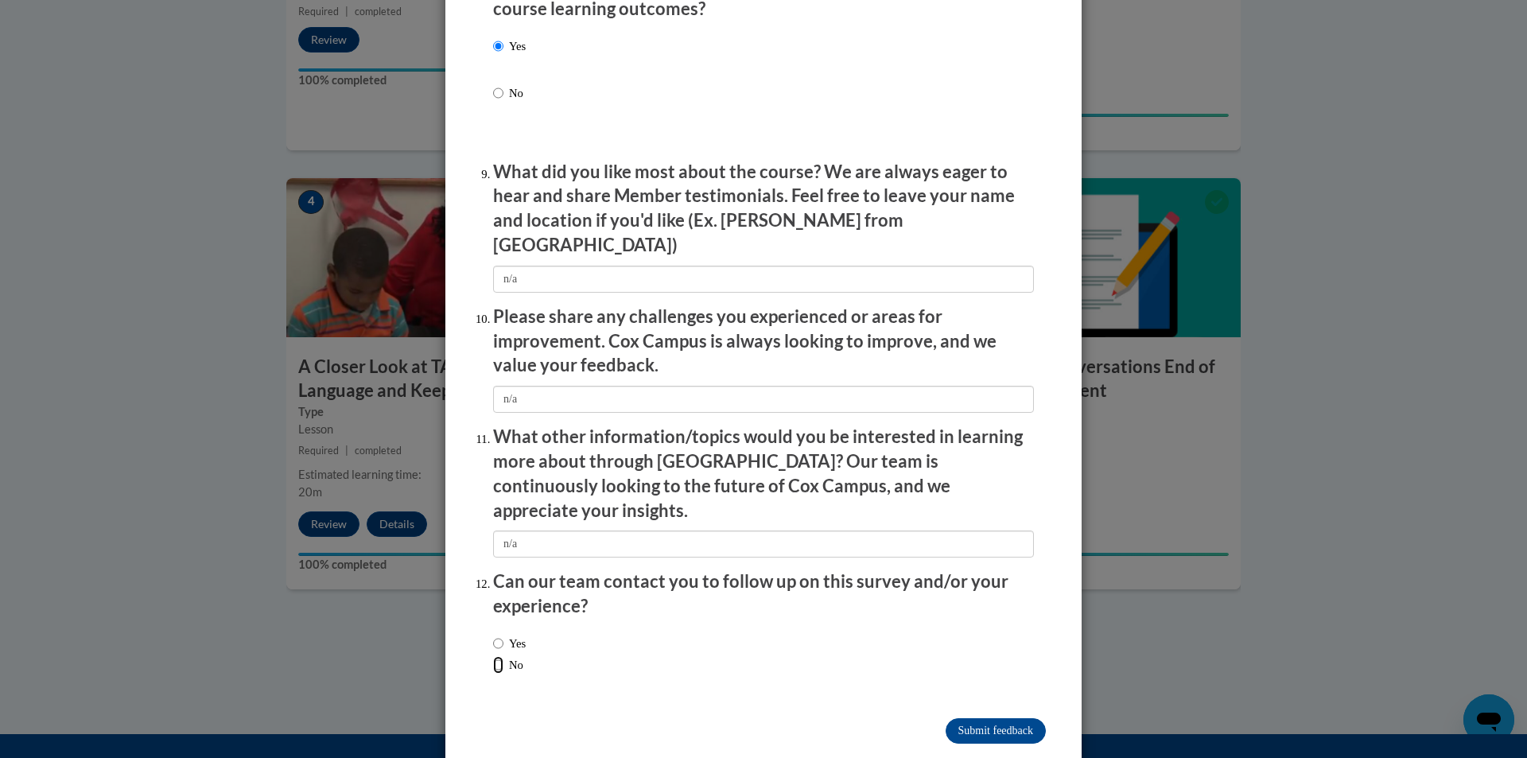
click at [493, 656] on input "No" at bounding box center [498, 664] width 10 height 17
radio input "true"
click at [996, 718] on input "Submit feedback" at bounding box center [995, 730] width 100 height 25
